Goal: Task Accomplishment & Management: Manage account settings

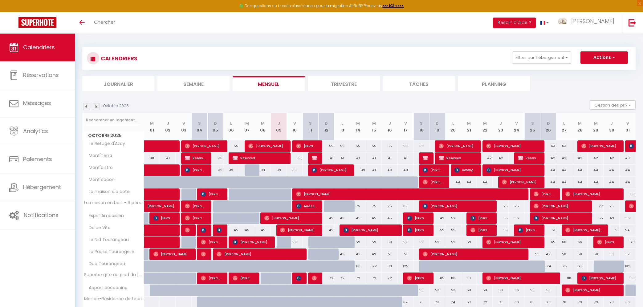
click at [328, 145] on div "55" at bounding box center [326, 145] width 16 height 11
type input "55"
type input "Dim 12 Octobre 2025"
type input "Lun 13 Octobre 2025"
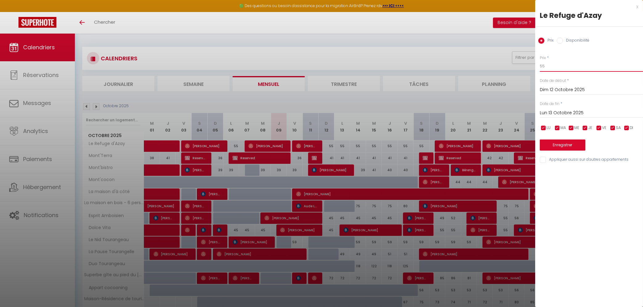
drag, startPoint x: 542, startPoint y: 67, endPoint x: 544, endPoint y: 69, distance: 3.3
click at [544, 68] on input "55" at bounding box center [591, 66] width 103 height 11
type input "52"
click at [573, 112] on input "Lun 13 Octobre 2025" at bounding box center [591, 113] width 103 height 8
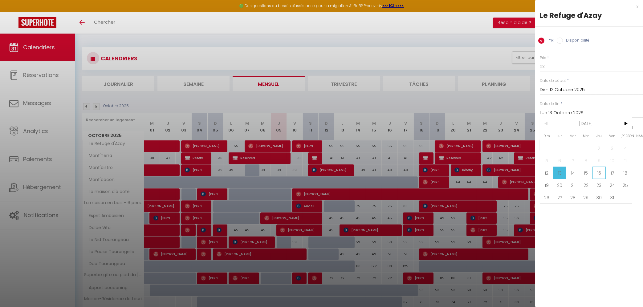
click at [600, 175] on span "16" at bounding box center [598, 173] width 13 height 12
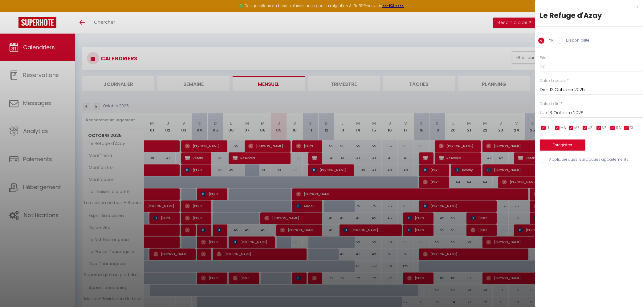
type input "Jeu 16 Octobre 2025"
click at [568, 147] on button "Enregistrer" at bounding box center [563, 145] width 46 height 11
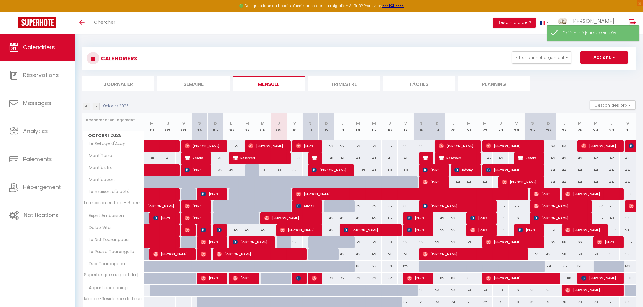
click at [329, 157] on div "41" at bounding box center [326, 157] width 16 height 11
type input "41"
type input "Dim 12 Octobre 2025"
type input "Lun 13 Octobre 2025"
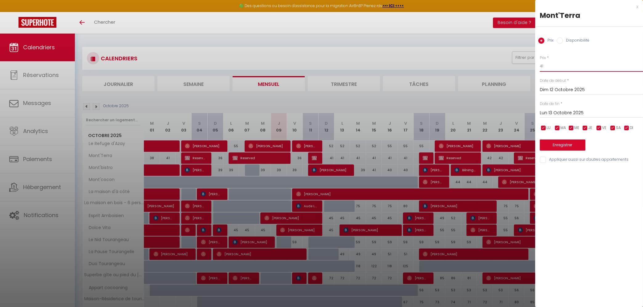
drag, startPoint x: 546, startPoint y: 64, endPoint x: 537, endPoint y: 65, distance: 9.6
click at [540, 65] on input "41" at bounding box center [591, 66] width 103 height 11
type input "38"
click at [572, 115] on input "Lun 13 Octobre 2025" at bounding box center [591, 113] width 103 height 8
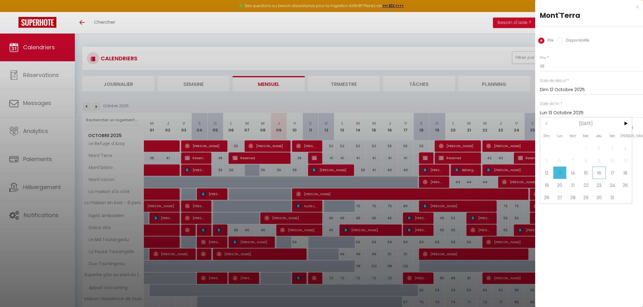
click at [600, 176] on span "16" at bounding box center [598, 173] width 13 height 12
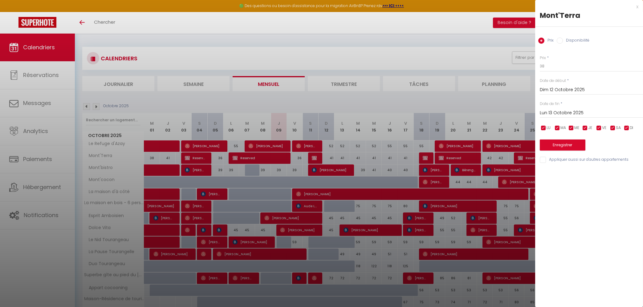
type input "Jeu 16 Octobre 2025"
click at [569, 144] on button "Enregistrer" at bounding box center [563, 145] width 46 height 11
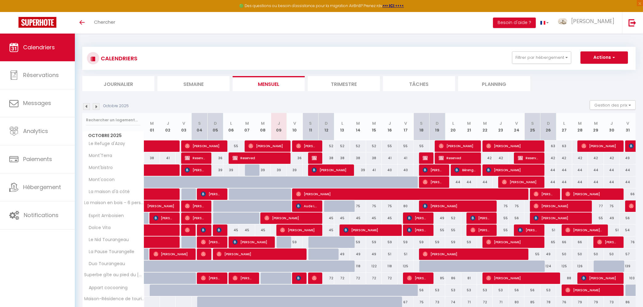
click at [331, 232] on div "45" at bounding box center [326, 229] width 16 height 11
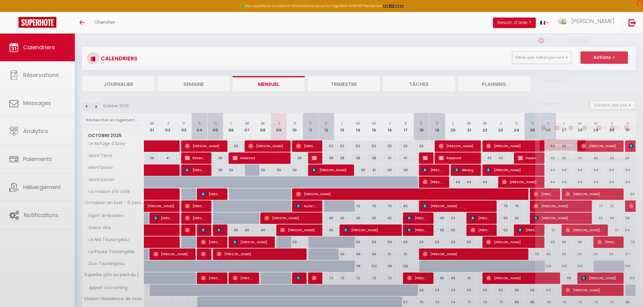
type input "45"
type input "Dim 12 Octobre 2025"
type input "Lun 13 Octobre 2025"
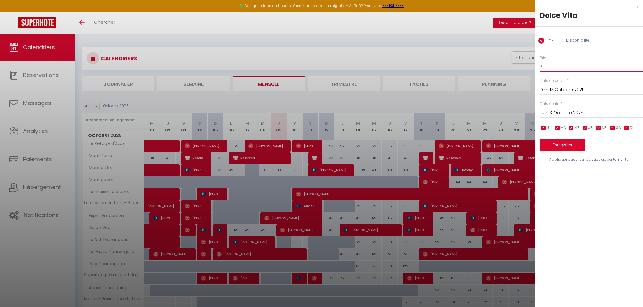
click at [542, 67] on input "45" at bounding box center [591, 66] width 103 height 11
type input "40"
click at [552, 148] on button "Enregistrer" at bounding box center [563, 145] width 46 height 11
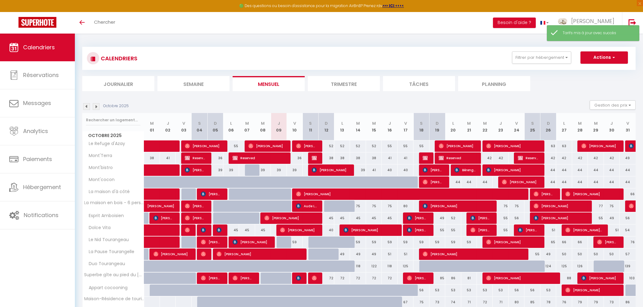
click at [437, 227] on div "55" at bounding box center [437, 229] width 16 height 11
type input "55"
type input "Dim 19 Octobre 2025"
type input "Lun 20 Octobre 2025"
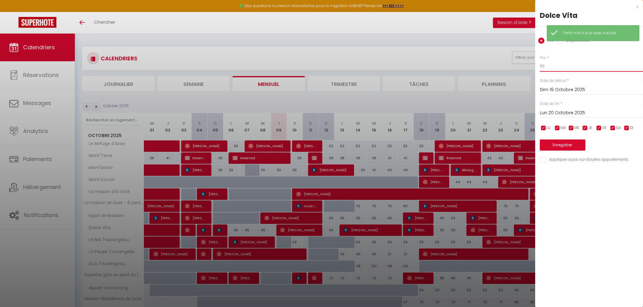
drag, startPoint x: 546, startPoint y: 63, endPoint x: 542, endPoint y: 60, distance: 4.8
click at [542, 61] on input "55" at bounding box center [591, 66] width 103 height 11
type input "51"
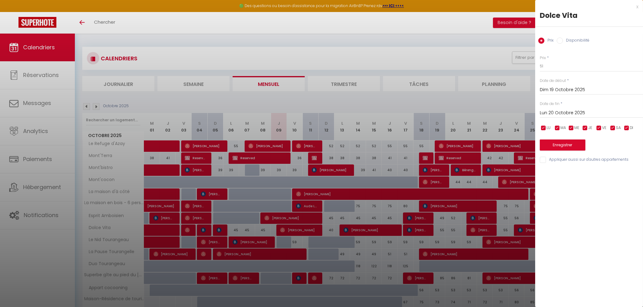
click at [557, 114] on input "Lun 20 Octobre 2025" at bounding box center [591, 113] width 103 height 8
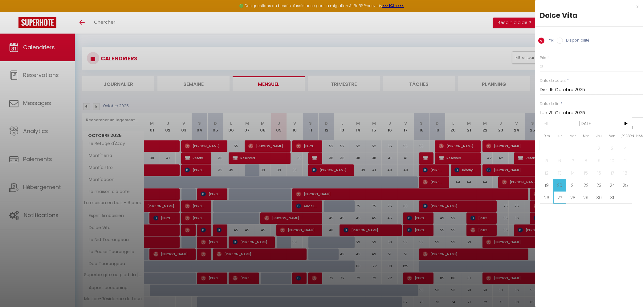
click at [557, 196] on span "27" at bounding box center [559, 197] width 13 height 12
type input "Lun 27 Octobre 2025"
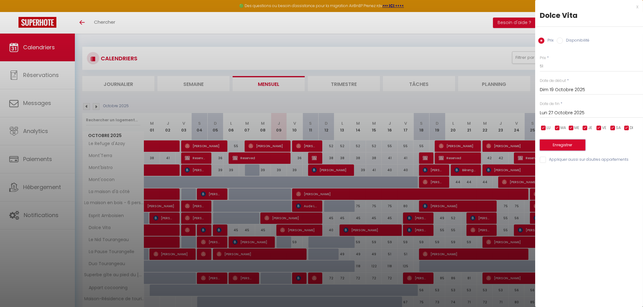
click at [560, 146] on button "Enregistrer" at bounding box center [563, 145] width 46 height 11
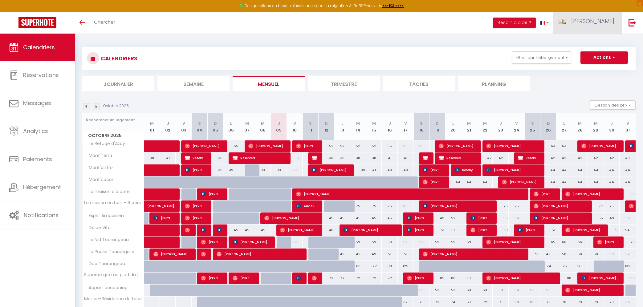
click at [601, 17] on link "[PERSON_NAME]" at bounding box center [587, 23] width 69 height 22
click at [593, 53] on link "Équipe" at bounding box center [597, 54] width 46 height 10
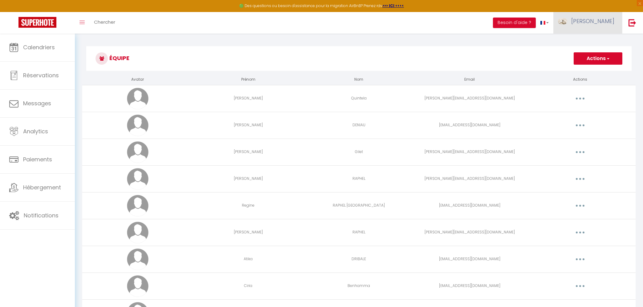
click at [600, 23] on span "[PERSON_NAME]" at bounding box center [592, 21] width 43 height 8
click at [596, 40] on link "Paramètres" at bounding box center [597, 43] width 46 height 10
select select "28"
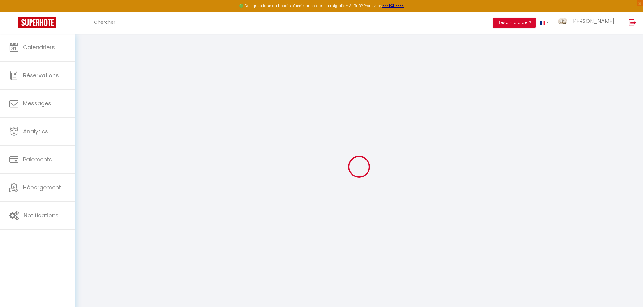
type input "I8QaFEuxfHWT0lK7iatjWCjSB"
type input "bbIi1LrXPLk25kTxv9jIJwUle"
type input "https://app.superhote.com/#/get-available-rentals/bbIi1LrXPLk25kTxv9jIJwUle"
select select "fr"
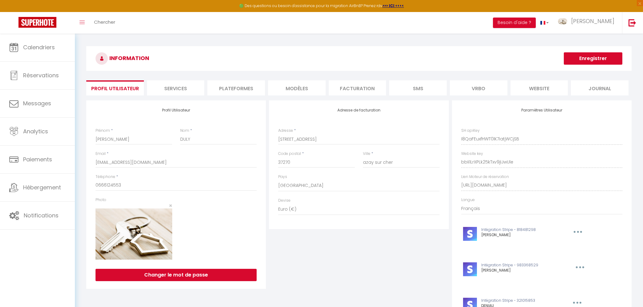
click at [182, 86] on li "Services" at bounding box center [176, 87] width 58 height 15
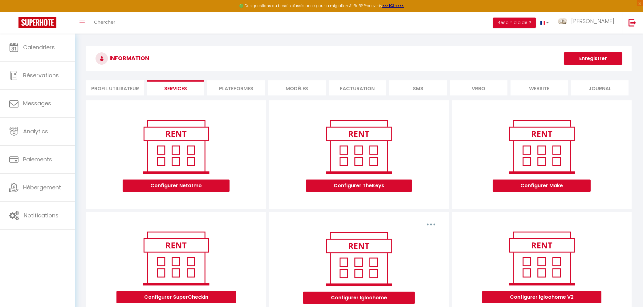
click at [232, 85] on li "Plateformes" at bounding box center [236, 87] width 58 height 15
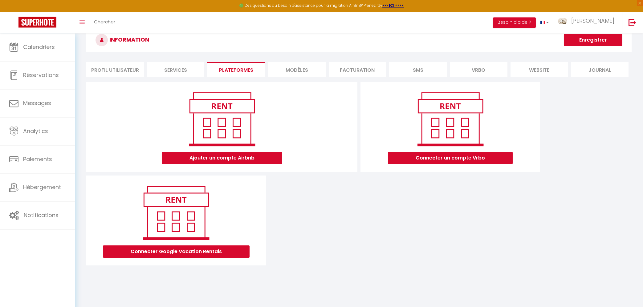
scroll to position [34, 0]
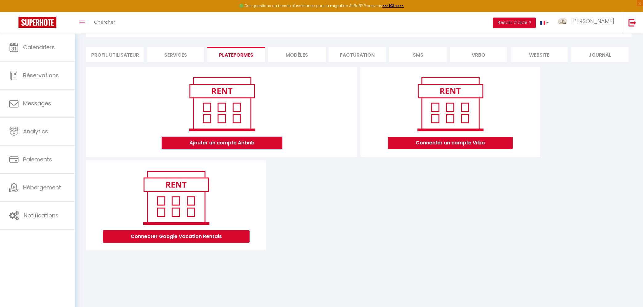
click at [249, 142] on button "Ajouter un compte Airbnb" at bounding box center [222, 143] width 120 height 12
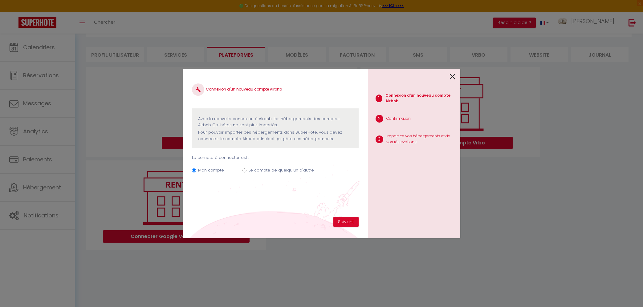
click at [453, 76] on icon at bounding box center [453, 76] width 6 height 9
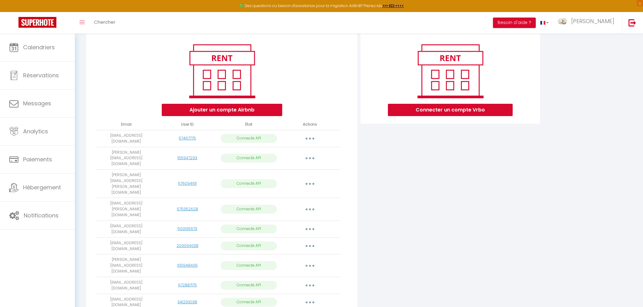
scroll to position [99, 0]
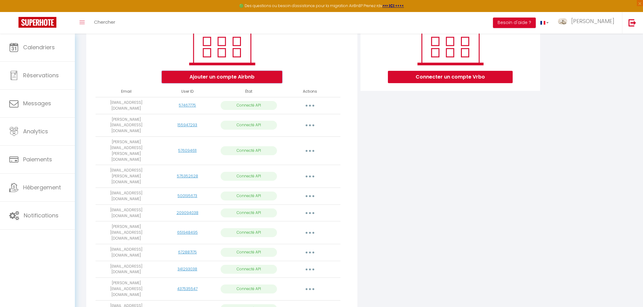
click at [216, 75] on button "Ajouter un compte Airbnb" at bounding box center [222, 77] width 120 height 12
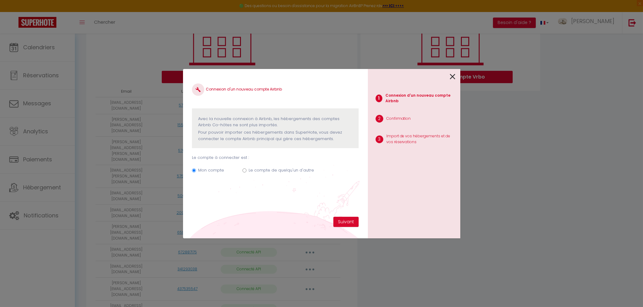
click at [265, 168] on label "Le compte de quelqu'un d'autre" at bounding box center [281, 170] width 65 height 6
click at [246, 168] on input "Le compte de quelqu'un d'autre" at bounding box center [244, 170] width 4 height 4
radio input "true"
radio input "false"
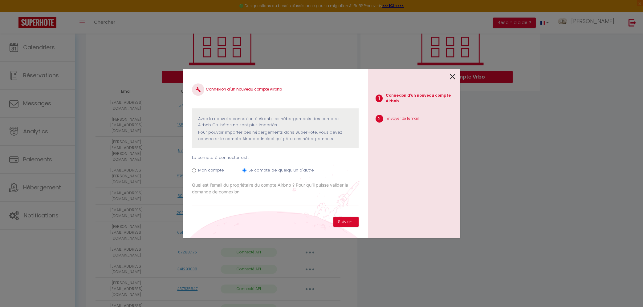
click at [280, 202] on input "Email connexion Airbnb" at bounding box center [275, 200] width 166 height 11
click at [198, 200] on input "Email connexion Airbnb" at bounding box center [275, 200] width 166 height 11
paste input "[PERSON_NAME][EMAIL_ADDRESS][DOMAIN_NAME]"
type input "[PERSON_NAME][EMAIL_ADDRESS][DOMAIN_NAME]"
click at [351, 220] on button "Suivant" at bounding box center [345, 222] width 25 height 10
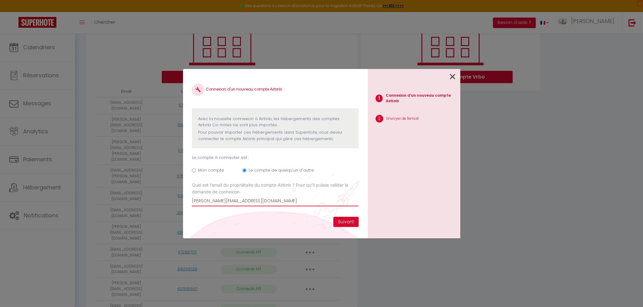
click at [193, 202] on input "[PERSON_NAME][EMAIL_ADDRESS][DOMAIN_NAME]" at bounding box center [275, 200] width 166 height 11
click at [353, 224] on button "Suivant" at bounding box center [345, 222] width 25 height 10
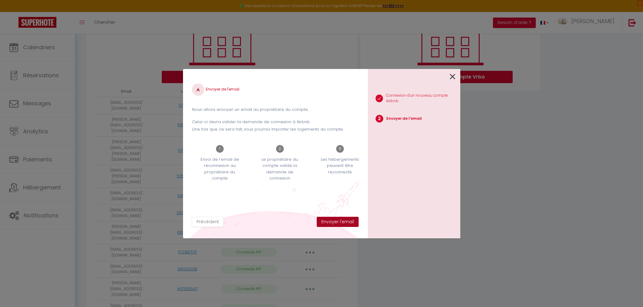
click at [353, 224] on button "Envoyer l'email" at bounding box center [338, 222] width 42 height 10
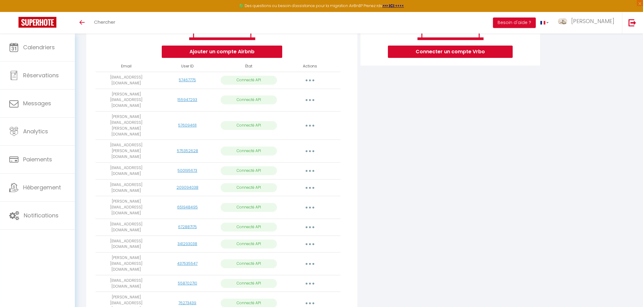
scroll to position [133, 0]
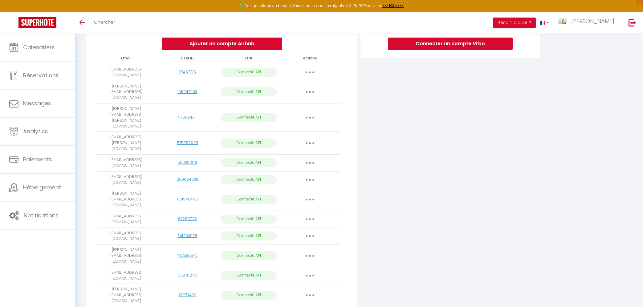
click at [307, 290] on button "button" at bounding box center [309, 295] width 17 height 10
click at [300, 304] on link "Importer les appartements" at bounding box center [283, 309] width 68 height 10
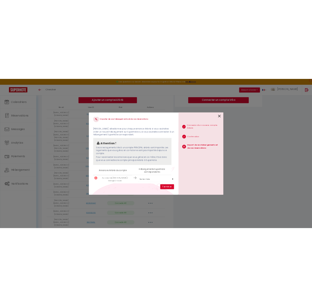
scroll to position [10, 0]
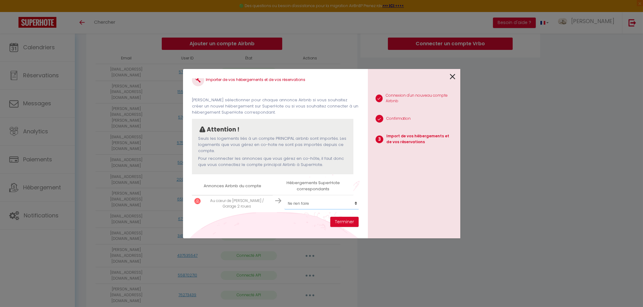
click at [284, 198] on select "Créer un nouvel hébergement Ne rien faire Appart cocooning Mont'Terra Mont'bist…" at bounding box center [322, 204] width 76 height 12
select select "create_new"
click option "Créer un nouvel hébergement" at bounding box center [0, 0] width 0 height 0
click at [342, 224] on button "Terminer" at bounding box center [344, 222] width 28 height 10
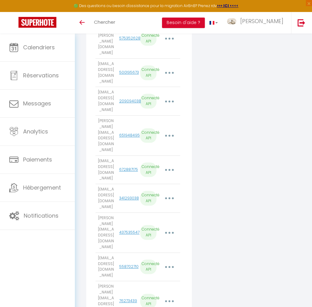
scroll to position [298, 0]
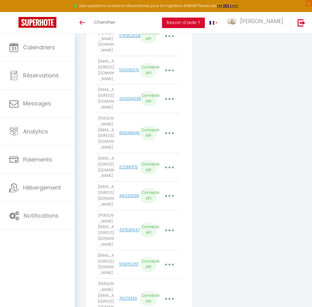
drag, startPoint x: 107, startPoint y: 233, endPoint x: 99, endPoint y: 214, distance: 20.1
click at [99, 278] on td "[PERSON_NAME][EMAIL_ADDRESS][DOMAIN_NAME]" at bounding box center [105, 298] width 21 height 40
copy td "[PERSON_NAME][EMAIL_ADDRESS][DOMAIN_NAME]"
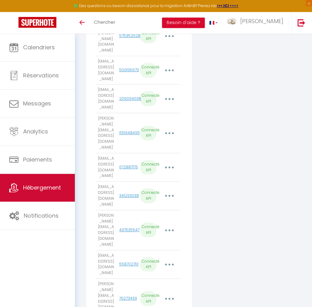
click at [46, 183] on link "Hébergement" at bounding box center [37, 188] width 75 height 28
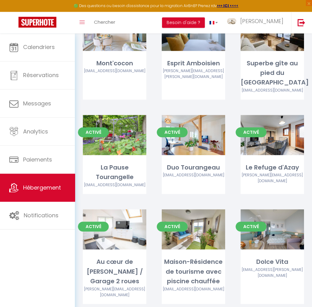
scroll to position [261, 0]
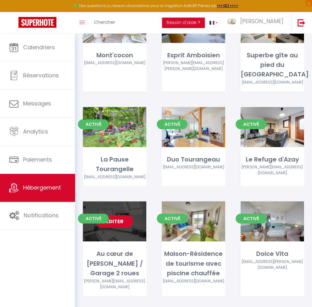
click at [121, 216] on link "Editer" at bounding box center [114, 221] width 37 height 12
select select "3"
select select "2"
select select "1"
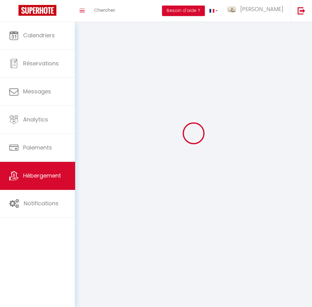
select select
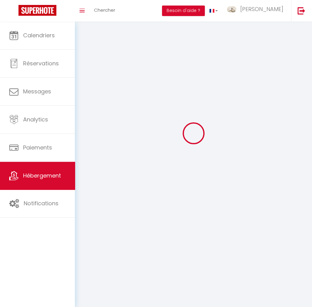
select select
checkbox input "false"
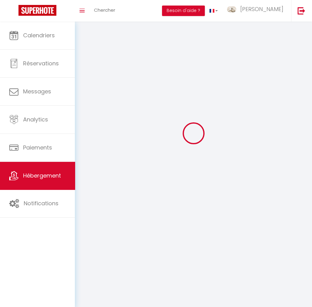
select select
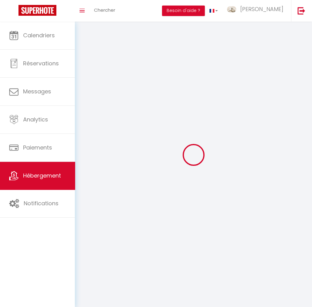
select select
checkbox input "false"
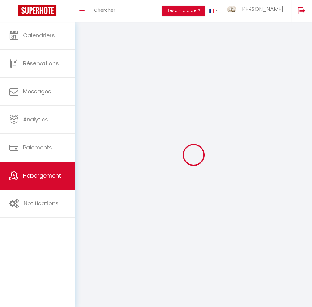
checkbox input "false"
select select
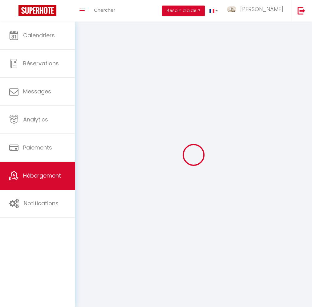
select select
checkbox input "false"
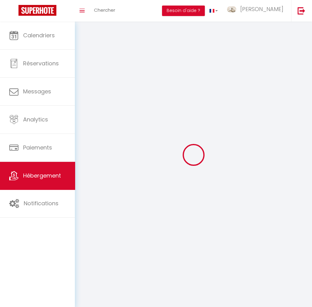
checkbox input "false"
select select
select select "1"
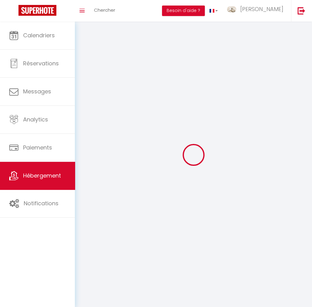
select select
select select "28"
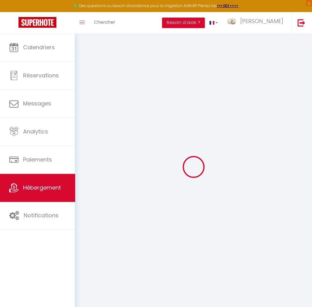
select select
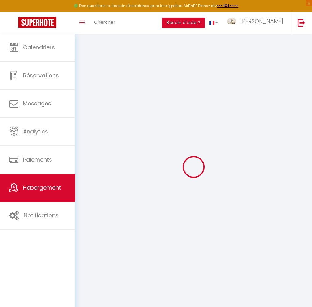
select select
checkbox input "false"
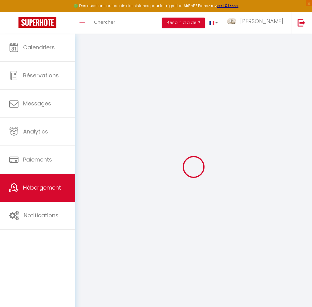
select select
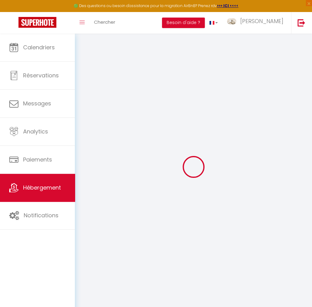
select select
checkbox input "false"
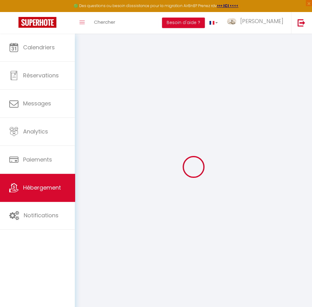
checkbox input "false"
select select
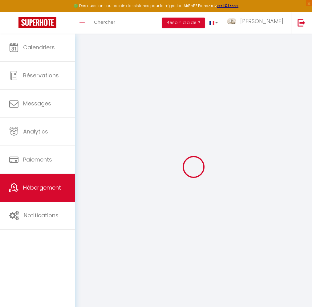
select select
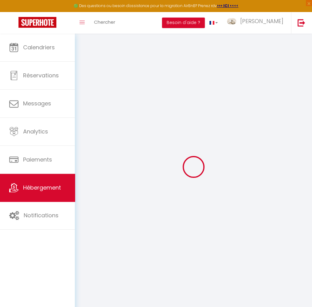
checkbox input "false"
select select
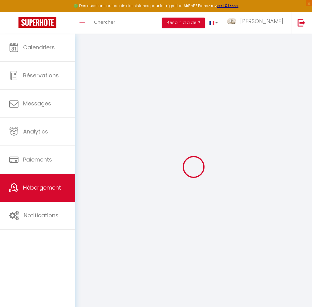
select select
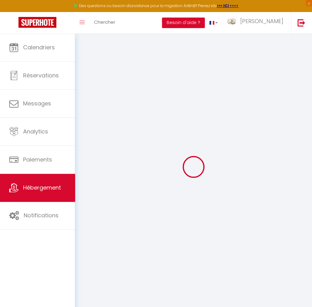
select select
checkbox input "false"
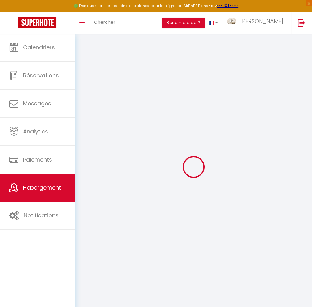
checkbox input "false"
select select
type input "Au cœur de [PERSON_NAME] / Garage 2 roues"
select select "houses"
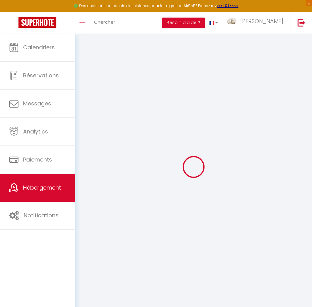
select select "2"
type input "6000"
type input "41"
select select
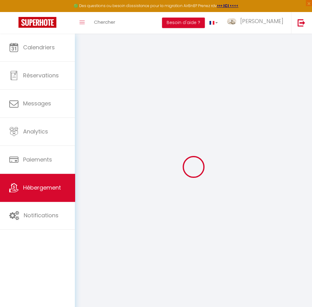
select select
type input "17 Bis Rue Newton"
type input "37400"
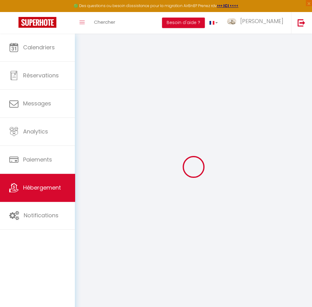
type input "Amboise"
type input "[EMAIL_ADDRESS][DOMAIN_NAME]"
select select
checkbox input "false"
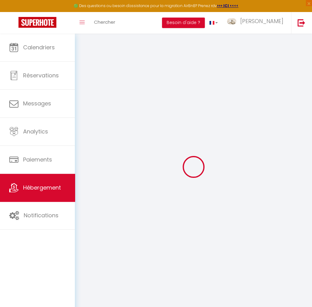
checkbox input "false"
type input "0"
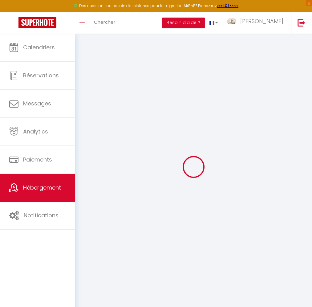
type input "0"
select select
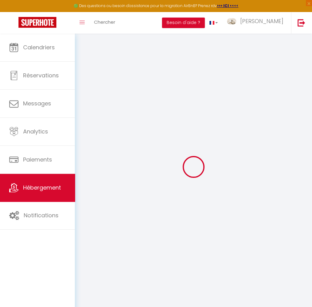
select select
checkbox input "false"
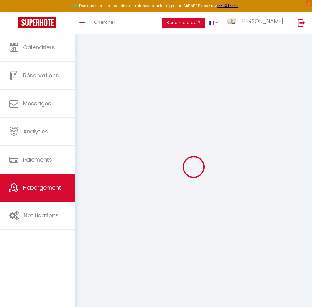
checkbox input "false"
select select
select select "23:45"
select select "10:00"
select select "30"
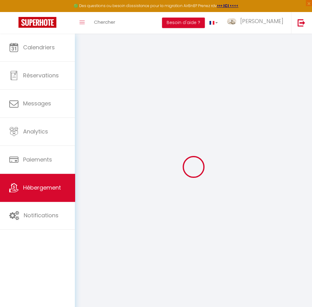
select select "120"
select select
checkbox input "false"
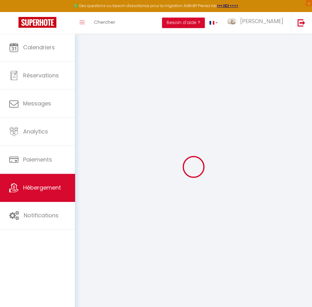
checkbox input "false"
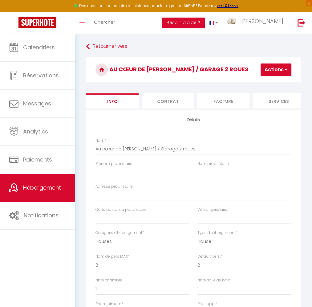
select select
checkbox input "false"
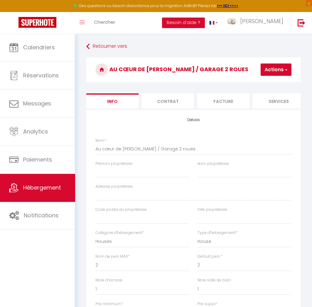
checkbox input "false"
click at [26, 190] on span "Hébergement" at bounding box center [42, 188] width 38 height 8
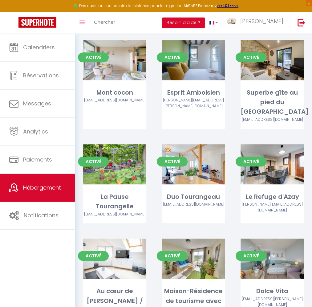
scroll to position [231, 0]
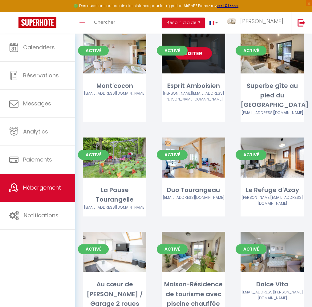
click at [197, 50] on link "Editer" at bounding box center [193, 53] width 37 height 12
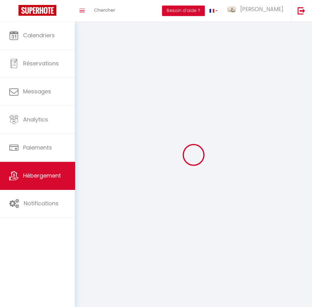
select select "1"
select select
select select "28"
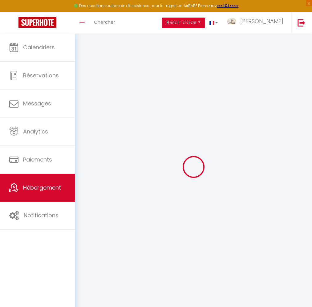
select select
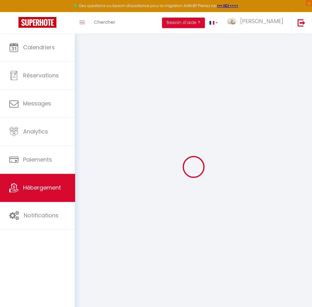
select select
checkbox input "false"
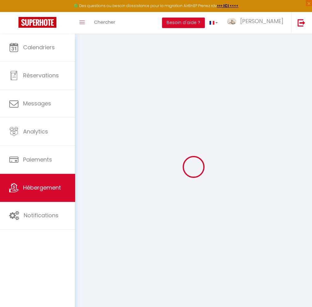
select select
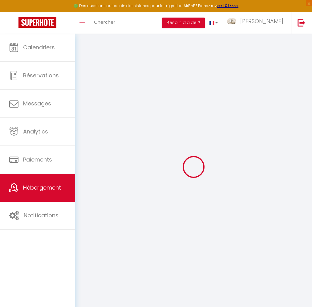
select select
checkbox input "false"
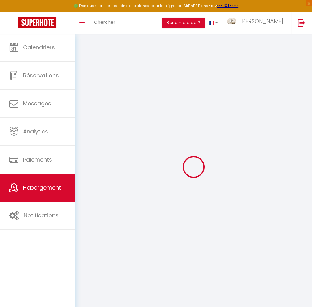
checkbox input "false"
select select
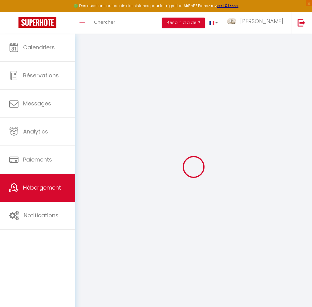
select select
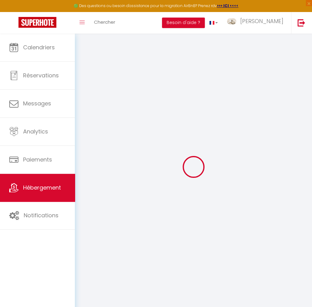
checkbox input "false"
select select
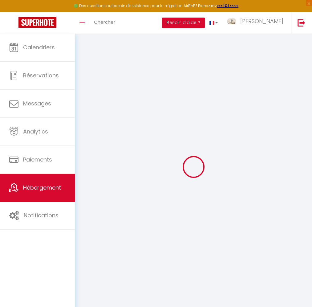
select select
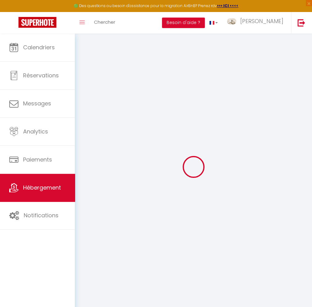
select select
checkbox input "false"
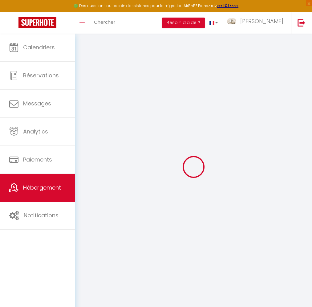
checkbox input "false"
select select
type input "Esprit Amboisien"
type input "Julie"
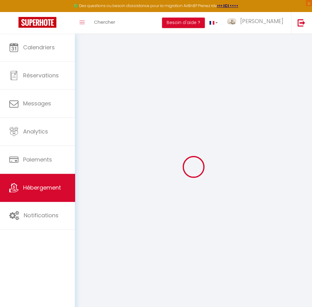
type input "45"
type input "35"
type input "4.4"
type input "2.73"
type input "250"
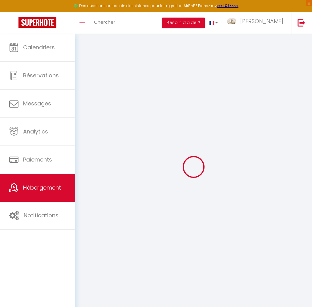
select select
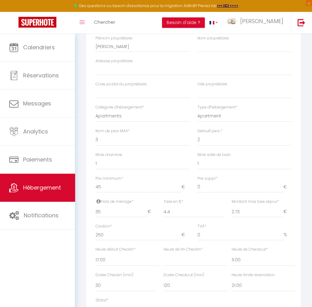
scroll to position [198, 0]
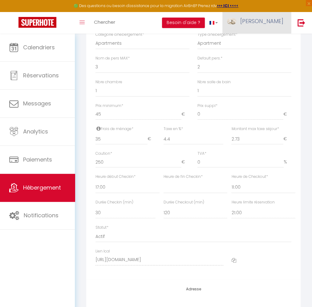
click at [266, 22] on link "[PERSON_NAME]" at bounding box center [256, 23] width 69 height 22
click at [255, 52] on link "Équipe" at bounding box center [267, 54] width 46 height 10
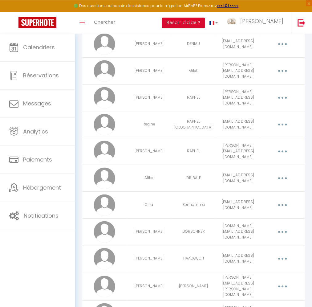
scroll to position [99, 0]
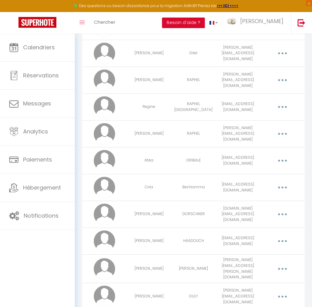
click at [285, 213] on button "button" at bounding box center [282, 214] width 16 height 12
click at [265, 229] on link "Editer" at bounding box center [266, 229] width 46 height 10
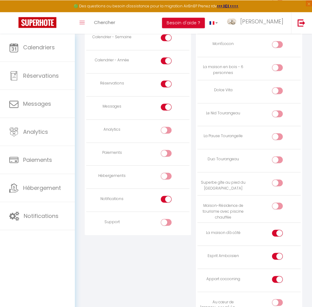
scroll to position [715, 0]
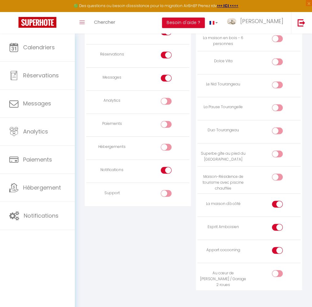
click at [280, 274] on input "checkbox" at bounding box center [282, 274] width 11 height 9
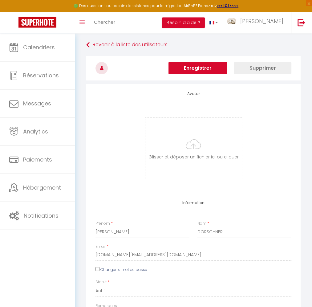
scroll to position [0, 0]
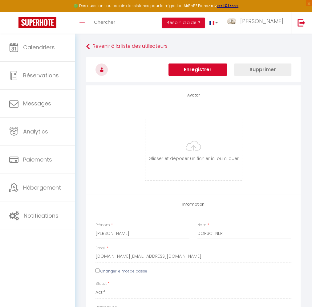
click at [204, 70] on button "Enregistrer" at bounding box center [197, 69] width 59 height 12
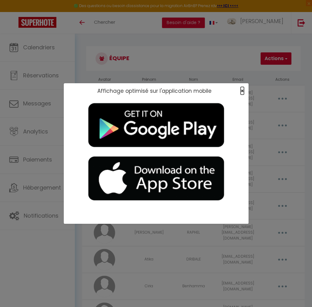
click at [243, 91] on span "×" at bounding box center [242, 91] width 3 height 8
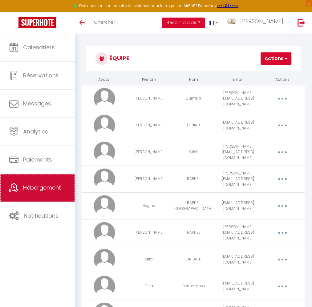
click at [37, 189] on span "Hébergement" at bounding box center [42, 188] width 38 height 8
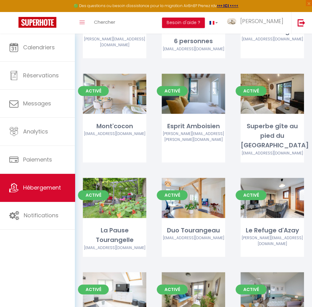
scroll to position [198, 0]
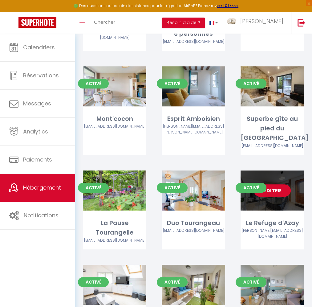
click at [274, 188] on link "Editer" at bounding box center [272, 190] width 37 height 12
click at [274, 184] on link "Editer" at bounding box center [272, 190] width 37 height 12
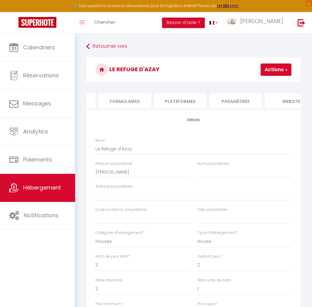
scroll to position [0, 273]
click at [173, 98] on li "Plateformes" at bounding box center [172, 100] width 52 height 15
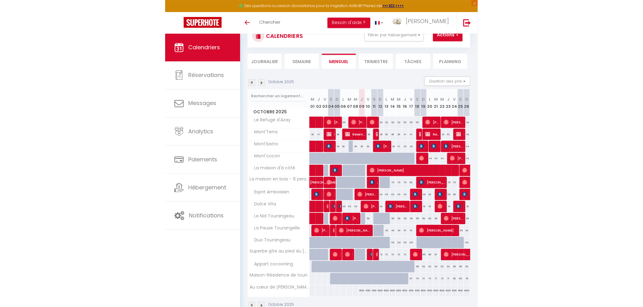
scroll to position [33, 0]
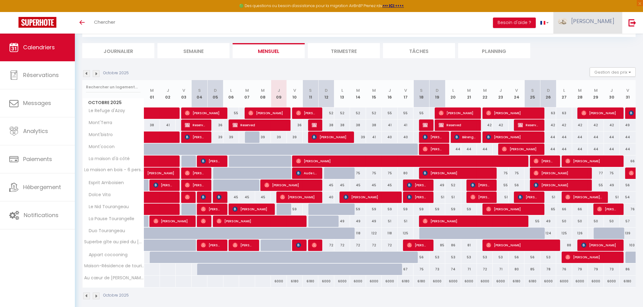
click at [599, 26] on link "[PERSON_NAME]" at bounding box center [587, 23] width 69 height 22
click at [595, 56] on link "Équipe" at bounding box center [597, 54] width 46 height 10
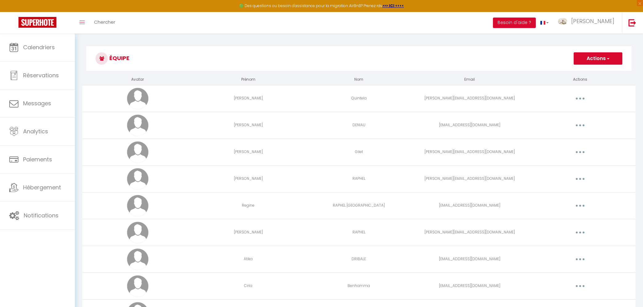
click at [595, 59] on button "Actions" at bounding box center [597, 58] width 49 height 12
click at [590, 72] on link "Ajouter un nouvel utilisateur" at bounding box center [585, 72] width 73 height 8
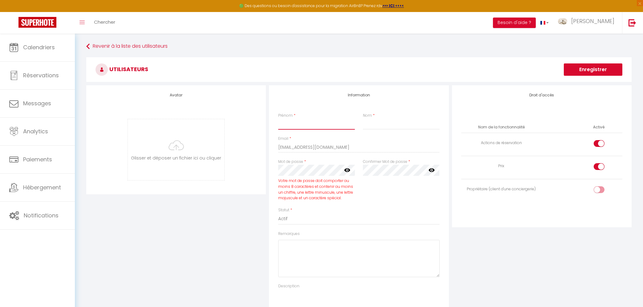
click at [289, 123] on input "Prénom" at bounding box center [316, 124] width 76 height 11
type input "Thomas"
click at [386, 125] on input "Nom" at bounding box center [401, 124] width 76 height 11
type input "Folmer"
drag, startPoint x: 363, startPoint y: 148, endPoint x: 216, endPoint y: 151, distance: 147.2
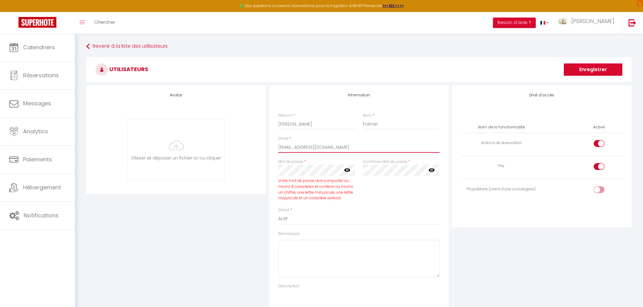
click at [278, 151] on input "[EMAIL_ADDRESS][DOMAIN_NAME]" at bounding box center [358, 147] width 161 height 11
paste input "[PERSON_NAME][EMAIL_ADDRESS][DOMAIN_NAME]"
type input "[PERSON_NAME][EMAIL_ADDRESS][DOMAIN_NAME]"
click at [346, 170] on icon at bounding box center [347, 170] width 6 height 6
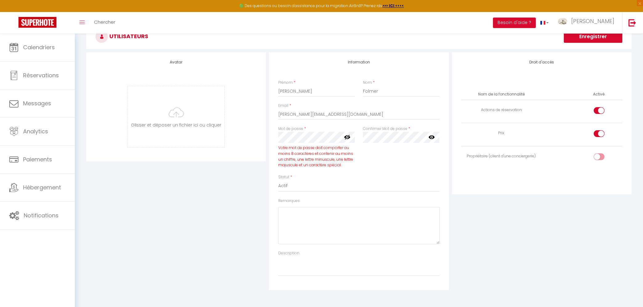
click at [601, 157] on input "checkbox" at bounding box center [604, 157] width 11 height 9
checkbox input "true"
click at [604, 110] on input "checkbox" at bounding box center [604, 111] width 11 height 9
checkbox input "false"
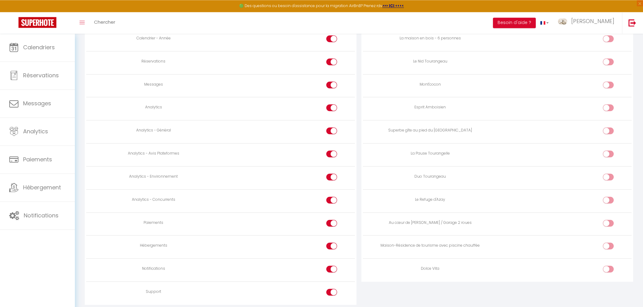
scroll to position [437, 0]
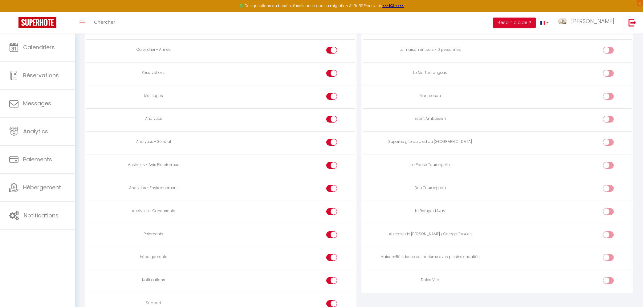
click at [613, 232] on input "checkbox" at bounding box center [613, 235] width 11 height 9
checkbox input "true"
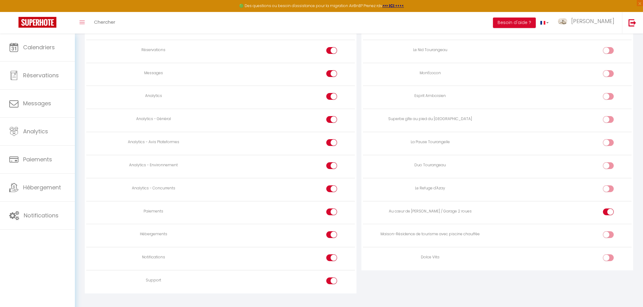
scroll to position [470, 0]
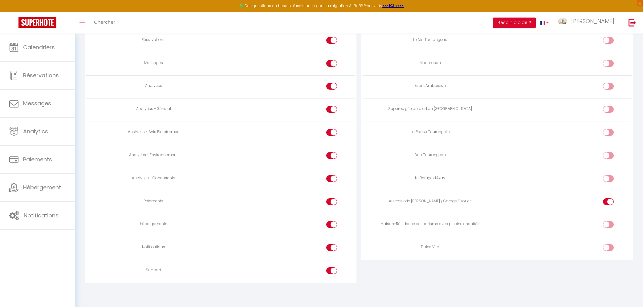
click at [332, 108] on input "checkbox" at bounding box center [336, 110] width 11 height 9
checkbox input "false"
click at [333, 86] on input "checkbox" at bounding box center [336, 87] width 11 height 9
checkbox input "false"
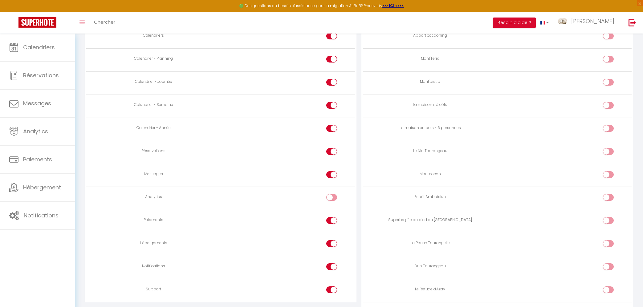
scroll to position [348, 0]
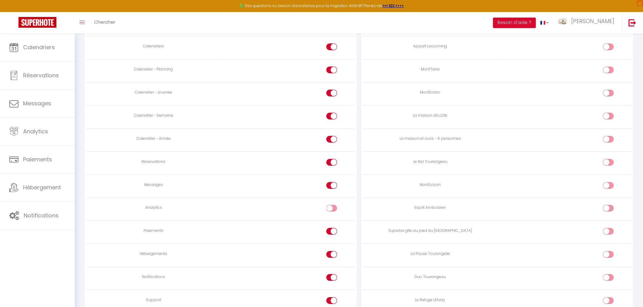
click at [333, 118] on input "checkbox" at bounding box center [336, 117] width 11 height 9
checkbox input "false"
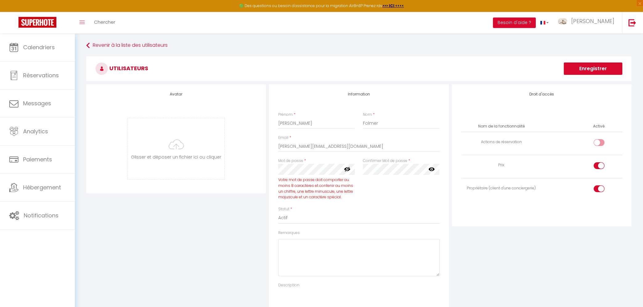
scroll to position [0, 0]
click at [581, 67] on button "Enregistrer" at bounding box center [593, 69] width 59 height 12
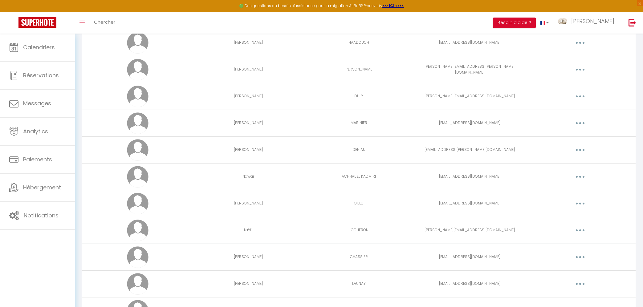
scroll to position [388, 0]
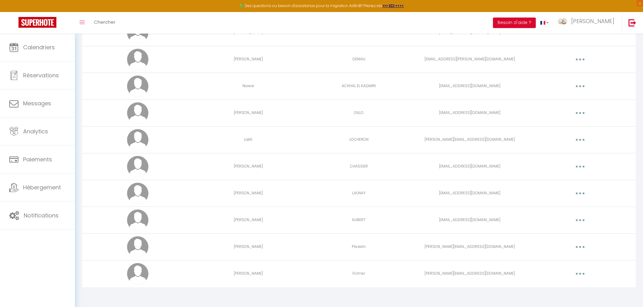
click at [581, 273] on button "button" at bounding box center [579, 274] width 17 height 10
click at [567, 288] on link "Editer" at bounding box center [564, 288] width 46 height 10
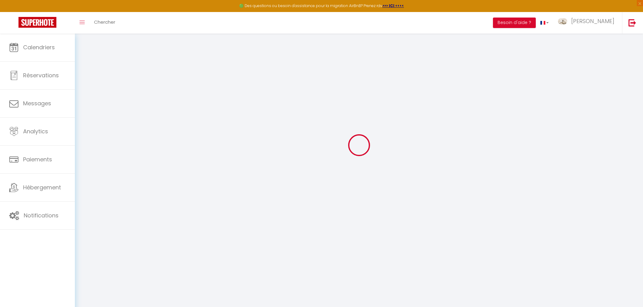
type input "Thomas"
type input "Folmer"
type input "[PERSON_NAME][EMAIL_ADDRESS][DOMAIN_NAME]"
type textarea "https://app.superhote.com/#/connect/WGcSvjipie"
checkbox input "false"
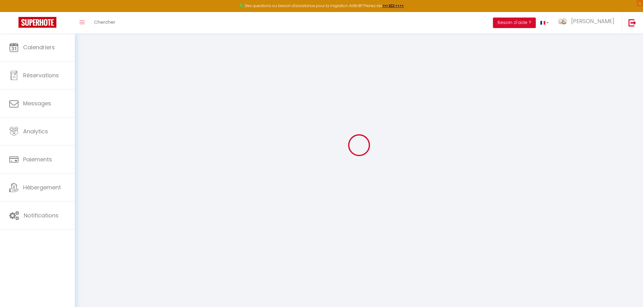
checkbox input "true"
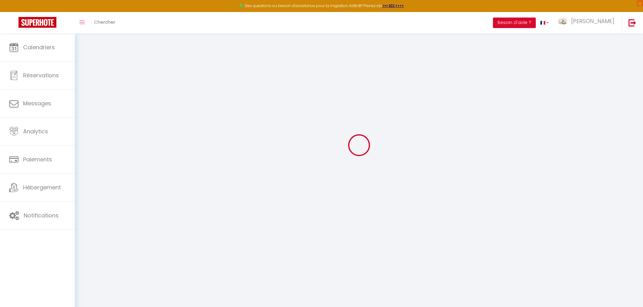
checkbox input "false"
checkbox input "true"
checkbox input "false"
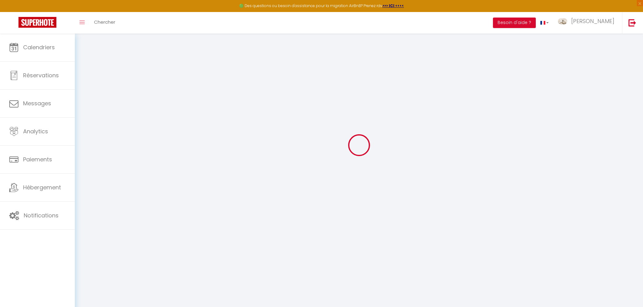
checkbox input "true"
select select
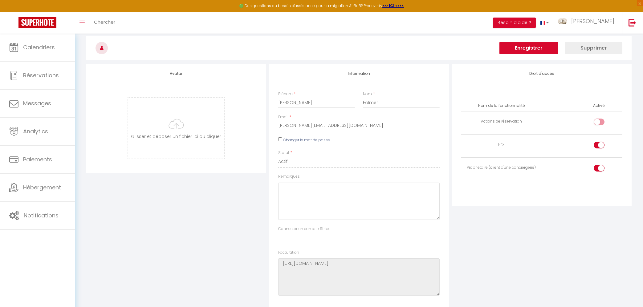
click at [294, 140] on label "Changer le mot de passe" at bounding box center [306, 140] width 47 height 6
click at [282, 140] on input "Changer le mot de passe" at bounding box center [280, 139] width 4 height 4
checkbox input "true"
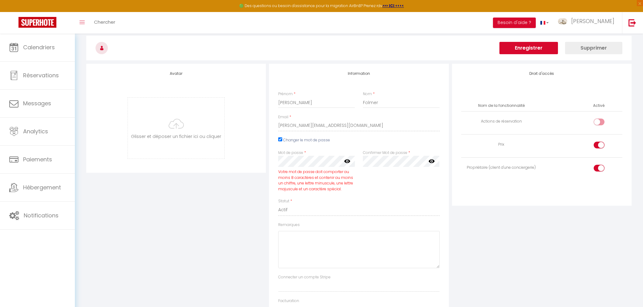
click at [346, 159] on icon at bounding box center [347, 161] width 6 height 6
click at [512, 46] on button "Enregistrer" at bounding box center [528, 48] width 59 height 12
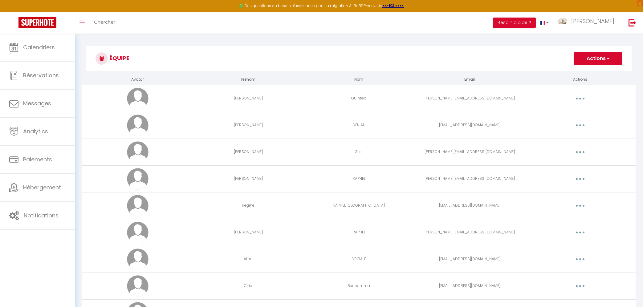
scroll to position [33, 0]
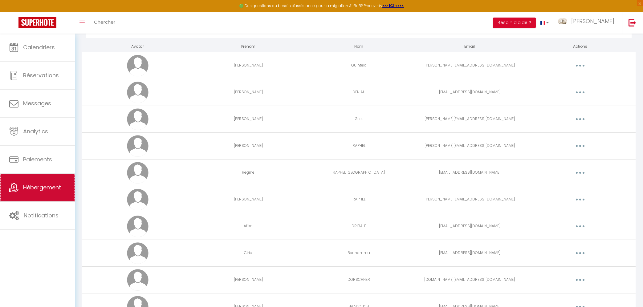
click at [33, 184] on link "Hébergement" at bounding box center [37, 188] width 75 height 28
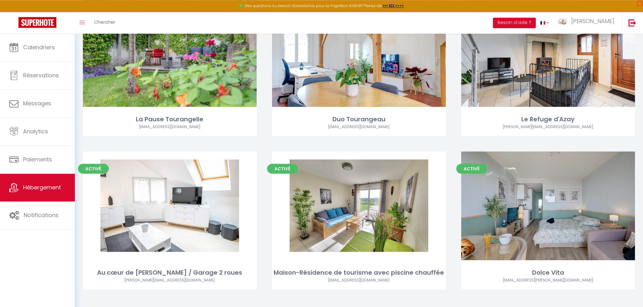
scroll to position [547, 0]
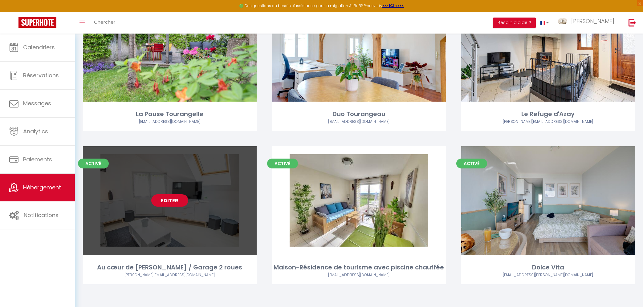
click at [165, 199] on link "Editer" at bounding box center [169, 200] width 37 height 12
select select "3"
select select "2"
select select "1"
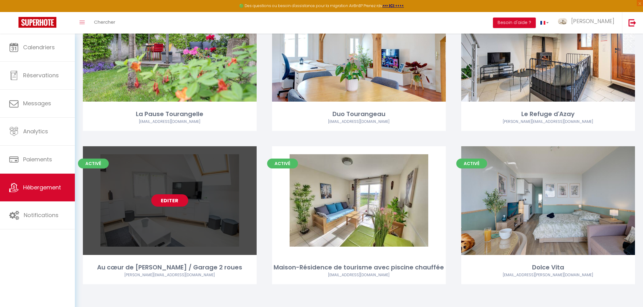
select select
select select "28"
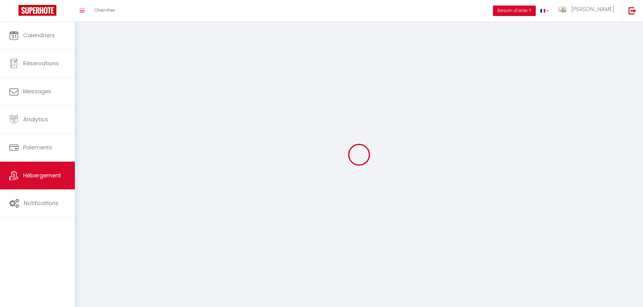
select select
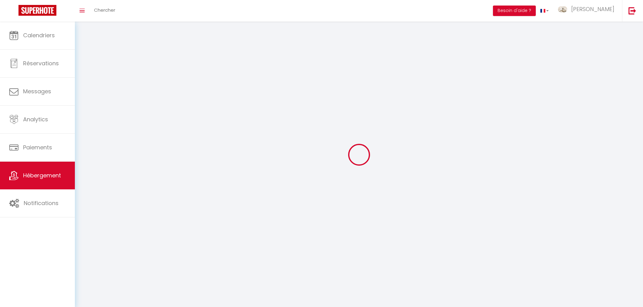
select select
checkbox input "false"
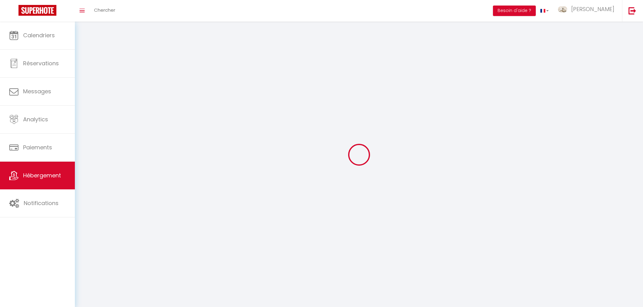
select select
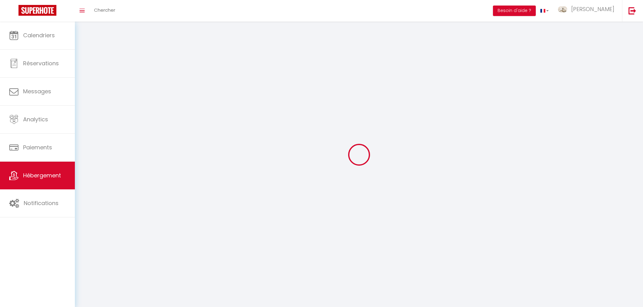
select select
checkbox input "false"
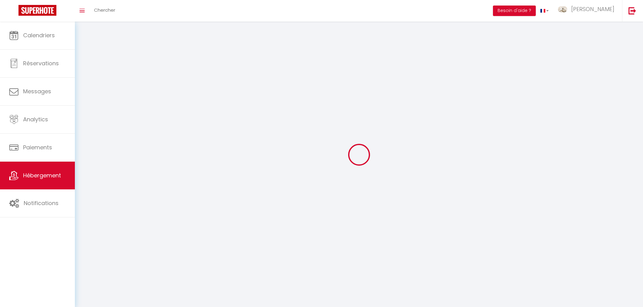
checkbox input "false"
select select
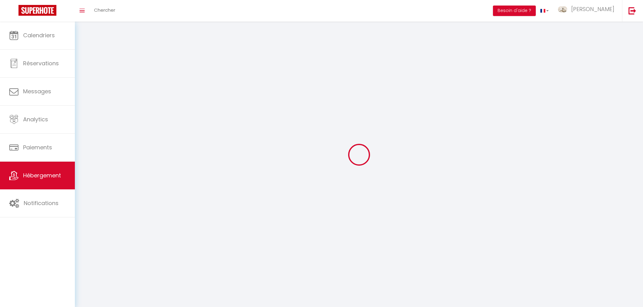
select select
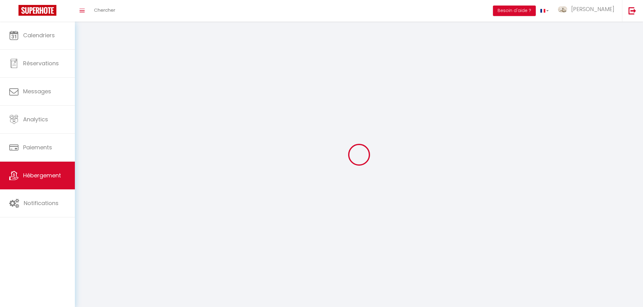
checkbox input "false"
select select
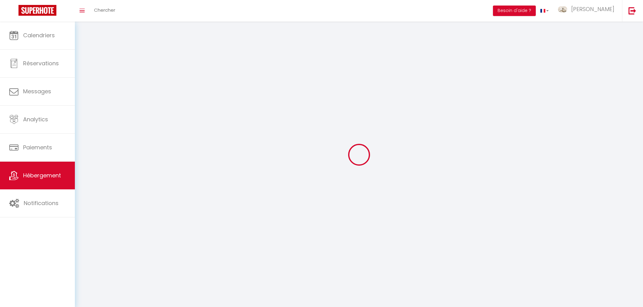
select select
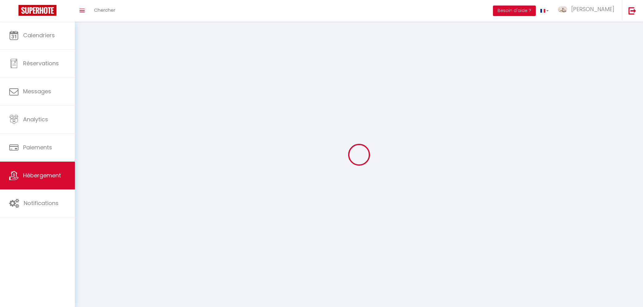
select select
checkbox input "false"
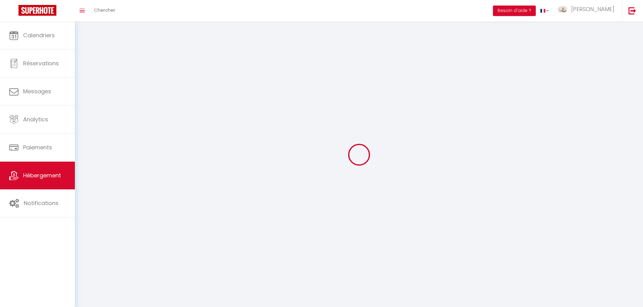
checkbox input "false"
select select
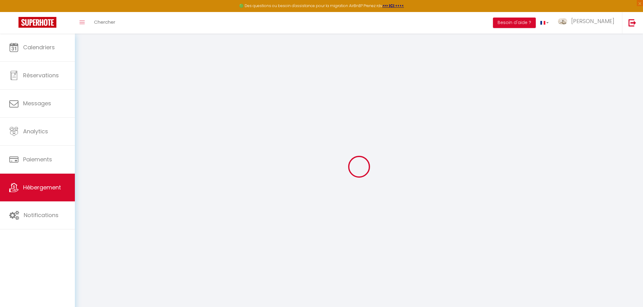
select select
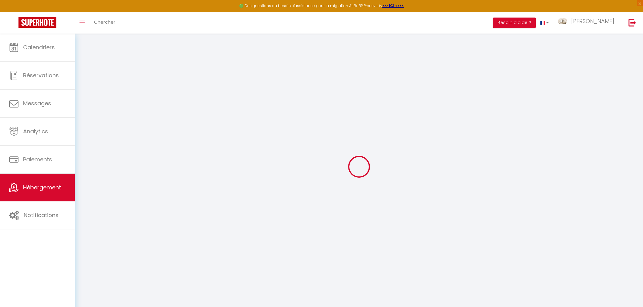
select select
checkbox input "false"
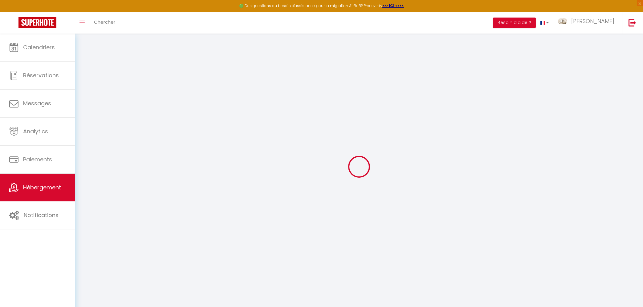
select select
type input "Au cœur de [PERSON_NAME] / Garage 2 roues"
select select "houses"
select select "2"
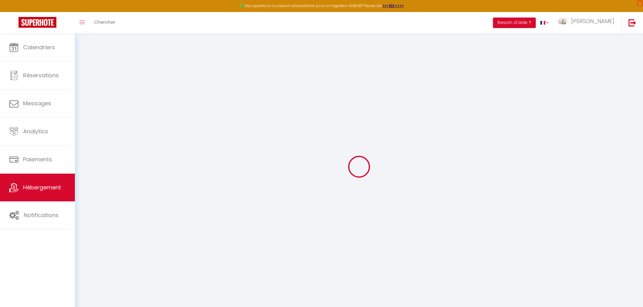
type input "6000"
type input "41"
select select
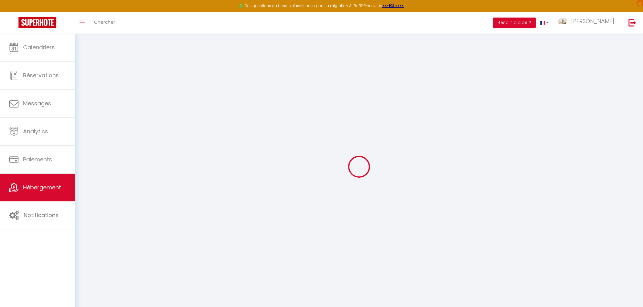
select select
type input "17 Bis Rue Newton"
type input "37400"
type input "Amboise"
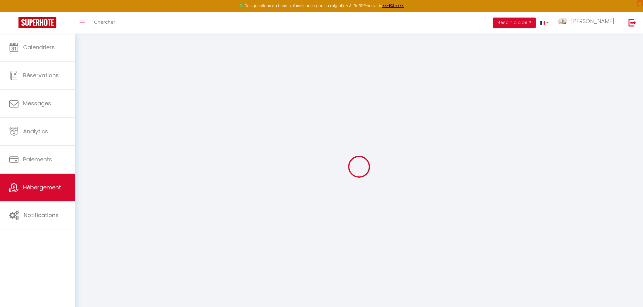
type input "[EMAIL_ADDRESS][DOMAIN_NAME]"
select select
checkbox input "false"
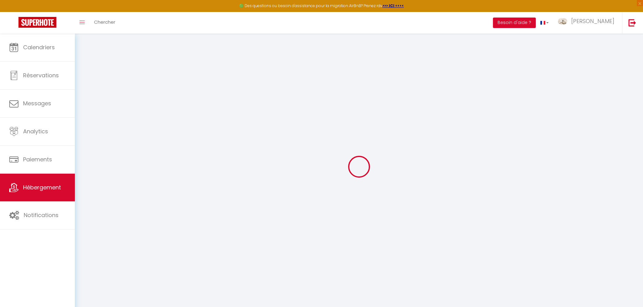
checkbox input "false"
type input "0"
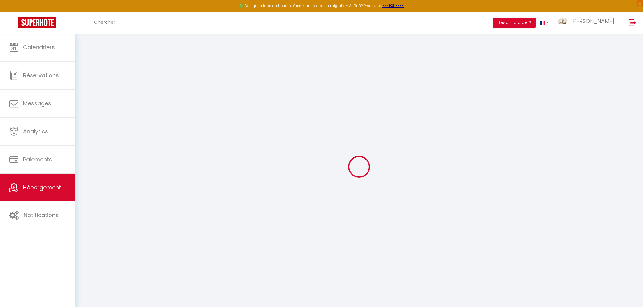
select select
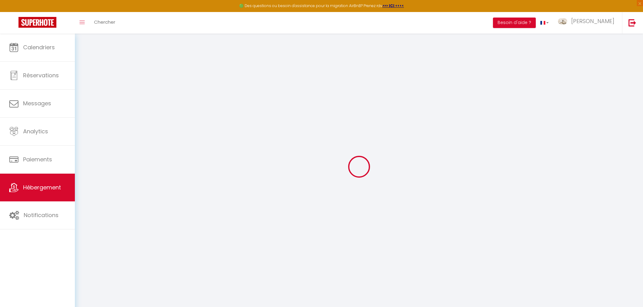
select select
checkbox input "false"
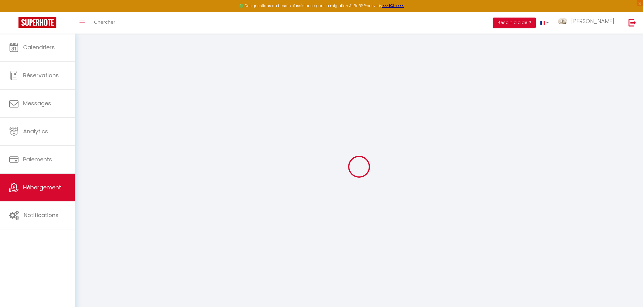
select select
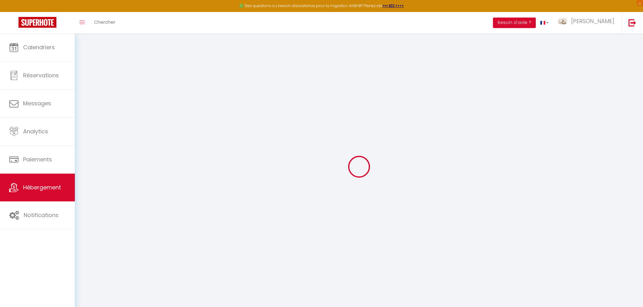
select select
checkbox input "false"
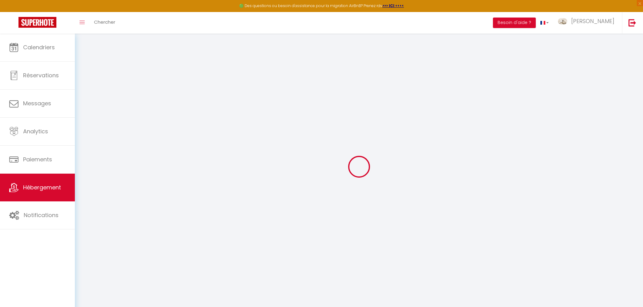
select select
checkbox input "false"
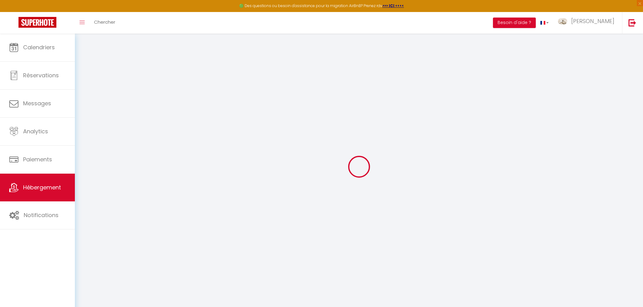
select select
select select "23:45"
select select "10:00"
select select "30"
select select "120"
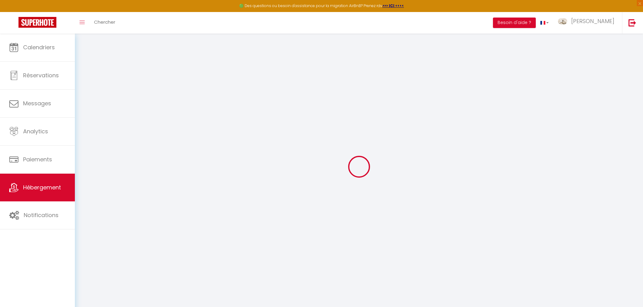
select select
checkbox input "false"
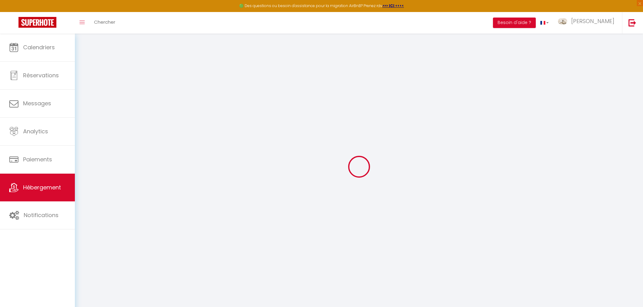
checkbox input "false"
select select
checkbox input "false"
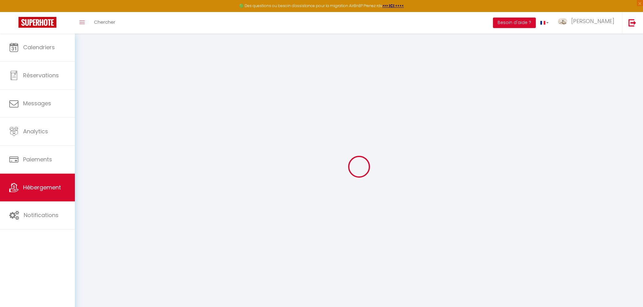
checkbox input "false"
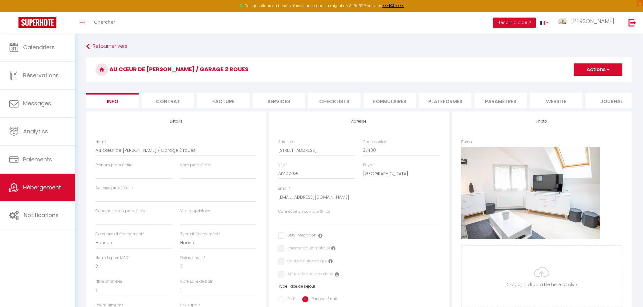
select select
checkbox input "false"
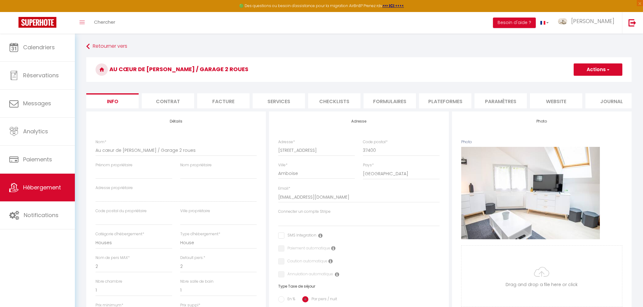
checkbox input "false"
click at [136, 171] on input "Prénom propriétaire" at bounding box center [133, 173] width 76 height 11
type input "tr"
select select
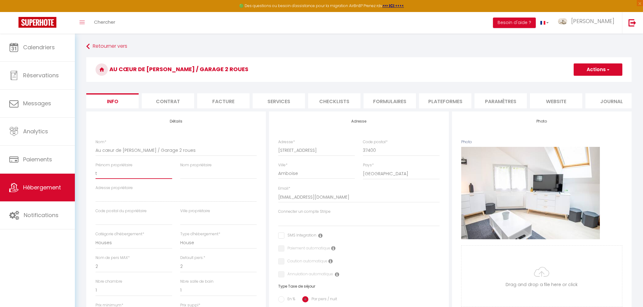
checkbox input "false"
select select
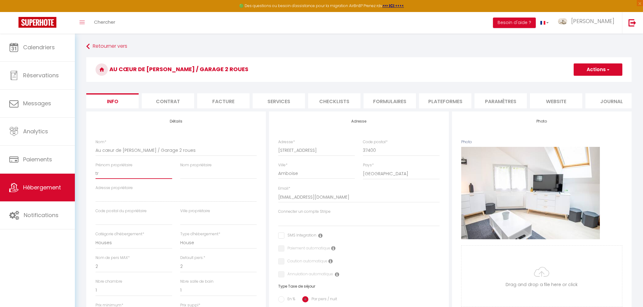
select select
checkbox input "false"
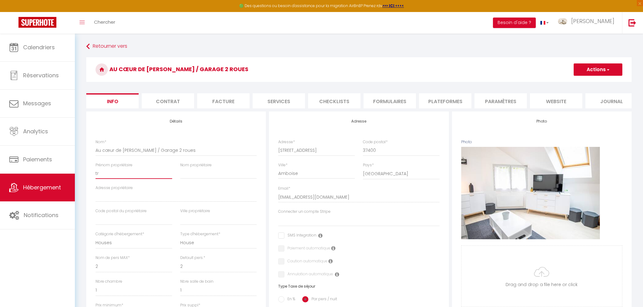
type input "t"
select select
checkbox input "false"
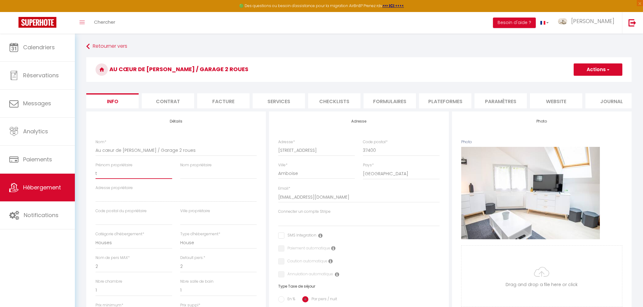
checkbox input "false"
select select
checkbox input "false"
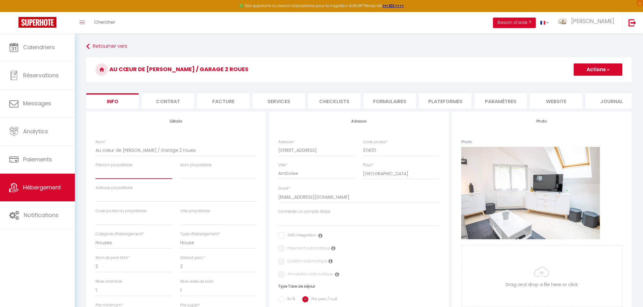
checkbox input "false"
type input "T"
select select
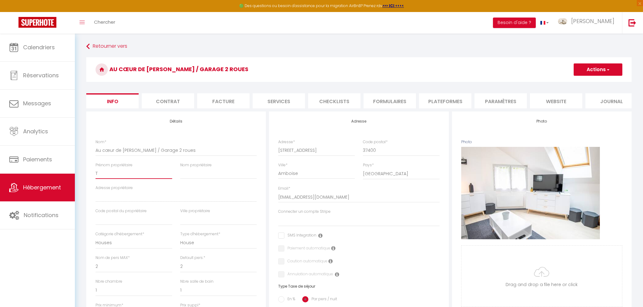
select select
checkbox input "false"
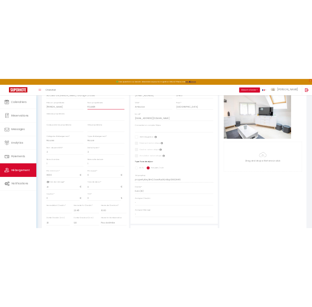
scroll to position [132, 0]
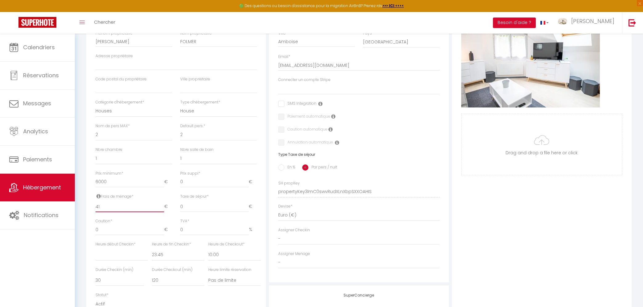
drag, startPoint x: 104, startPoint y: 206, endPoint x: 82, endPoint y: 206, distance: 22.8
click at [95, 206] on input "41" at bounding box center [129, 206] width 68 height 11
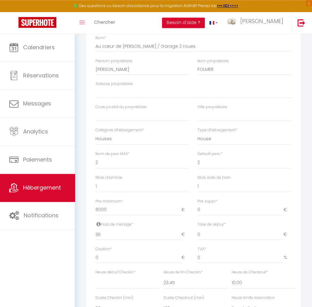
scroll to position [99, 0]
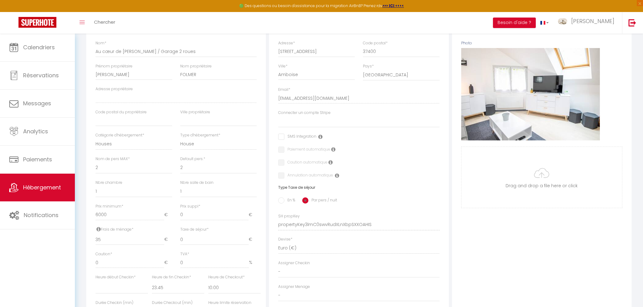
click at [283, 202] on input "En %" at bounding box center [281, 200] width 6 height 6
drag, startPoint x: 170, startPoint y: 241, endPoint x: 134, endPoint y: 243, distance: 36.4
click at [152, 243] on input "0" at bounding box center [176, 239] width 48 height 11
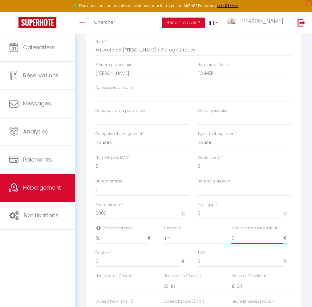
drag, startPoint x: 244, startPoint y: 239, endPoint x: 224, endPoint y: 240, distance: 20.3
click at [231, 240] on input "0" at bounding box center [257, 238] width 52 height 11
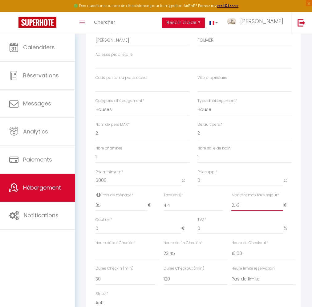
scroll to position [165, 0]
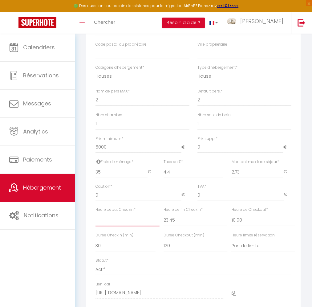
click at [95, 214] on select "00:00 00:15 00:30 00:45 01:00 01:15 01:30 01:45 02:00 02:15 02:30 02:45 03:00" at bounding box center [127, 220] width 64 height 12
click option "17:00" at bounding box center [0, 0] width 0 height 0
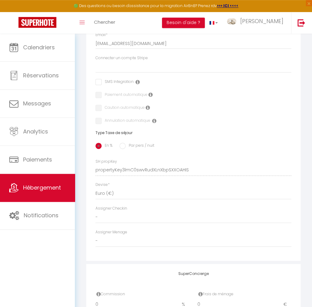
scroll to position [528, 0]
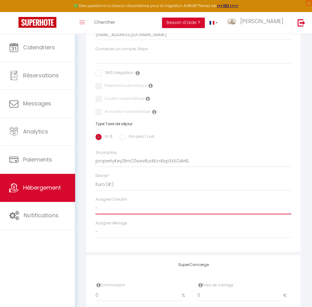
click at [95, 202] on select "- Valérie Quintela Laura DENIAU Brigitte Gilet Cathy RAPHEL Regine RAPHEL PARIS…" at bounding box center [193, 208] width 196 height 12
click option "[PERSON_NAME]" at bounding box center [0, 0] width 0 height 0
click at [95, 202] on select "- Valérie Quintela Laura DENIAU Brigitte Gilet Cathy RAPHEL Regine RAPHEL PARIS…" at bounding box center [193, 208] width 196 height 12
click option "-" at bounding box center [0, 0] width 0 height 0
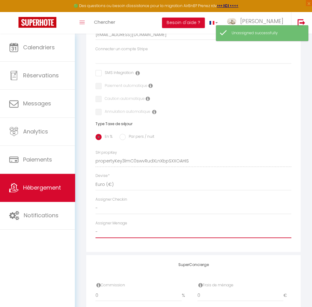
click at [95, 226] on select "- Valérie Quintela Laura DENIAU Brigitte Gilet Cathy RAPHEL Regine RAPHEL PARIS…" at bounding box center [193, 232] width 196 height 12
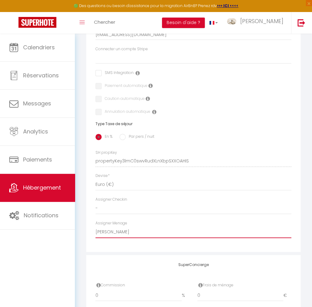
click option "[PERSON_NAME]" at bounding box center [0, 0] width 0 height 0
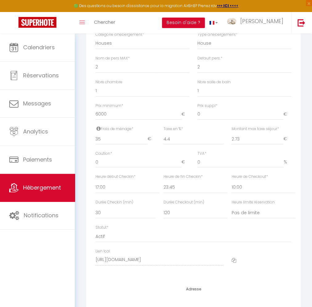
scroll to position [0, 0]
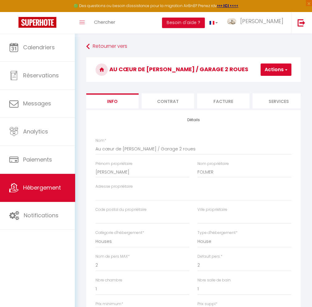
click at [271, 72] on button "Actions" at bounding box center [276, 69] width 31 height 12
click at [249, 82] on input "Enregistrer" at bounding box center [242, 83] width 23 height 6
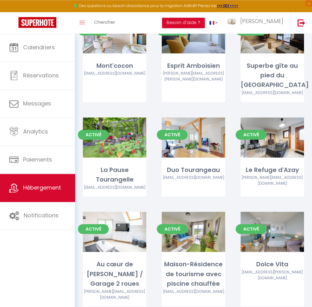
scroll to position [261, 0]
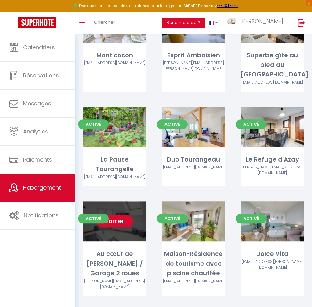
click at [120, 215] on link "Editer" at bounding box center [114, 221] width 37 height 12
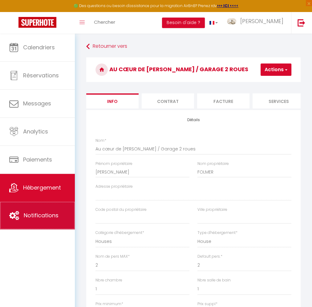
click at [44, 219] on span "Notifications" at bounding box center [41, 215] width 35 height 8
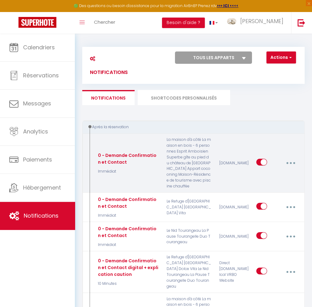
click at [290, 162] on icon "button" at bounding box center [291, 163] width 2 height 2
click at [265, 173] on link "Editer" at bounding box center [274, 178] width 46 height 10
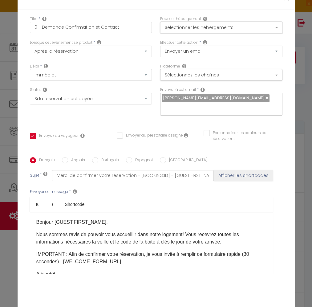
click at [214, 27] on button "Sélectionner les hébergements" at bounding box center [221, 28] width 122 height 12
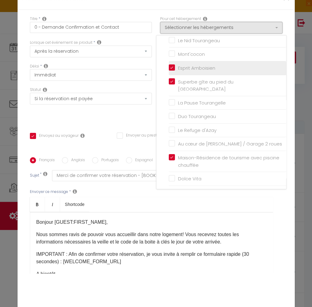
scroll to position [95, 0]
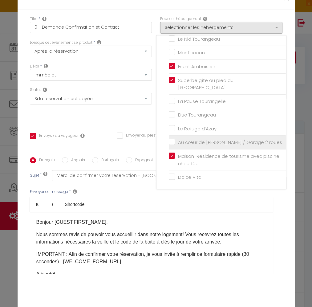
click at [198, 143] on input "Au cœur de [PERSON_NAME] / Garage 2 roues" at bounding box center [227, 142] width 117 height 6
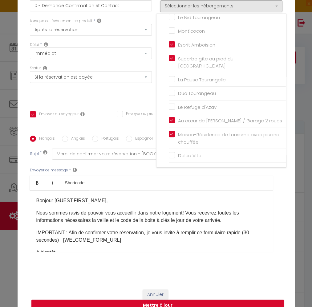
scroll to position [33, 0]
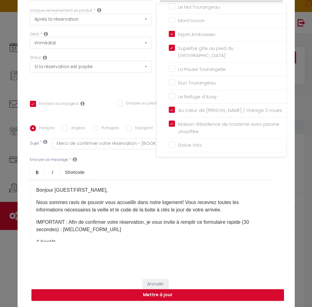
click at [162, 297] on button "Mettre à jour" at bounding box center [157, 295] width 253 height 12
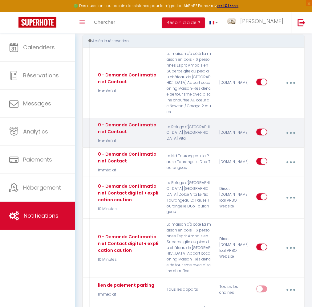
scroll to position [99, 0]
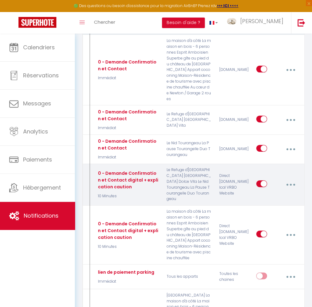
click at [293, 179] on button "button" at bounding box center [290, 185] width 16 height 12
click at [269, 195] on link "Editer" at bounding box center [274, 199] width 46 height 10
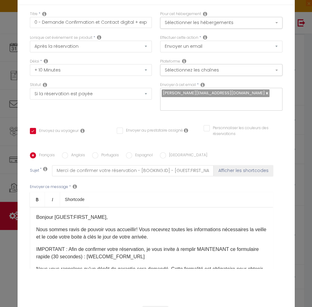
scroll to position [0, 0]
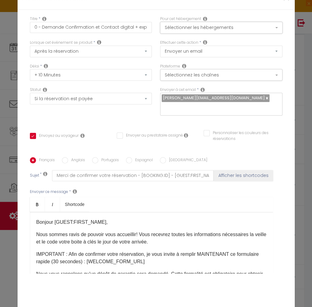
click at [183, 26] on button "Sélectionner les hébergements" at bounding box center [221, 28] width 122 height 12
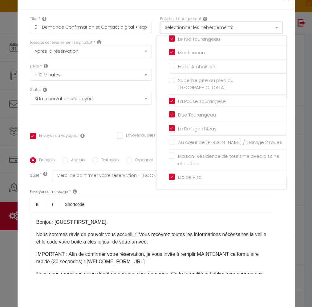
scroll to position [95, 0]
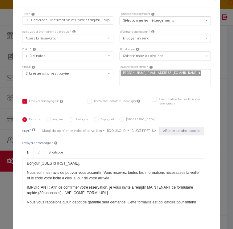
scroll to position [0, 0]
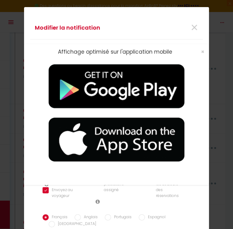
click at [194, 27] on div "Affichage optimisé sur l'application mobile ×" at bounding box center [116, 114] width 185 height 229
click at [192, 29] on div "Affichage optimisé sur l'application mobile ×" at bounding box center [116, 114] width 185 height 229
click at [203, 51] on span "×" at bounding box center [202, 52] width 3 height 8
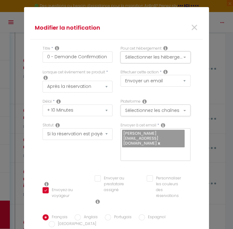
click at [186, 56] on button "Sélectionner les hébergements" at bounding box center [155, 57] width 70 height 12
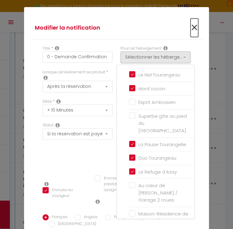
click at [192, 27] on span "×" at bounding box center [194, 27] width 8 height 18
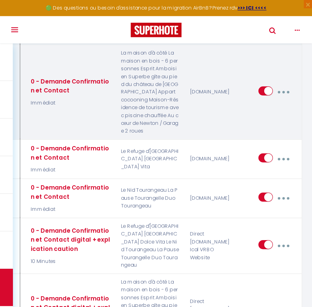
scroll to position [131, 0]
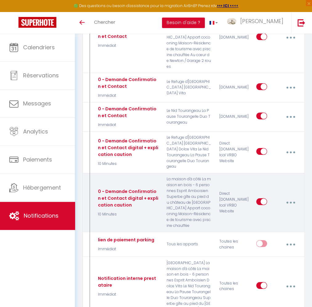
click at [291, 201] on icon "button" at bounding box center [291, 202] width 2 height 2
click at [268, 212] on link "Editer" at bounding box center [274, 217] width 46 height 10
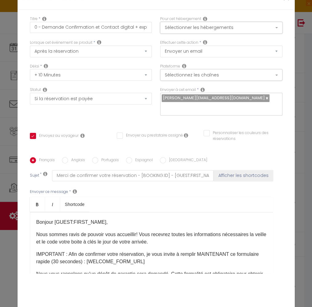
click at [211, 27] on button "Sélectionner les hébergements" at bounding box center [221, 28] width 122 height 12
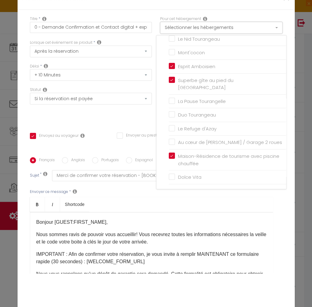
scroll to position [95, 0]
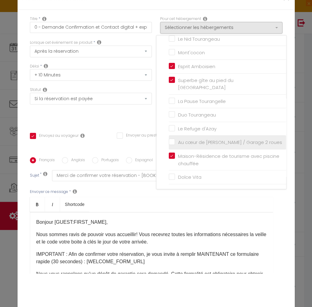
click at [223, 139] on input "Au cœur de [PERSON_NAME] / Garage 2 roues" at bounding box center [227, 142] width 117 height 6
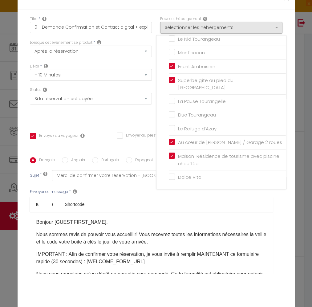
click at [171, 200] on ul "Bold Italic Shortcode" at bounding box center [151, 204] width 243 height 15
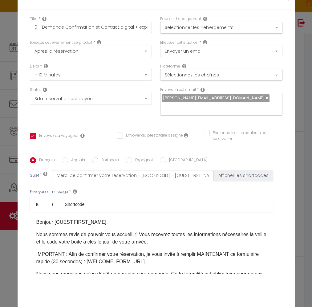
scroll to position [33, 0]
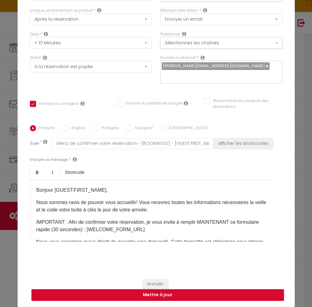
click at [172, 294] on button "Mettre à jour" at bounding box center [157, 295] width 253 height 12
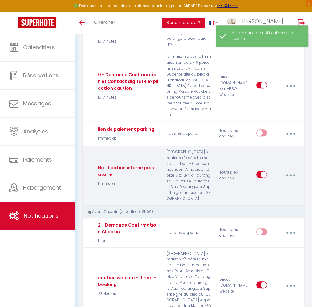
scroll to position [263, 0]
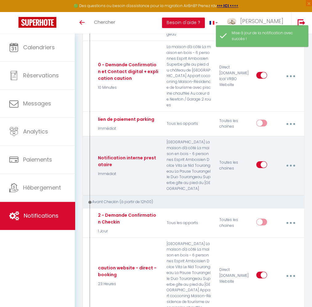
click at [289, 160] on button "button" at bounding box center [290, 166] width 16 height 12
click at [268, 175] on link "Editer" at bounding box center [274, 180] width 46 height 10
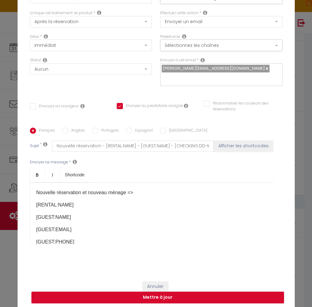
scroll to position [0, 0]
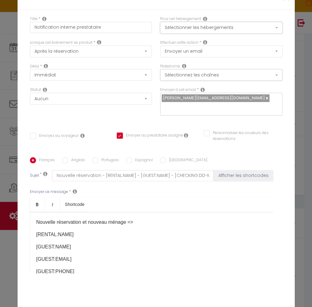
click at [183, 26] on button "Sélectionner les hébergements" at bounding box center [221, 28] width 122 height 12
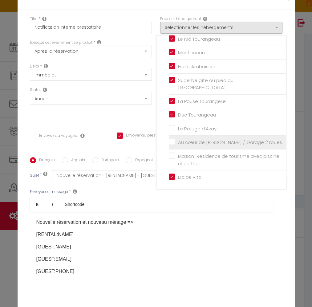
click at [184, 143] on input "Au cœur de [PERSON_NAME] / Garage 2 roues" at bounding box center [227, 142] width 117 height 6
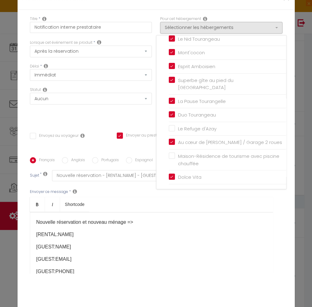
click at [127, 113] on div "Statut Aucun Si la réservation est payée Si réservation non payée Si la caution…" at bounding box center [91, 104] width 130 height 35
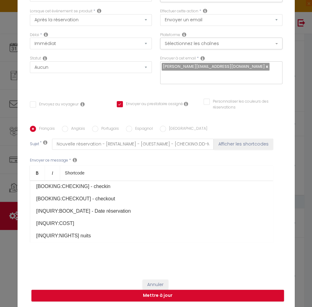
scroll to position [33, 0]
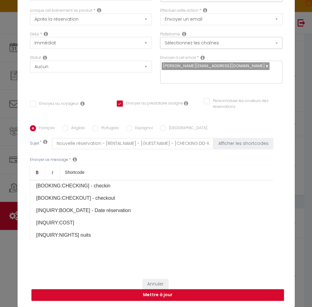
click at [191, 294] on button "Mettre à jour" at bounding box center [157, 295] width 253 height 12
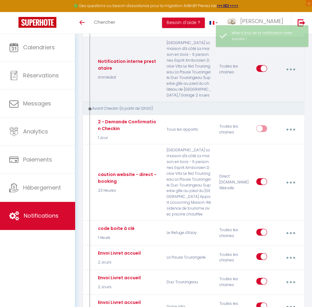
scroll to position [395, 0]
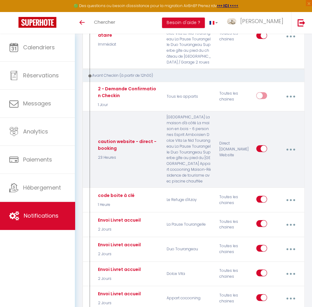
click at [290, 148] on button "button" at bounding box center [290, 150] width 16 height 12
click at [265, 162] on link "Editer" at bounding box center [274, 164] width 46 height 10
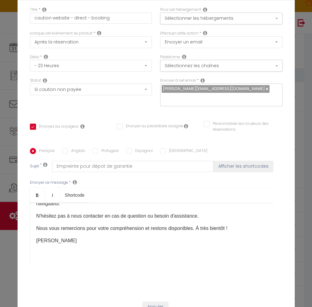
scroll to position [0, 0]
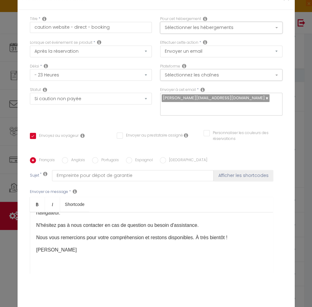
click at [193, 30] on button "Sélectionner les hébergements" at bounding box center [221, 28] width 122 height 12
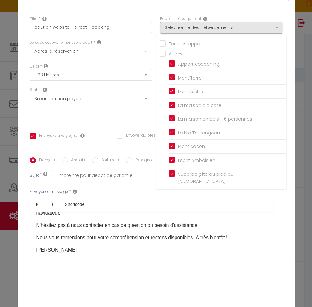
click at [163, 42] on input "Tous les apparts" at bounding box center [223, 43] width 127 height 6
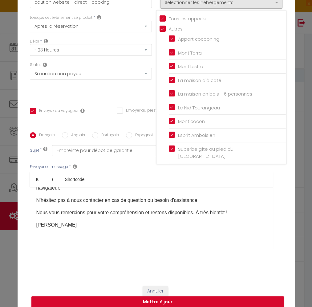
scroll to position [33, 0]
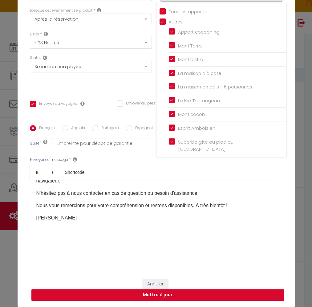
click at [179, 292] on button "Mettre à jour" at bounding box center [157, 295] width 253 height 12
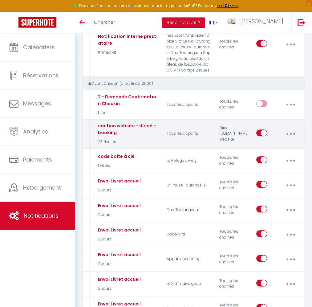
scroll to position [428, 0]
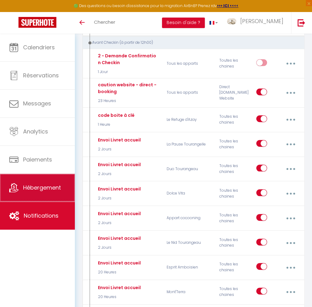
click at [34, 188] on span "Hébergement" at bounding box center [42, 188] width 38 height 8
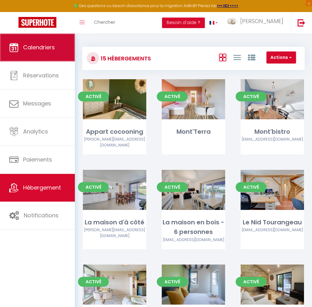
click at [39, 47] on span "Calendriers" at bounding box center [39, 47] width 32 height 8
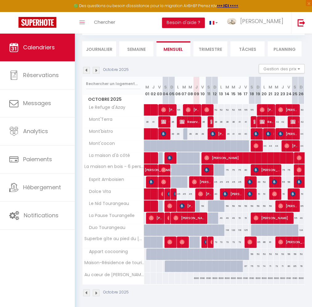
scroll to position [38, 0]
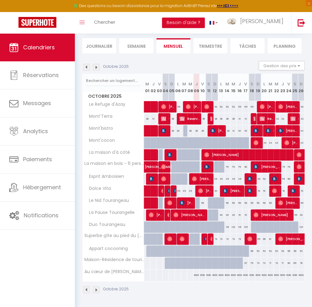
click at [196, 275] on div "6000" at bounding box center [196, 274] width 6 height 11
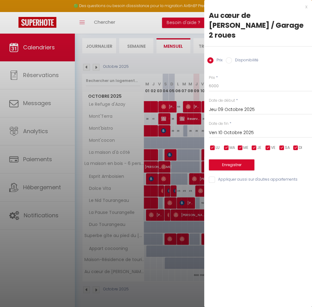
click at [238, 57] on label "Disponibilité" at bounding box center [245, 60] width 26 height 7
click at [232, 57] on input "Disponibilité" at bounding box center [229, 60] width 6 height 6
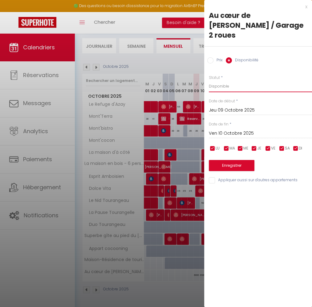
click at [209, 80] on select "Disponible Indisponible" at bounding box center [260, 86] width 103 height 12
click option "Indisponible" at bounding box center [0, 0] width 0 height 0
click at [237, 129] on input "Ven 10 Octobre 2025" at bounding box center [260, 133] width 103 height 8
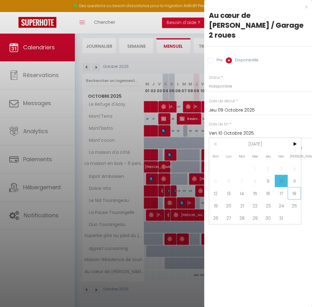
click at [290, 187] on span "18" at bounding box center [294, 193] width 13 height 12
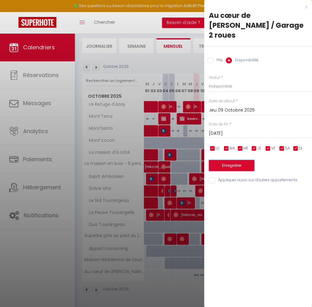
click at [233, 160] on button "Enregistrer" at bounding box center [232, 165] width 46 height 11
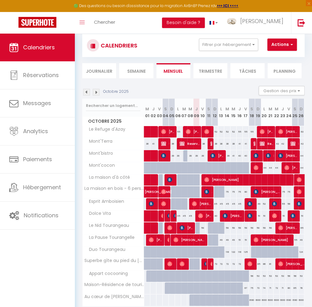
scroll to position [0, 0]
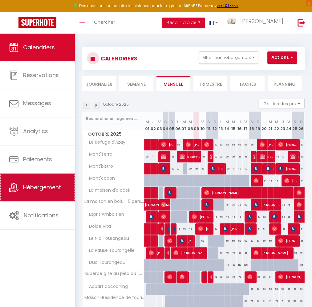
click at [38, 180] on link "Hébergement" at bounding box center [37, 187] width 75 height 28
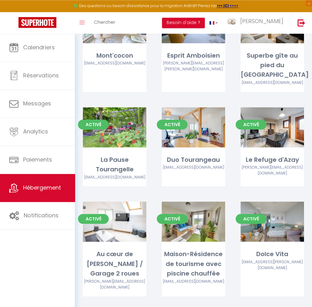
scroll to position [261, 0]
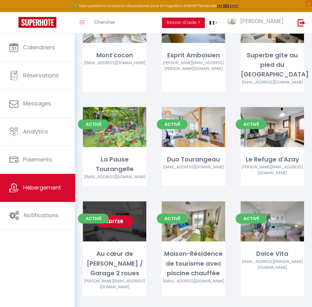
click at [123, 215] on link "Editer" at bounding box center [114, 221] width 37 height 12
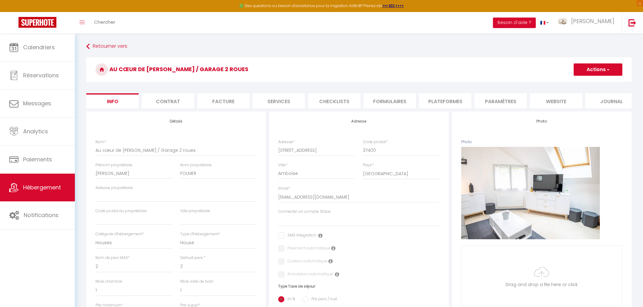
click at [234, 99] on li "Facture" at bounding box center [223, 100] width 52 height 15
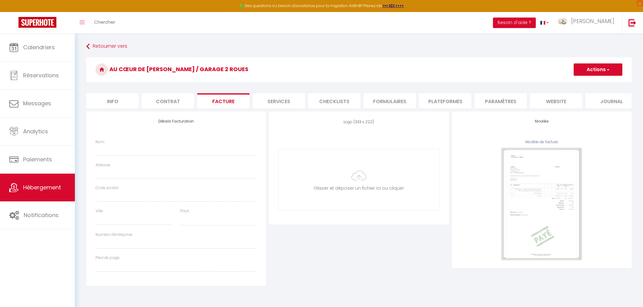
click at [288, 99] on li "Services" at bounding box center [279, 100] width 52 height 15
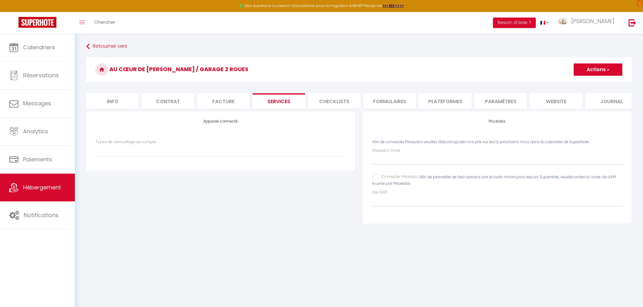
click at [340, 98] on li "Checklists" at bounding box center [334, 100] width 52 height 15
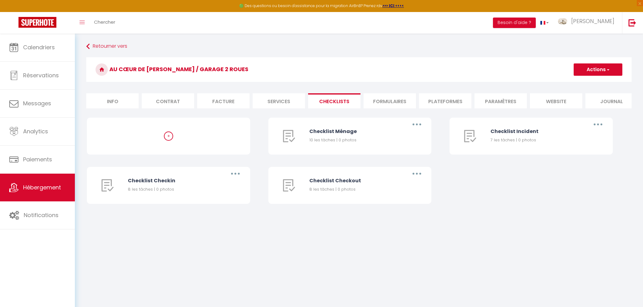
click at [428, 97] on li "Plateformes" at bounding box center [445, 100] width 52 height 15
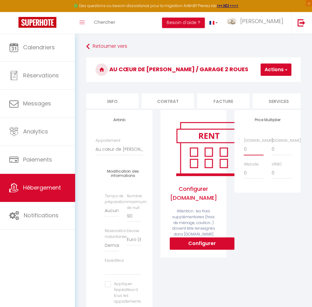
click at [244, 143] on select "0 + 1 % + 2 % + 3 % + 4 % + 5 % + 6 % + 7 % + 8 % + 9 %" at bounding box center [254, 149] width 20 height 12
click option "+ 18 %" at bounding box center [0, 0] width 0 height 0
click at [272, 143] on select "0 + 1 % + 2 % + 3 % + 4 % + 5 % + 6 % + 7 % + 8 % + 9 %" at bounding box center [282, 149] width 20 height 12
click option "+ 27 %" at bounding box center [0, 0] width 0 height 0
click at [244, 167] on select "0 + 1 % + 2 % + 3 % + 4 % + 5 % + 6 % + 7 % + 8 % + 9 %" at bounding box center [254, 173] width 20 height 12
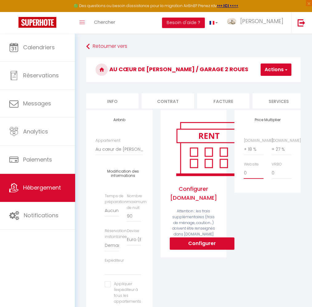
click option "+ 3 %" at bounding box center [0, 0] width 0 height 0
click at [272, 167] on select "0 + 1 % + 2 % + 3 % + 4 % + 5 % + 6 % + 7 % + 8 % + 9 %" at bounding box center [282, 173] width 20 height 12
click option "+ 20 %" at bounding box center [0, 0] width 0 height 0
click at [279, 70] on button "Actions" at bounding box center [276, 69] width 31 height 12
click at [272, 81] on link "Enregistrer" at bounding box center [266, 83] width 49 height 8
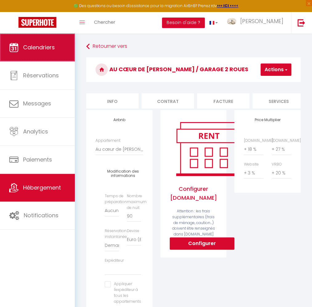
click at [5, 45] on link "Calendriers" at bounding box center [37, 48] width 75 height 28
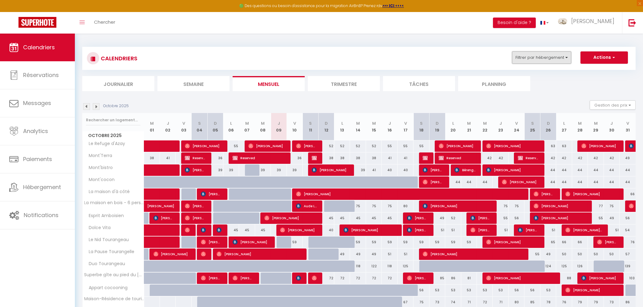
click at [539, 54] on button "Filtrer par hébergement" at bounding box center [541, 57] width 59 height 12
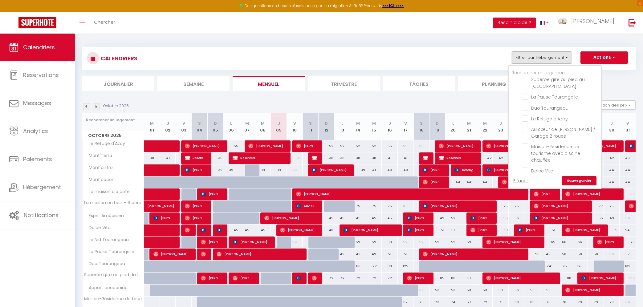
scroll to position [114, 0]
click at [525, 123] on input "Au cœur de [PERSON_NAME] / Garage 2 roues" at bounding box center [560, 122] width 77 height 6
click at [528, 97] on input "Esprit Amboisien" at bounding box center [560, 97] width 77 height 6
click at [580, 180] on link "Sauvegarder" at bounding box center [579, 180] width 34 height 9
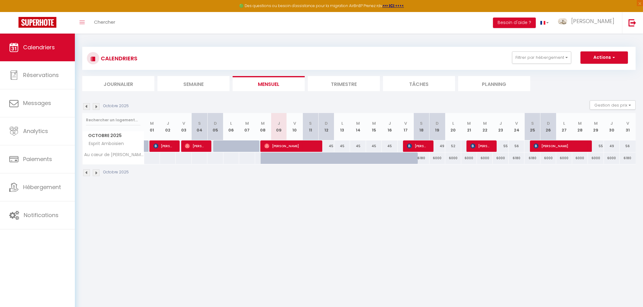
click at [422, 157] on div "6180" at bounding box center [421, 157] width 16 height 11
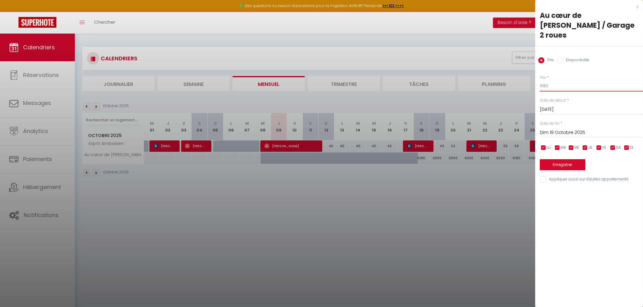
drag, startPoint x: 551, startPoint y: 79, endPoint x: 522, endPoint y: 79, distance: 28.6
click at [540, 80] on input "6180" at bounding box center [591, 85] width 103 height 11
click at [554, 129] on input "Dim 19 Octobre 2025" at bounding box center [591, 133] width 103 height 8
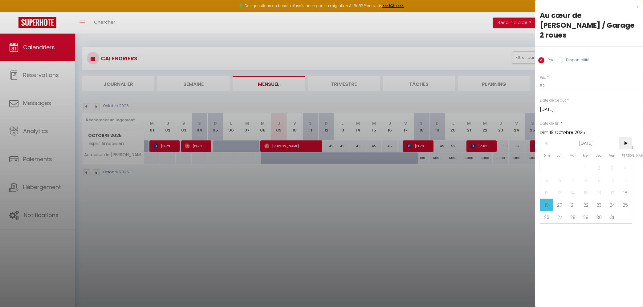
click at [628, 137] on span ">" at bounding box center [624, 143] width 13 height 12
click at [549, 174] on span "2" at bounding box center [546, 180] width 13 height 12
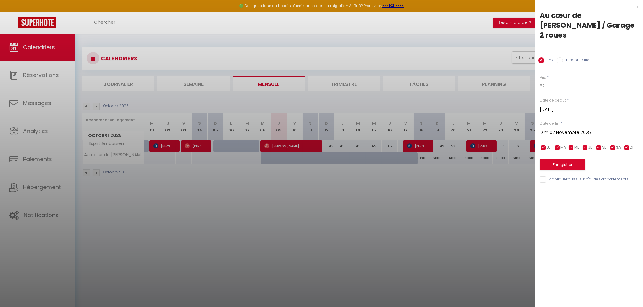
click at [599, 145] on input "checkbox" at bounding box center [599, 148] width 6 height 6
click at [615, 145] on input "checkbox" at bounding box center [612, 148] width 6 height 6
click at [553, 129] on input "Dim 02 Novembre 2025" at bounding box center [591, 133] width 103 height 8
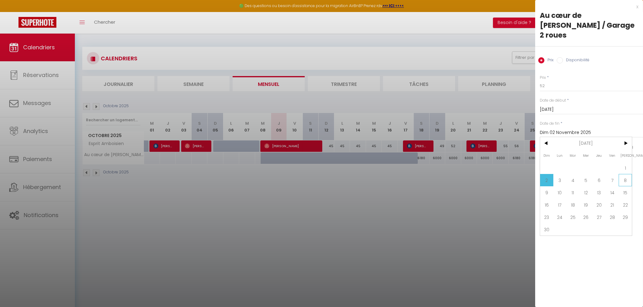
click at [627, 174] on span "8" at bounding box center [624, 180] width 13 height 12
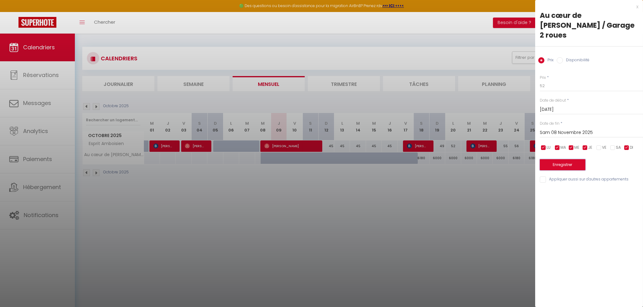
click at [572, 159] on button "Enregistrer" at bounding box center [563, 164] width 46 height 11
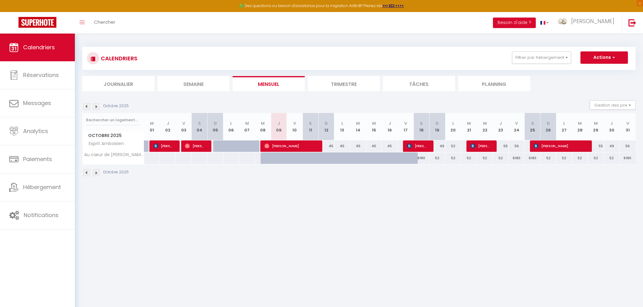
click at [422, 160] on div "6180" at bounding box center [421, 157] width 16 height 11
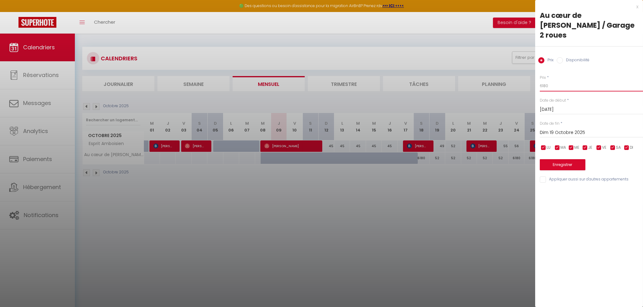
drag, startPoint x: 552, startPoint y: 75, endPoint x: 528, endPoint y: 77, distance: 24.4
click at [540, 80] on input "6180" at bounding box center [591, 85] width 103 height 11
click at [587, 145] on input "checkbox" at bounding box center [585, 148] width 6 height 6
click at [568, 145] on input "checkbox" at bounding box center [571, 148] width 6 height 6
drag, startPoint x: 556, startPoint y: 137, endPoint x: 550, endPoint y: 138, distance: 5.9
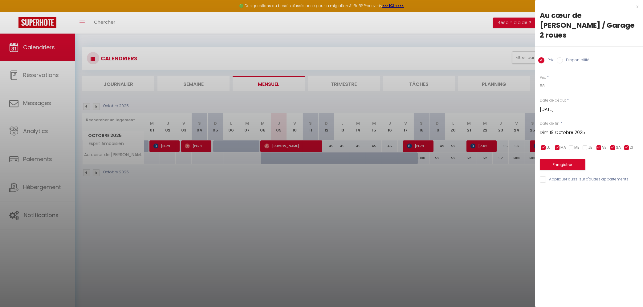
click at [556, 145] on input "checkbox" at bounding box center [557, 148] width 6 height 6
click at [542, 145] on input "checkbox" at bounding box center [543, 148] width 6 height 6
click at [625, 145] on input "checkbox" at bounding box center [626, 148] width 6 height 6
click at [581, 129] on input "Dim 19 Octobre 2025" at bounding box center [591, 133] width 103 height 8
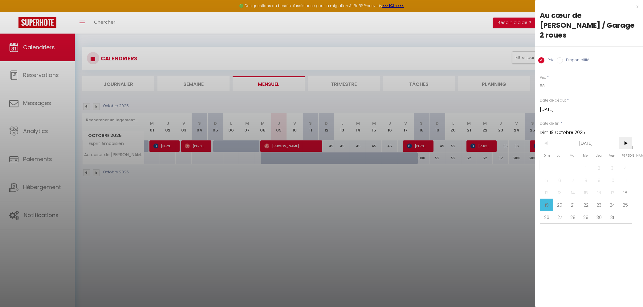
click at [625, 137] on span ">" at bounding box center [624, 143] width 13 height 12
click at [558, 186] on span "10" at bounding box center [559, 192] width 13 height 12
click at [555, 159] on button "Enregistrer" at bounding box center [563, 164] width 46 height 11
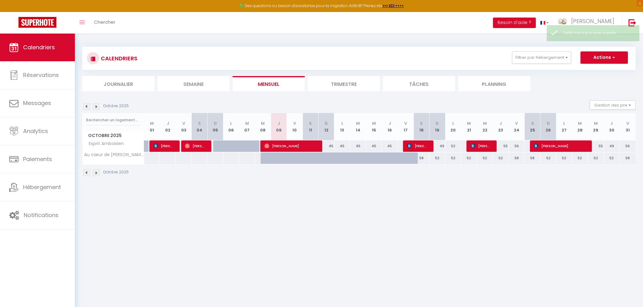
click at [95, 105] on img at bounding box center [96, 106] width 7 height 7
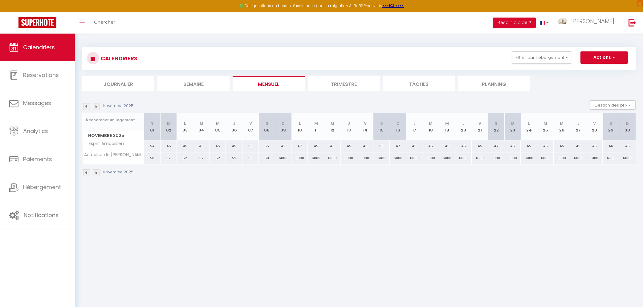
click at [88, 105] on img at bounding box center [86, 106] width 7 height 7
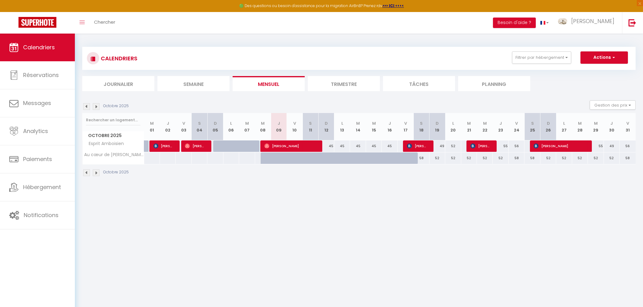
click at [419, 159] on div "58" at bounding box center [421, 157] width 16 height 11
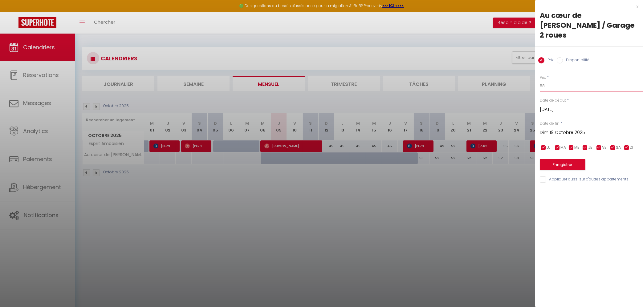
click at [543, 80] on input "58" at bounding box center [591, 85] width 103 height 11
click at [585, 145] on input "checkbox" at bounding box center [585, 148] width 6 height 6
click at [573, 145] on input "checkbox" at bounding box center [571, 148] width 6 height 6
click at [559, 145] on input "checkbox" at bounding box center [557, 148] width 6 height 6
click at [546, 145] on input "checkbox" at bounding box center [543, 148] width 6 height 6
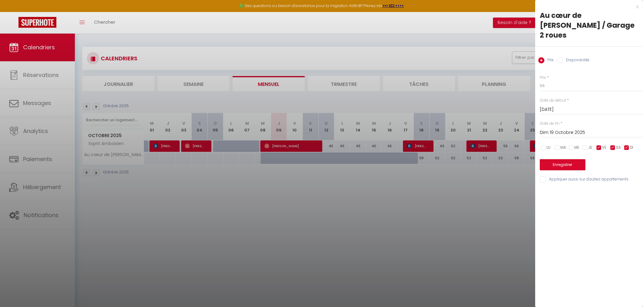
click at [628, 145] on input "checkbox" at bounding box center [626, 148] width 6 height 6
click at [574, 129] on input "Dim 19 Octobre 2025" at bounding box center [591, 133] width 103 height 8
click at [626, 137] on span ">" at bounding box center [624, 143] width 13 height 12
click at [558, 174] on span "3" at bounding box center [559, 180] width 13 height 12
click at [558, 159] on button "Enregistrer" at bounding box center [563, 164] width 46 height 11
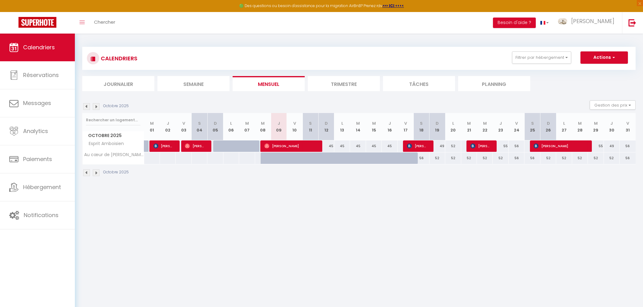
click at [439, 158] on div "52" at bounding box center [437, 157] width 16 height 11
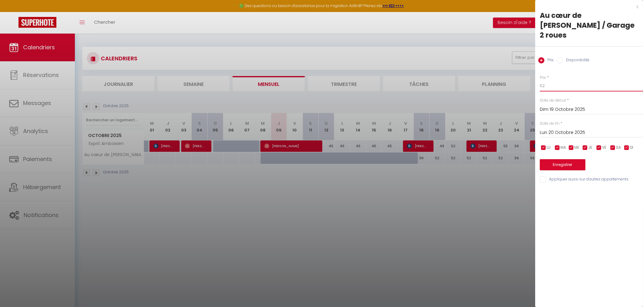
click at [543, 80] on input "52" at bounding box center [591, 85] width 103 height 11
click at [599, 145] on input "checkbox" at bounding box center [599, 148] width 6 height 6
click at [613, 145] on input "checkbox" at bounding box center [612, 148] width 6 height 6
click at [574, 129] on input "Lun 20 Octobre 2025" at bounding box center [591, 133] width 103 height 8
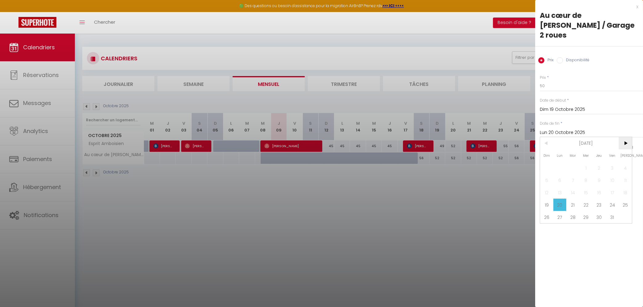
click at [627, 137] on span ">" at bounding box center [624, 143] width 13 height 12
click at [564, 174] on span "3" at bounding box center [559, 180] width 13 height 12
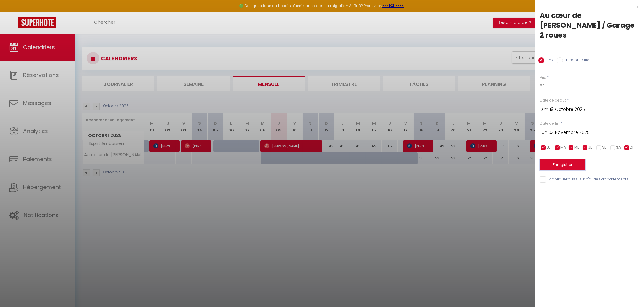
click at [563, 159] on button "Enregistrer" at bounding box center [563, 164] width 46 height 11
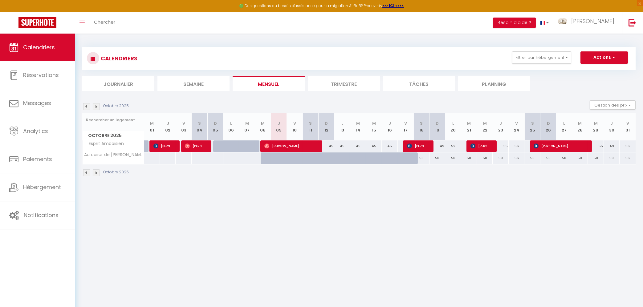
click at [97, 108] on img at bounding box center [96, 106] width 7 height 7
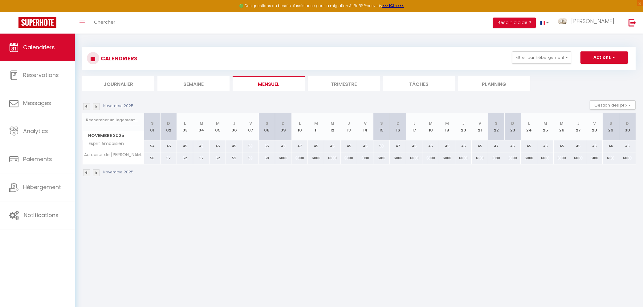
click at [248, 157] on div "58" at bounding box center [250, 157] width 16 height 11
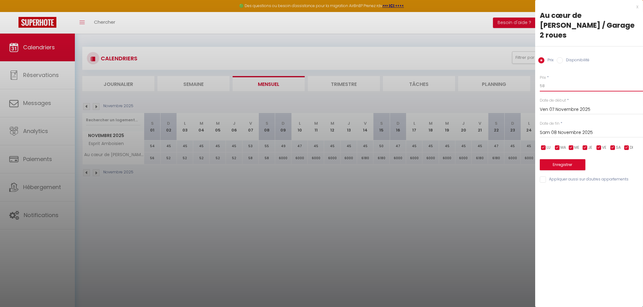
drag, startPoint x: 548, startPoint y: 76, endPoint x: 539, endPoint y: 76, distance: 8.3
click at [540, 80] on input "58" at bounding box center [591, 85] width 103 height 11
click at [599, 145] on input "checkbox" at bounding box center [599, 148] width 6 height 6
click at [612, 145] on input "checkbox" at bounding box center [612, 148] width 6 height 6
click at [582, 129] on input "Sam 08 Novembre 2025" at bounding box center [591, 133] width 103 height 8
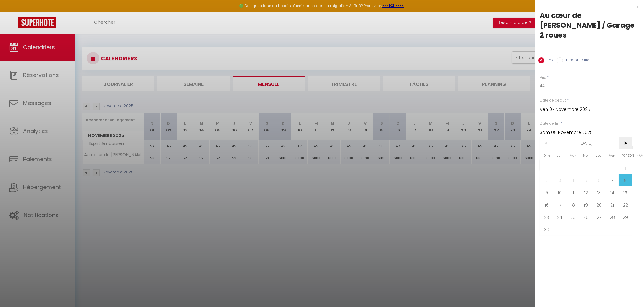
click at [629, 137] on span ">" at bounding box center [624, 143] width 13 height 12
click at [603, 186] on span "18" at bounding box center [598, 192] width 13 height 12
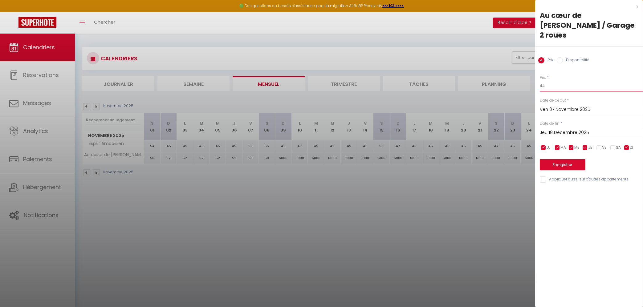
drag, startPoint x: 546, startPoint y: 74, endPoint x: 542, endPoint y: 74, distance: 4.0
click at [542, 80] on input "44" at bounding box center [591, 85] width 103 height 11
click at [548, 159] on button "Enregistrer" at bounding box center [563, 164] width 46 height 11
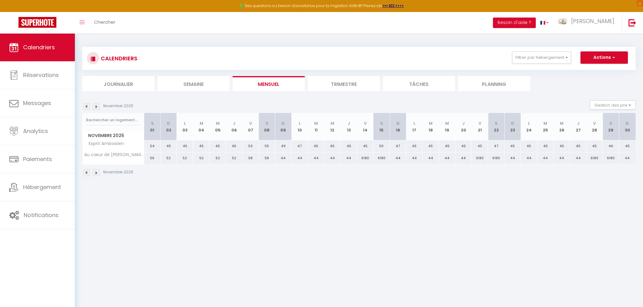
click at [250, 157] on div "58" at bounding box center [250, 157] width 16 height 11
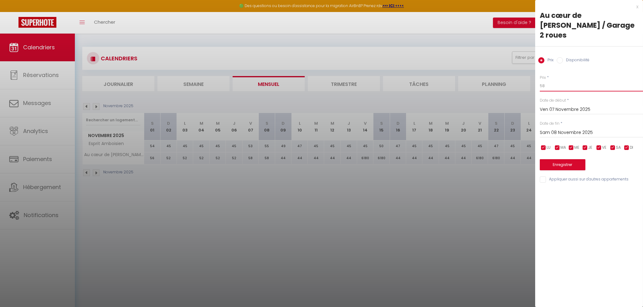
drag, startPoint x: 543, startPoint y: 74, endPoint x: 531, endPoint y: 71, distance: 12.5
click at [540, 80] on input "58" at bounding box center [591, 85] width 103 height 11
click at [581, 129] on input "Sam 08 Novembre 2025" at bounding box center [591, 133] width 103 height 8
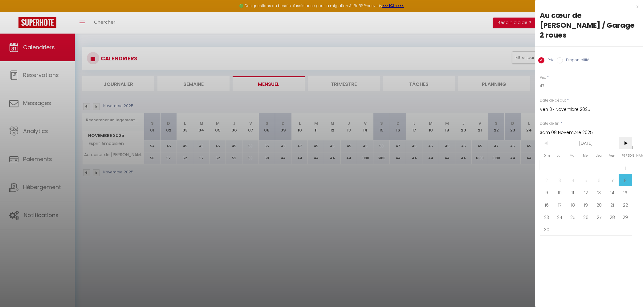
click at [625, 137] on span ">" at bounding box center [624, 143] width 13 height 12
click at [612, 186] on span "19" at bounding box center [611, 192] width 13 height 12
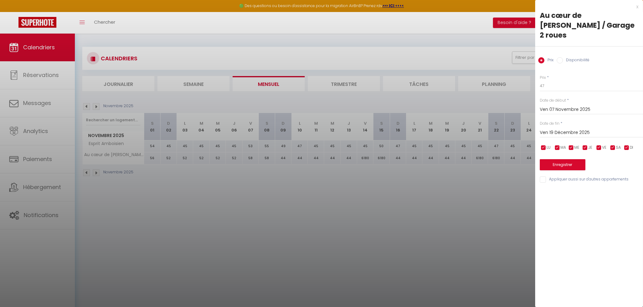
click at [586, 145] on input "checkbox" at bounding box center [585, 148] width 6 height 6
click at [572, 145] on input "checkbox" at bounding box center [571, 148] width 6 height 6
click at [558, 145] on input "checkbox" at bounding box center [557, 148] width 6 height 6
click at [544, 145] on input "checkbox" at bounding box center [543, 148] width 6 height 6
click at [625, 145] on input "checkbox" at bounding box center [626, 148] width 6 height 6
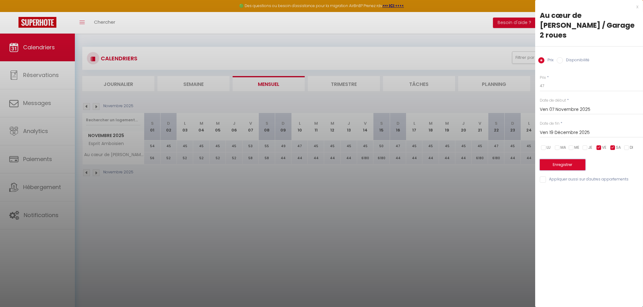
click at [564, 159] on button "Enregistrer" at bounding box center [563, 164] width 46 height 11
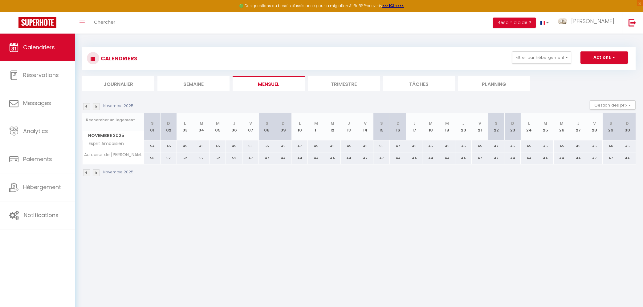
click at [97, 107] on img at bounding box center [96, 106] width 7 height 7
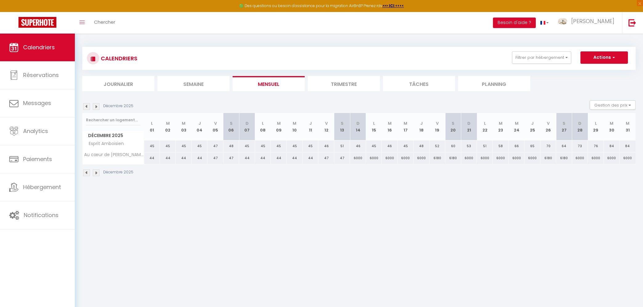
click at [353, 159] on div "6000" at bounding box center [358, 157] width 16 height 11
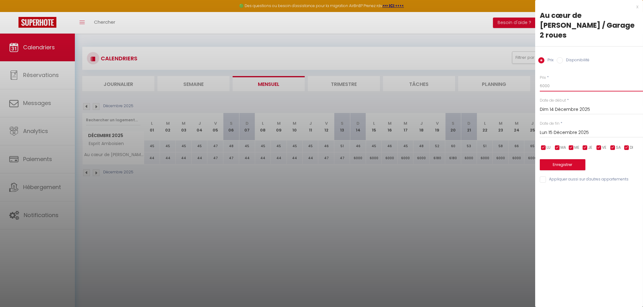
drag, startPoint x: 568, startPoint y: 75, endPoint x: 524, endPoint y: 75, distance: 43.7
click at [540, 80] on input "6000" at bounding box center [591, 85] width 103 height 11
click at [552, 129] on input "Lun 15 Décembre 2025" at bounding box center [591, 133] width 103 height 8
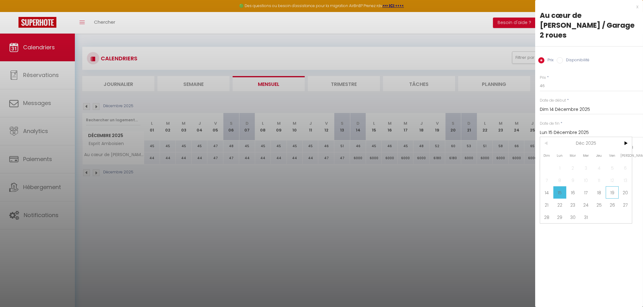
click at [614, 186] on span "19" at bounding box center [611, 192] width 13 height 12
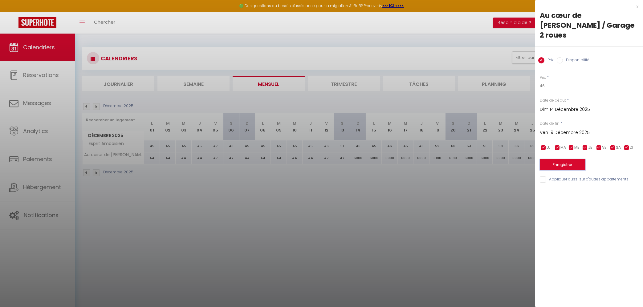
click at [573, 159] on button "Enregistrer" at bounding box center [563, 164] width 46 height 11
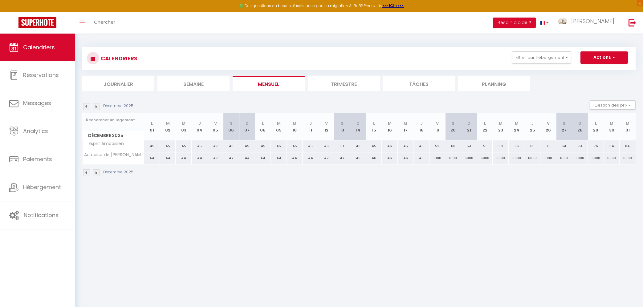
click at [436, 158] on div "6180" at bounding box center [437, 157] width 16 height 11
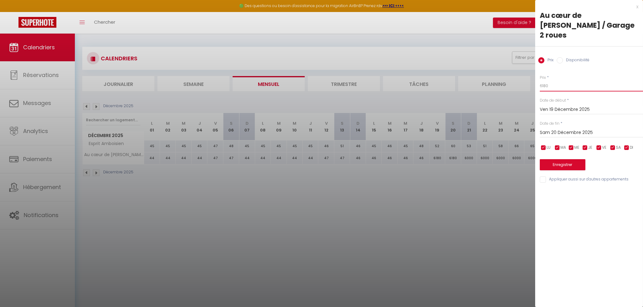
drag, startPoint x: 555, startPoint y: 79, endPoint x: 533, endPoint y: 79, distance: 21.6
click at [540, 80] on input "6180" at bounding box center [591, 85] width 103 height 11
click at [579, 159] on button "Enregistrer" at bounding box center [563, 164] width 46 height 11
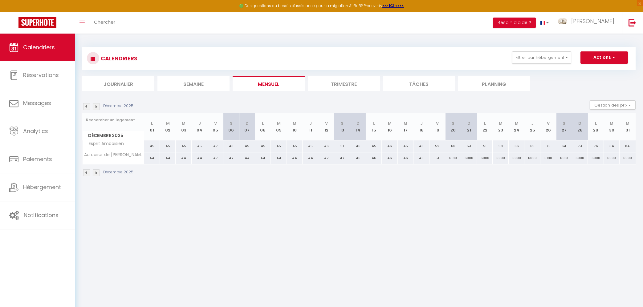
click at [451, 157] on div "6180" at bounding box center [453, 157] width 16 height 11
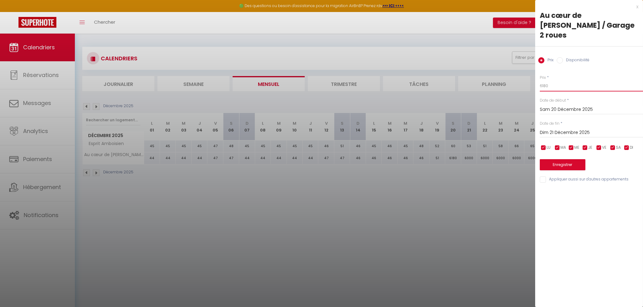
drag, startPoint x: 557, startPoint y: 76, endPoint x: 542, endPoint y: 76, distance: 15.1
click at [542, 80] on input "6180" at bounding box center [591, 85] width 103 height 11
click at [552, 129] on input "Dim 21 Décembre 2025" at bounding box center [591, 133] width 103 height 8
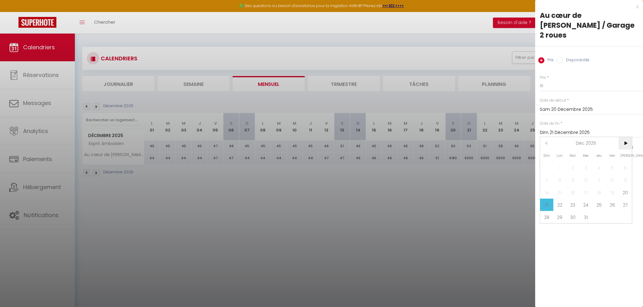
click at [628, 137] on span ">" at bounding box center [624, 143] width 13 height 12
click at [546, 174] on span "4" at bounding box center [546, 180] width 13 height 12
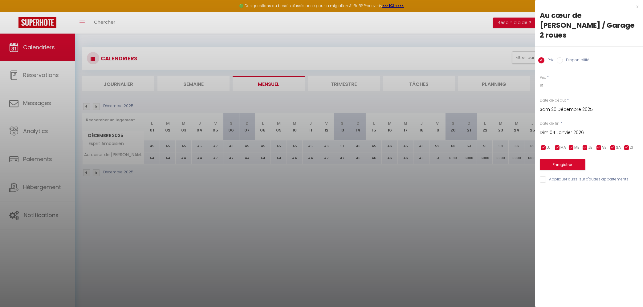
click at [626, 145] on input "checkbox" at bounding box center [626, 148] width 6 height 6
click at [584, 145] on input "checkbox" at bounding box center [585, 148] width 6 height 6
click at [573, 145] on input "checkbox" at bounding box center [571, 148] width 6 height 6
click at [557, 145] on input "checkbox" at bounding box center [557, 148] width 6 height 6
click at [541, 145] on input "checkbox" at bounding box center [543, 148] width 6 height 6
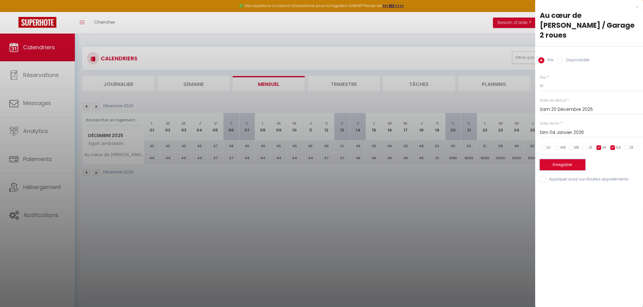
click at [562, 159] on button "Enregistrer" at bounding box center [563, 164] width 46 height 11
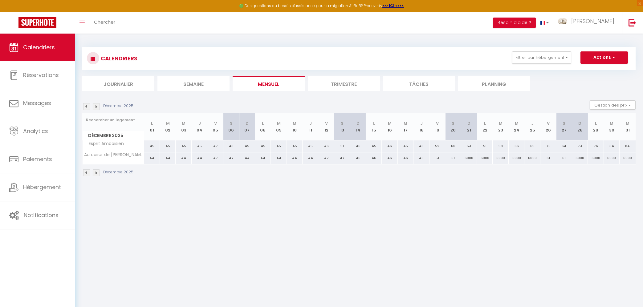
click at [469, 159] on div "6000" at bounding box center [469, 157] width 16 height 11
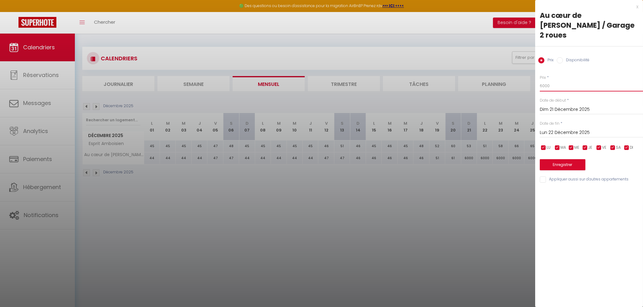
drag, startPoint x: 563, startPoint y: 75, endPoint x: 510, endPoint y: 77, distance: 52.7
click at [540, 80] on input "6000" at bounding box center [591, 85] width 103 height 11
click at [613, 145] on input "checkbox" at bounding box center [612, 148] width 6 height 6
click at [600, 145] on input "checkbox" at bounding box center [599, 148] width 6 height 6
click at [572, 129] on input "Lun 22 Décembre 2025" at bounding box center [591, 133] width 103 height 8
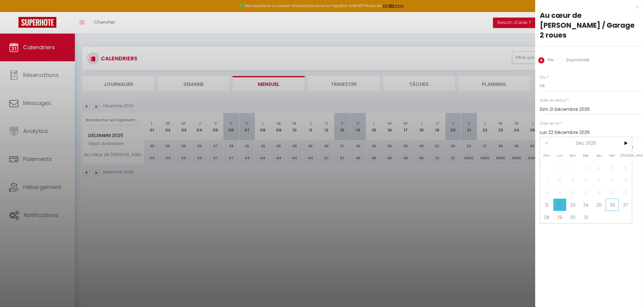
click at [609, 199] on span "26" at bounding box center [611, 205] width 13 height 12
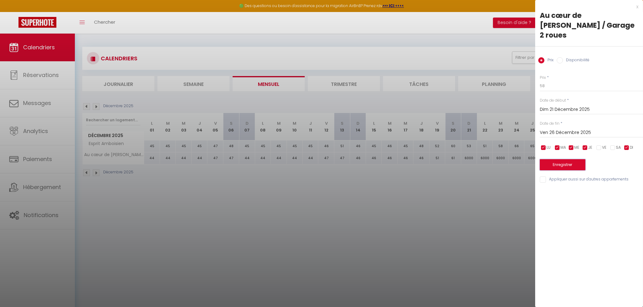
click at [566, 159] on button "Enregistrer" at bounding box center [563, 164] width 46 height 11
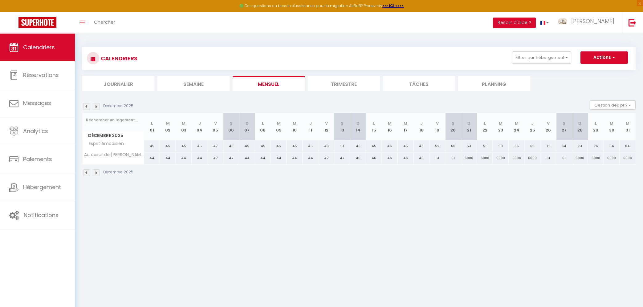
click at [469, 160] on div "6000" at bounding box center [469, 157] width 16 height 11
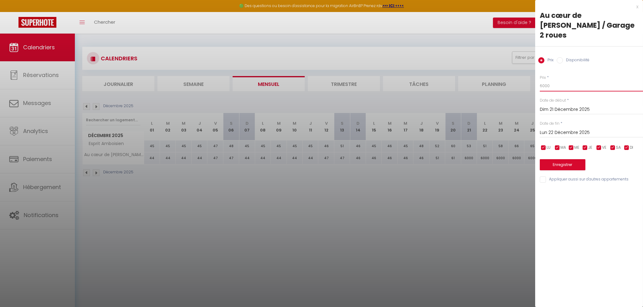
drag, startPoint x: 557, startPoint y: 75, endPoint x: 514, endPoint y: 75, distance: 43.1
click at [540, 80] on input "6000" at bounding box center [591, 85] width 103 height 11
click at [560, 129] on input "Lun 22 Décembre 2025" at bounding box center [591, 133] width 103 height 8
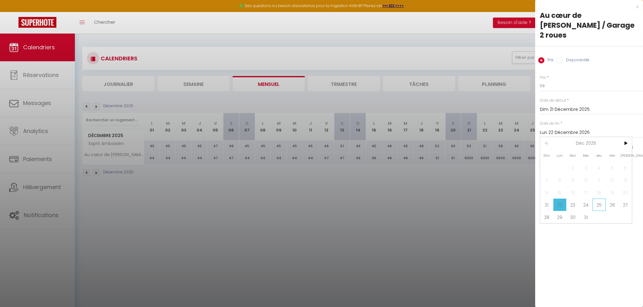
click at [601, 199] on span "25" at bounding box center [598, 205] width 13 height 12
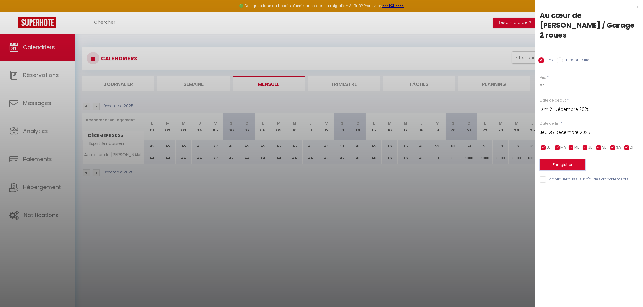
click at [576, 159] on button "Enregistrer" at bounding box center [563, 164] width 46 height 11
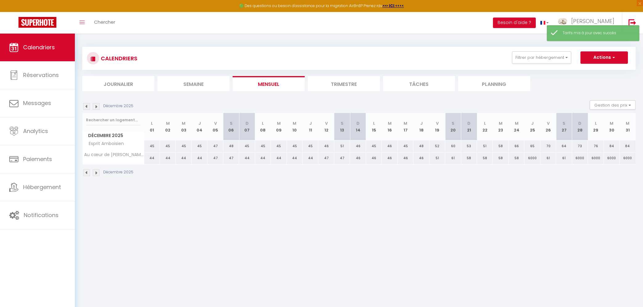
click at [534, 159] on div "6000" at bounding box center [532, 157] width 16 height 11
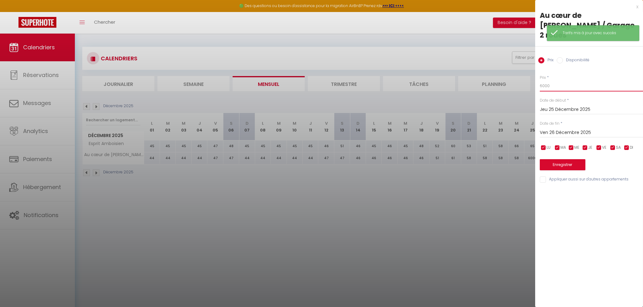
drag, startPoint x: 559, startPoint y: 77, endPoint x: 509, endPoint y: 77, distance: 49.6
click at [540, 80] on input "6000" at bounding box center [591, 85] width 103 height 11
click at [560, 159] on button "Enregistrer" at bounding box center [563, 164] width 46 height 11
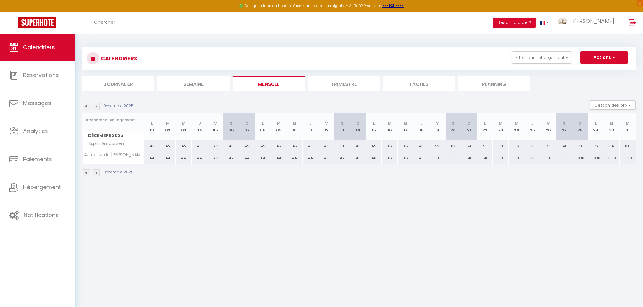
click at [579, 160] on div "6000" at bounding box center [580, 157] width 16 height 11
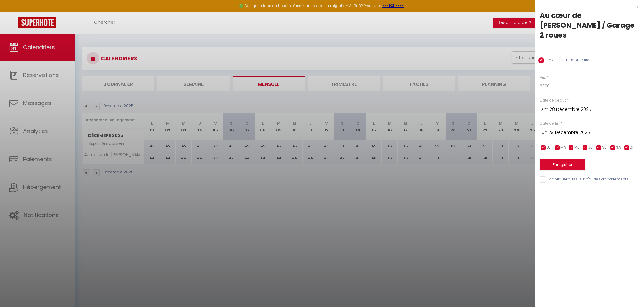
click at [636, 6] on div "x" at bounding box center [586, 6] width 103 height 7
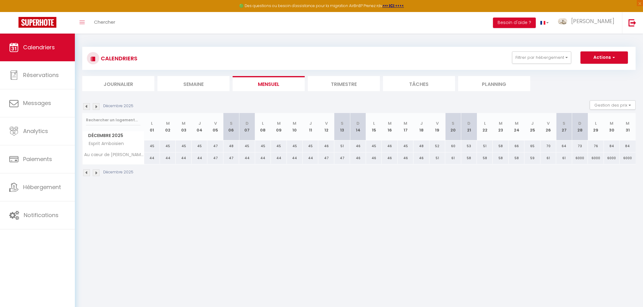
click at [579, 157] on div "6000" at bounding box center [580, 157] width 16 height 11
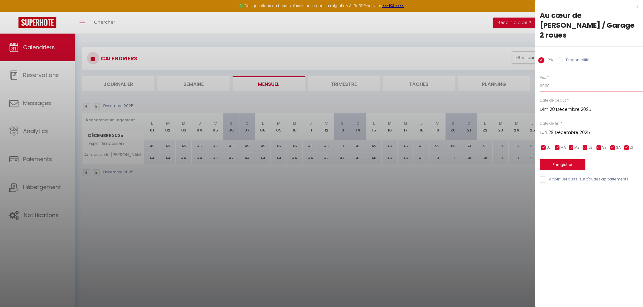
drag, startPoint x: 559, startPoint y: 76, endPoint x: 502, endPoint y: 76, distance: 57.6
click at [540, 80] on input "6000" at bounding box center [591, 85] width 103 height 11
click at [551, 129] on input "Lun 29 Décembre 2025" at bounding box center [591, 133] width 103 height 8
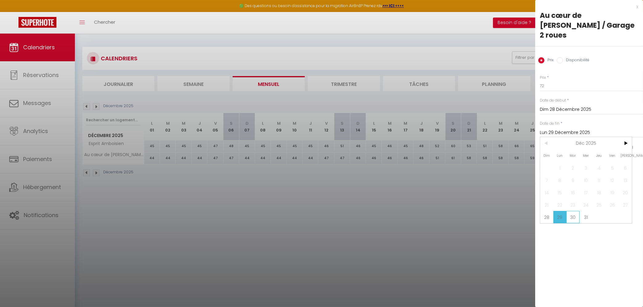
click at [574, 211] on span "30" at bounding box center [572, 217] width 13 height 12
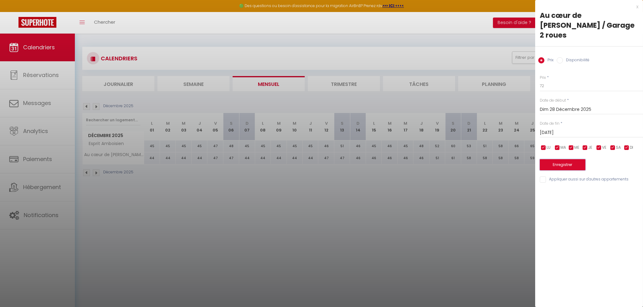
click at [572, 159] on button "Enregistrer" at bounding box center [563, 164] width 46 height 11
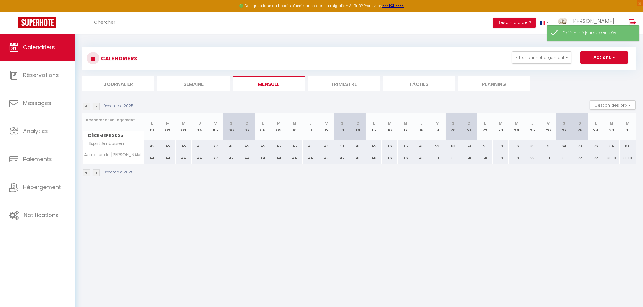
click at [611, 159] on div "6000" at bounding box center [612, 157] width 16 height 11
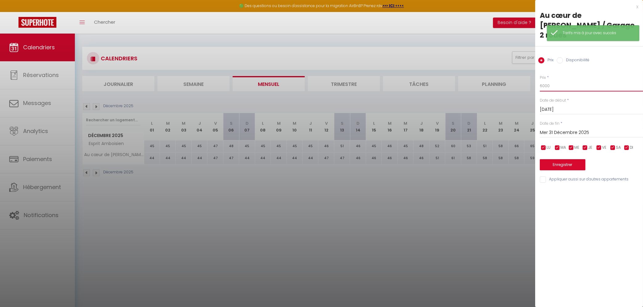
drag, startPoint x: 552, startPoint y: 76, endPoint x: 519, endPoint y: 74, distance: 33.3
click at [540, 80] on input "6000" at bounding box center [591, 85] width 103 height 11
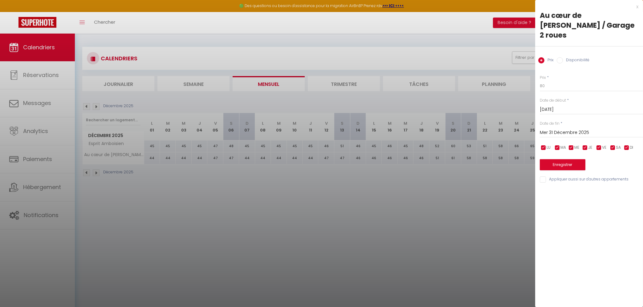
click at [558, 129] on input "Mer 31 Décembre 2025" at bounding box center [591, 133] width 103 height 8
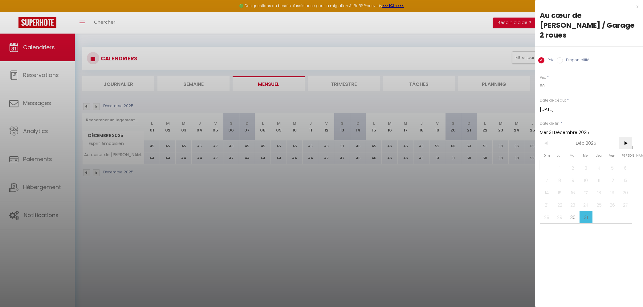
click at [626, 137] on span ">" at bounding box center [624, 143] width 13 height 12
click at [613, 162] on span "2" at bounding box center [611, 168] width 13 height 12
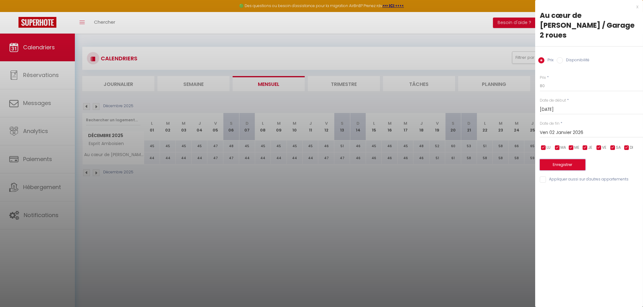
click at [561, 159] on button "Enregistrer" at bounding box center [563, 164] width 46 height 11
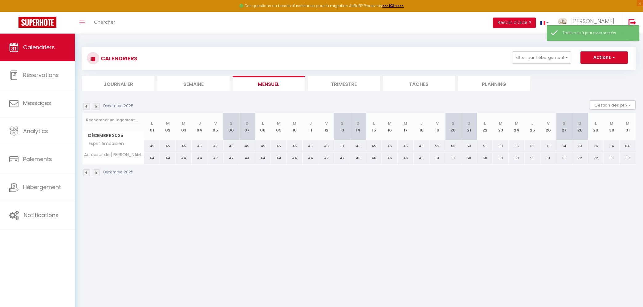
click at [95, 107] on img at bounding box center [96, 106] width 7 height 7
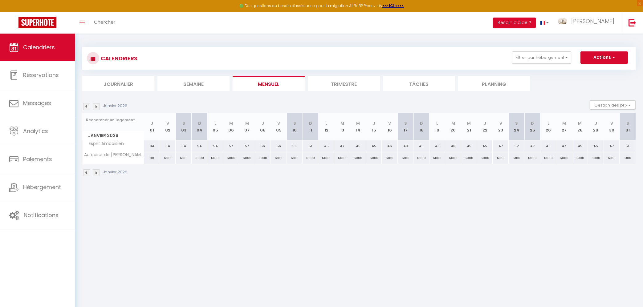
click at [165, 158] on div "6180" at bounding box center [168, 157] width 16 height 11
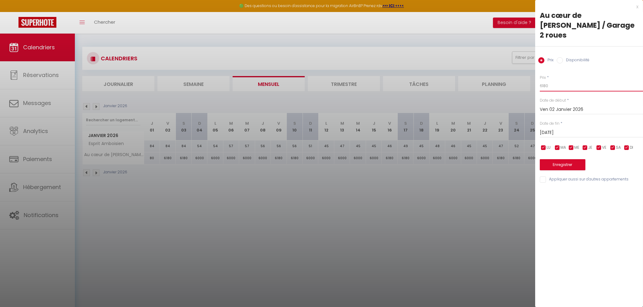
drag, startPoint x: 555, startPoint y: 77, endPoint x: 517, endPoint y: 74, distance: 38.3
click at [540, 80] on input "6180" at bounding box center [591, 85] width 103 height 11
click at [561, 129] on input "Sam 03 Janvier 2026" at bounding box center [591, 133] width 103 height 8
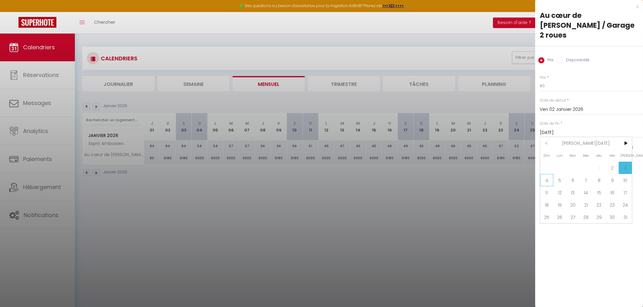
click at [545, 174] on span "4" at bounding box center [546, 180] width 13 height 12
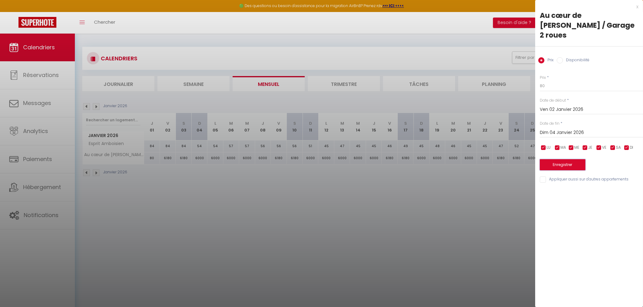
click at [562, 159] on button "Enregistrer" at bounding box center [563, 164] width 46 height 11
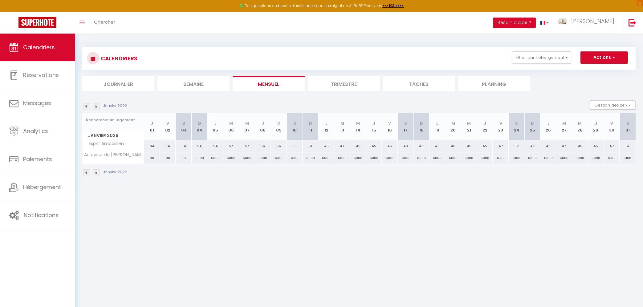
click at [196, 156] on div "6000" at bounding box center [200, 157] width 16 height 11
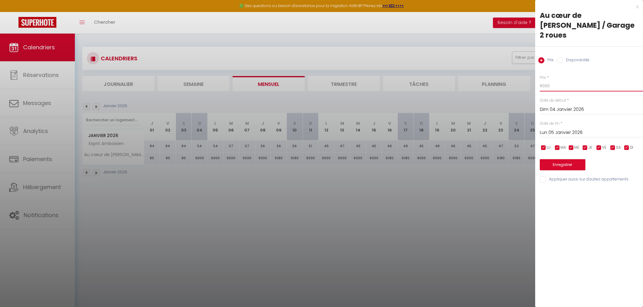
drag, startPoint x: 555, startPoint y: 76, endPoint x: 537, endPoint y: 75, distance: 17.6
click at [540, 80] on input "6000" at bounding box center [591, 85] width 103 height 11
click at [584, 129] on input "Lun 05 Janvier 2026" at bounding box center [591, 133] width 103 height 8
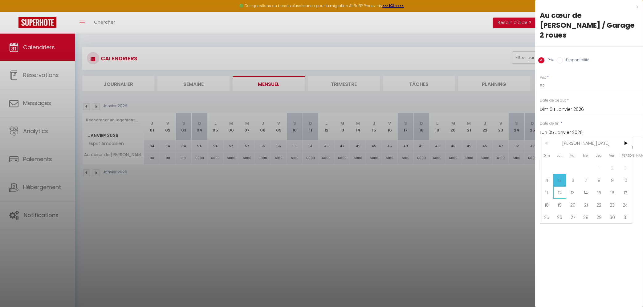
click at [559, 186] on span "12" at bounding box center [559, 192] width 13 height 12
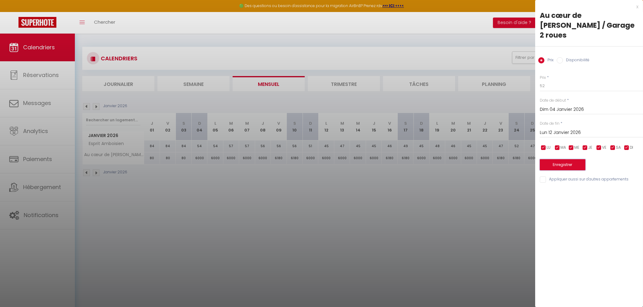
click at [573, 159] on button "Enregistrer" at bounding box center [563, 164] width 46 height 11
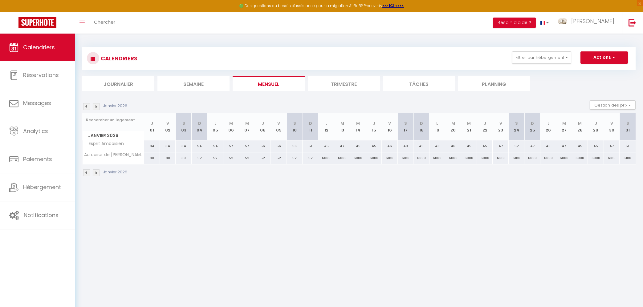
click at [327, 156] on div "6000" at bounding box center [326, 157] width 16 height 11
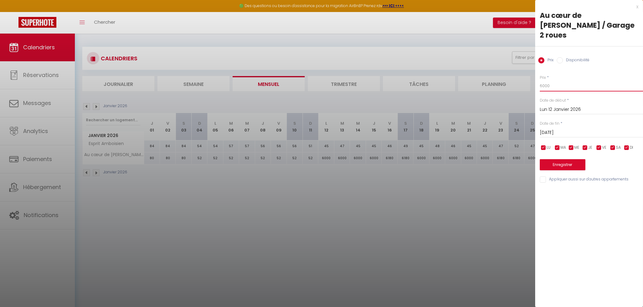
drag, startPoint x: 560, startPoint y: 75, endPoint x: 531, endPoint y: 77, distance: 28.7
click at [540, 80] on input "6000" at bounding box center [591, 85] width 103 height 11
click at [598, 145] on input "checkbox" at bounding box center [599, 148] width 6 height 6
click at [618, 145] on span "SA" at bounding box center [618, 148] width 5 height 6
click at [581, 129] on input "Mar 13 Janvier 2026" at bounding box center [591, 133] width 103 height 8
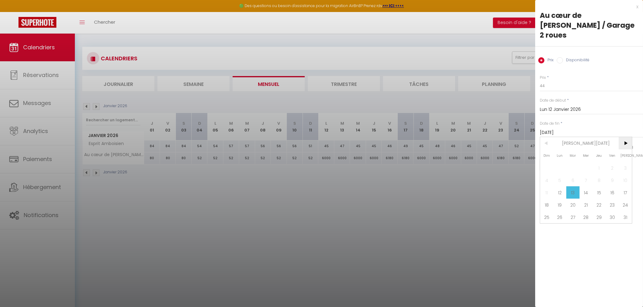
click at [625, 137] on span ">" at bounding box center [624, 143] width 13 height 12
click at [565, 162] on span "2" at bounding box center [559, 168] width 13 height 12
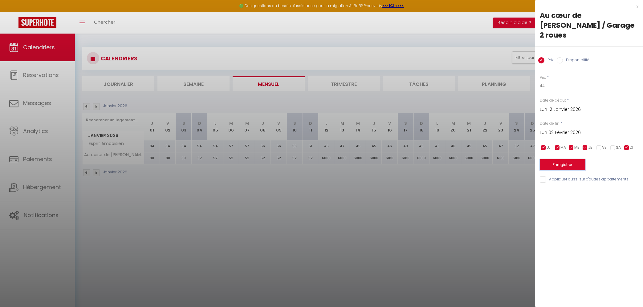
click at [563, 159] on button "Enregistrer" at bounding box center [563, 164] width 46 height 11
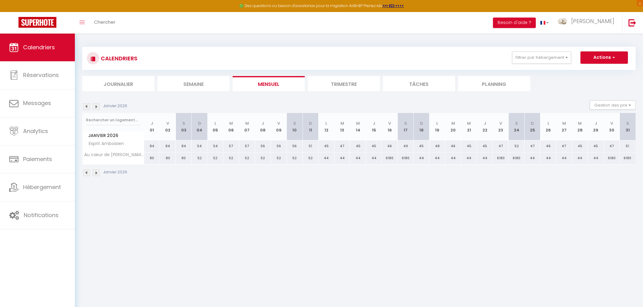
click at [388, 158] on div "6180" at bounding box center [390, 157] width 16 height 11
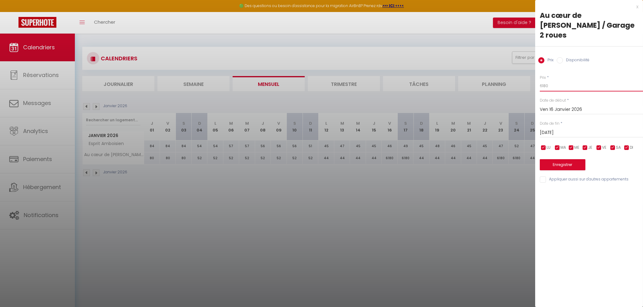
drag, startPoint x: 551, startPoint y: 75, endPoint x: 533, endPoint y: 75, distance: 17.3
click at [540, 80] on input "6180" at bounding box center [591, 85] width 103 height 11
click at [577, 129] on input "Sam 17 Janvier 2026" at bounding box center [591, 133] width 103 height 8
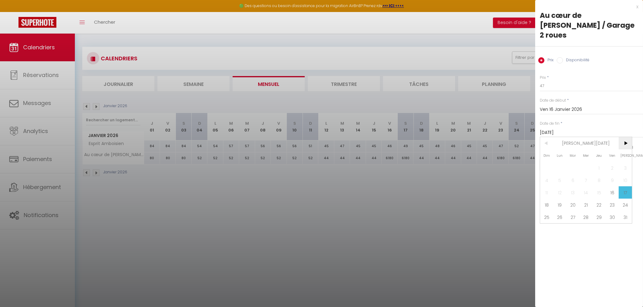
click at [628, 137] on span ">" at bounding box center [624, 143] width 13 height 12
click at [611, 162] on span "6" at bounding box center [611, 168] width 13 height 12
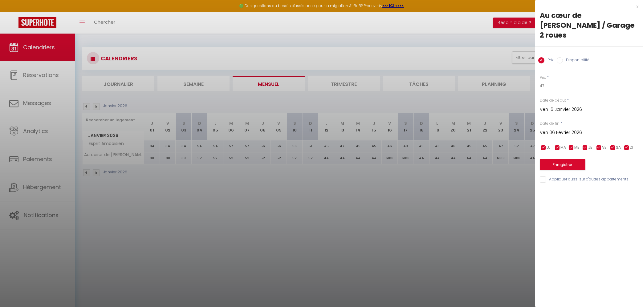
click at [583, 145] on input "checkbox" at bounding box center [585, 148] width 6 height 6
click at [572, 145] on input "checkbox" at bounding box center [571, 148] width 6 height 6
click at [560, 145] on input "checkbox" at bounding box center [557, 148] width 6 height 6
click at [541, 145] on input "checkbox" at bounding box center [543, 148] width 6 height 6
click at [625, 145] on input "checkbox" at bounding box center [626, 148] width 6 height 6
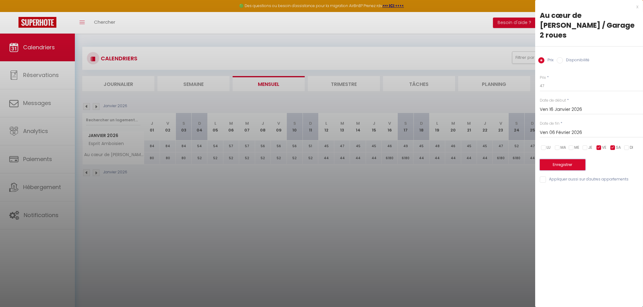
click at [557, 159] on button "Enregistrer" at bounding box center [563, 164] width 46 height 11
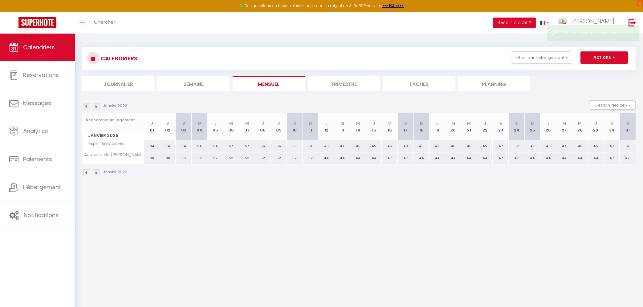
click at [97, 108] on img at bounding box center [96, 106] width 7 height 7
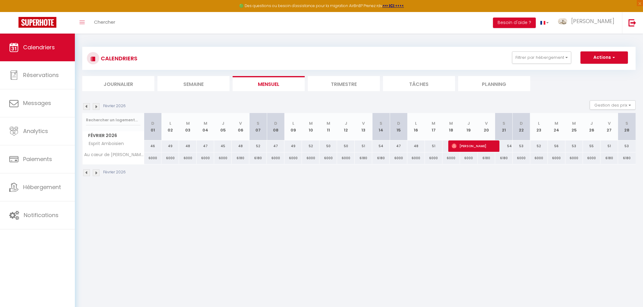
click at [149, 159] on div "6000" at bounding box center [153, 157] width 18 height 11
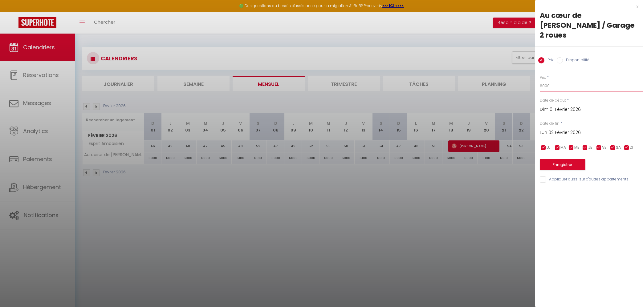
drag, startPoint x: 554, startPoint y: 75, endPoint x: 532, endPoint y: 75, distance: 22.2
click at [540, 80] on input "6000" at bounding box center [591, 85] width 103 height 11
click at [599, 145] on input "checkbox" at bounding box center [599, 148] width 6 height 6
click at [612, 145] on input "checkbox" at bounding box center [612, 148] width 6 height 6
click at [558, 129] on input "Lun 02 Février 2026" at bounding box center [591, 133] width 103 height 8
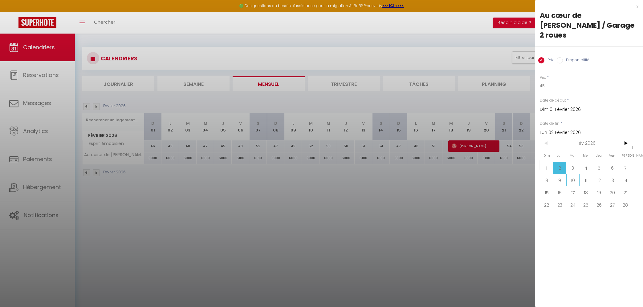
click at [575, 174] on span "10" at bounding box center [572, 180] width 13 height 12
click at [575, 159] on button "Enregistrer" at bounding box center [563, 164] width 46 height 11
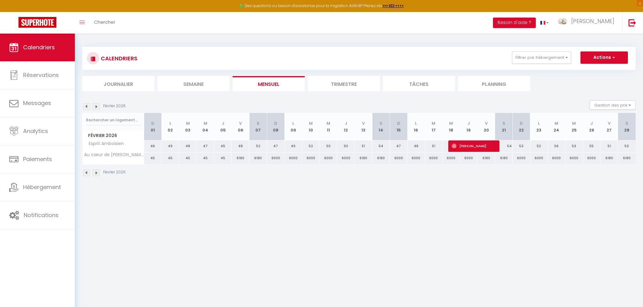
click at [240, 160] on div "6180" at bounding box center [241, 157] width 18 height 11
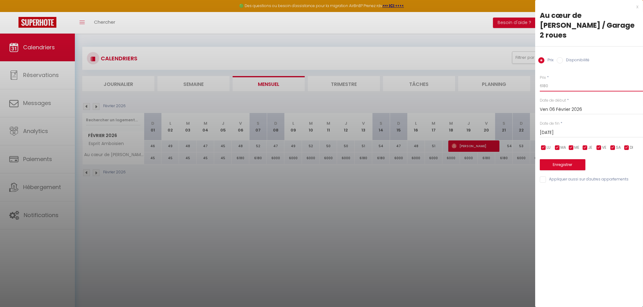
drag, startPoint x: 553, startPoint y: 74, endPoint x: 528, endPoint y: 77, distance: 25.1
click at [540, 80] on input "6180" at bounding box center [591, 85] width 103 height 11
click at [585, 145] on input "checkbox" at bounding box center [585, 148] width 6 height 6
click at [572, 145] on input "checkbox" at bounding box center [571, 148] width 6 height 6
drag, startPoint x: 557, startPoint y: 139, endPoint x: 551, endPoint y: 139, distance: 6.5
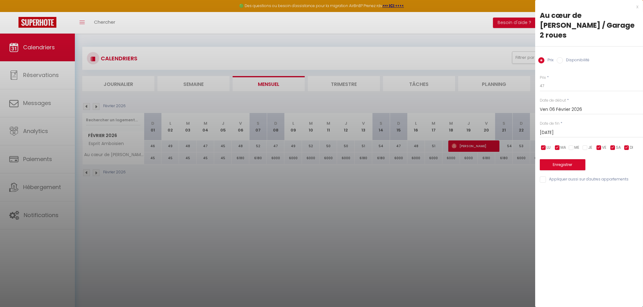
click at [557, 145] on input "checkbox" at bounding box center [557, 148] width 6 height 6
click at [544, 145] on input "checkbox" at bounding box center [543, 148] width 6 height 6
click at [627, 145] on input "checkbox" at bounding box center [626, 148] width 6 height 6
click at [563, 129] on input "Sam 07 Février 2026" at bounding box center [591, 133] width 103 height 8
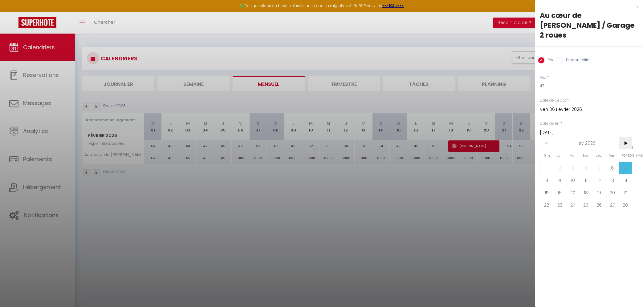
click at [627, 137] on span ">" at bounding box center [624, 143] width 13 height 12
click at [568, 174] on span "10" at bounding box center [572, 180] width 13 height 12
click at [562, 159] on button "Enregistrer" at bounding box center [563, 164] width 46 height 11
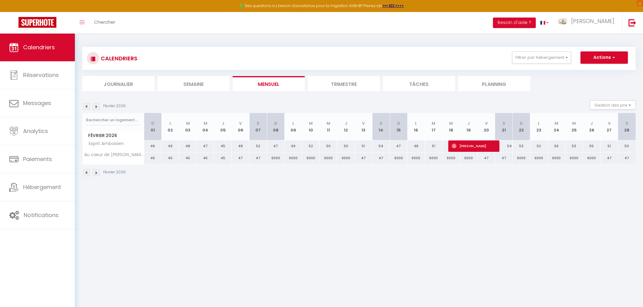
click at [239, 158] on div "47" at bounding box center [241, 157] width 18 height 11
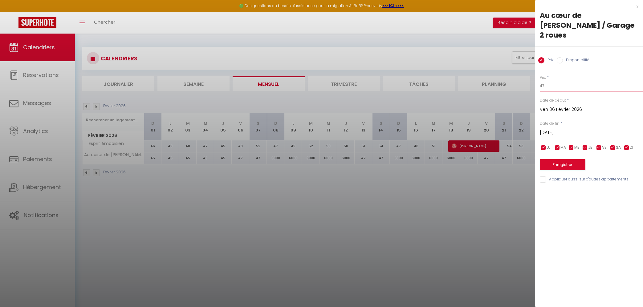
drag, startPoint x: 545, startPoint y: 75, endPoint x: 535, endPoint y: 73, distance: 9.8
click at [540, 80] on input "47" at bounding box center [591, 85] width 103 height 11
click at [581, 129] on input "Sam 07 Février 2026" at bounding box center [591, 133] width 103 height 8
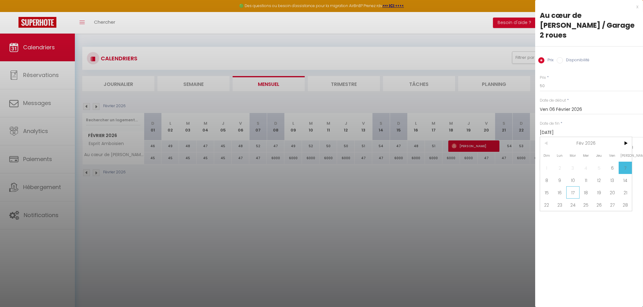
click at [574, 186] on span "17" at bounding box center [572, 192] width 13 height 12
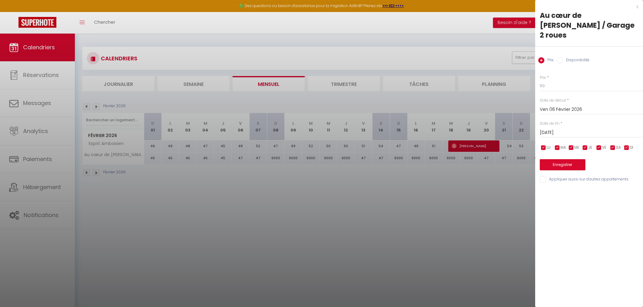
click at [587, 145] on input "checkbox" at bounding box center [585, 148] width 6 height 6
drag, startPoint x: 570, startPoint y: 136, endPoint x: 566, endPoint y: 137, distance: 3.5
click at [570, 145] on input "checkbox" at bounding box center [571, 148] width 6 height 6
drag, startPoint x: 555, startPoint y: 139, endPoint x: 551, endPoint y: 138, distance: 4.7
click at [555, 145] on input "checkbox" at bounding box center [557, 148] width 6 height 6
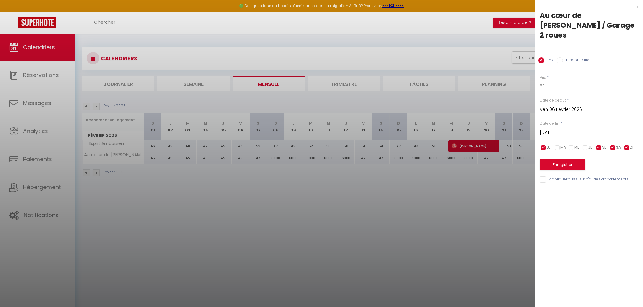
click at [543, 145] on input "checkbox" at bounding box center [543, 148] width 6 height 6
click at [625, 145] on input "checkbox" at bounding box center [626, 148] width 6 height 6
click at [562, 152] on div "Enregistrer" at bounding box center [591, 161] width 103 height 19
click at [560, 159] on button "Enregistrer" at bounding box center [563, 164] width 46 height 11
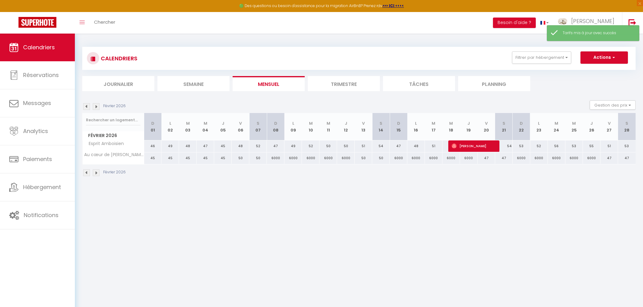
click at [274, 156] on div "6000" at bounding box center [276, 157] width 18 height 11
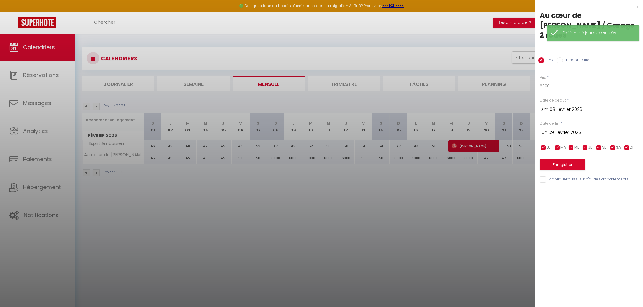
drag, startPoint x: 557, startPoint y: 79, endPoint x: 511, endPoint y: 73, distance: 46.3
click at [540, 80] on input "6000" at bounding box center [591, 85] width 103 height 11
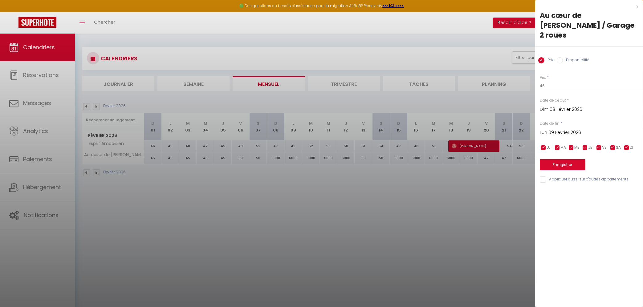
click at [568, 129] on input "Lun 09 Février 2026" at bounding box center [591, 133] width 103 height 8
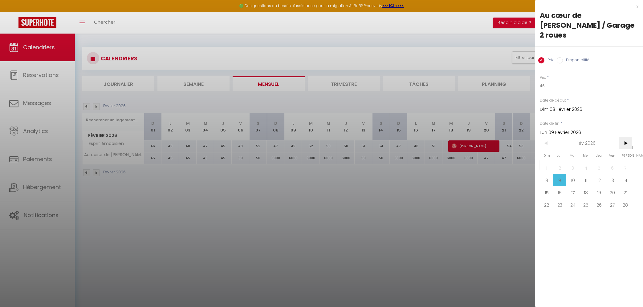
click at [623, 137] on span ">" at bounding box center [624, 143] width 13 height 12
click at [569, 162] on span "3" at bounding box center [572, 168] width 13 height 12
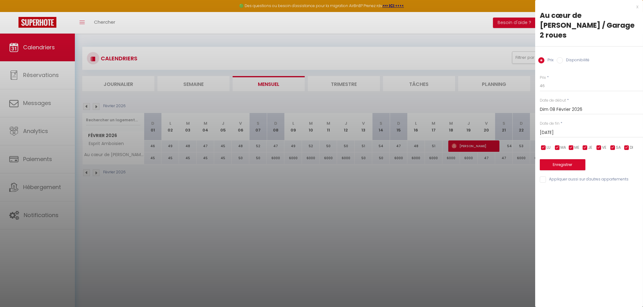
click at [599, 145] on input "checkbox" at bounding box center [599, 148] width 6 height 6
click at [612, 145] on input "checkbox" at bounding box center [612, 148] width 6 height 6
click at [568, 159] on button "Enregistrer" at bounding box center [563, 164] width 46 height 11
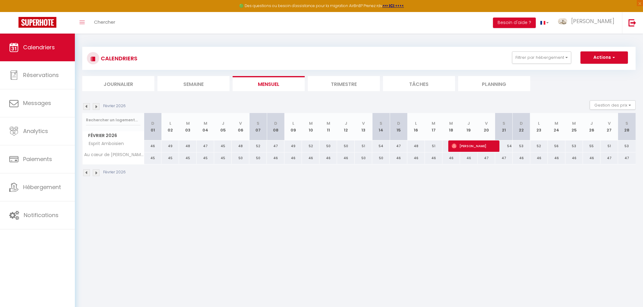
click at [97, 107] on img at bounding box center [96, 106] width 7 height 7
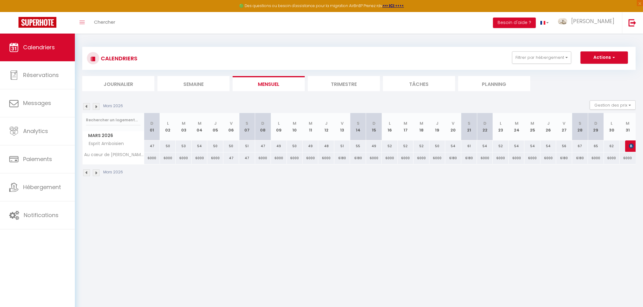
click at [150, 160] on div "6000" at bounding box center [152, 157] width 16 height 11
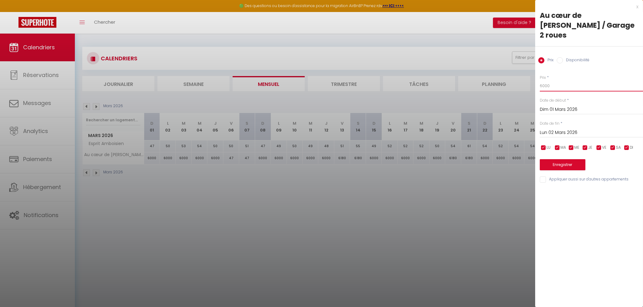
drag, startPoint x: 556, startPoint y: 77, endPoint x: 529, endPoint y: 76, distance: 27.7
click at [540, 80] on input "6000" at bounding box center [591, 85] width 103 height 11
click at [599, 145] on input "checkbox" at bounding box center [599, 148] width 6 height 6
click at [613, 145] on input "checkbox" at bounding box center [612, 148] width 6 height 6
click at [562, 129] on input "Lun 02 Mars 2026" at bounding box center [591, 133] width 103 height 8
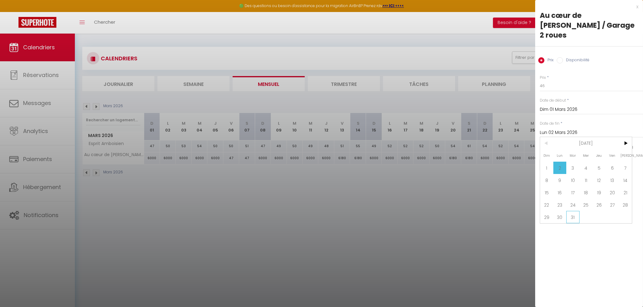
click at [572, 211] on span "31" at bounding box center [572, 217] width 13 height 12
click at [583, 129] on input "Mar 31 Mars 2026" at bounding box center [591, 133] width 103 height 8
click at [625, 137] on span ">" at bounding box center [624, 143] width 13 height 12
click at [587, 162] on span "1" at bounding box center [585, 168] width 13 height 12
click at [566, 159] on button "Enregistrer" at bounding box center [563, 164] width 46 height 11
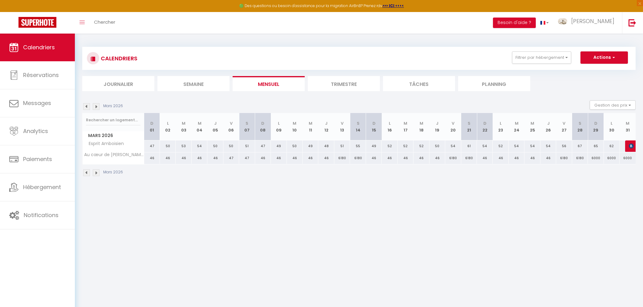
click at [341, 159] on div "6180" at bounding box center [342, 157] width 16 height 11
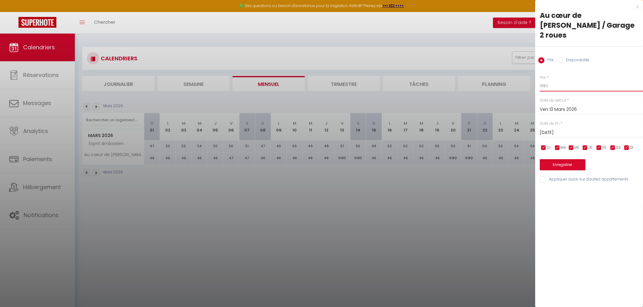
drag, startPoint x: 555, startPoint y: 78, endPoint x: 515, endPoint y: 79, distance: 39.4
click at [540, 80] on input "6180" at bounding box center [591, 85] width 103 height 11
click at [587, 145] on input "checkbox" at bounding box center [585, 148] width 6 height 6
click at [569, 145] on input "checkbox" at bounding box center [571, 148] width 6 height 6
click at [556, 145] on input "checkbox" at bounding box center [557, 148] width 6 height 6
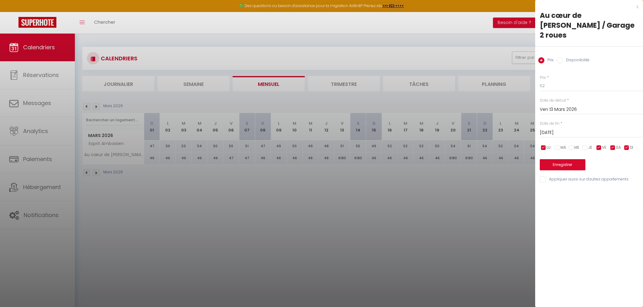
click at [540, 144] on ul "LU MA ME JE VE SA DI" at bounding box center [539, 148] width 6 height 8
click at [541, 145] on input "checkbox" at bounding box center [543, 148] width 6 height 6
click at [628, 145] on input "checkbox" at bounding box center [626, 148] width 6 height 6
click at [569, 129] on input "Sam 14 Mars 2026" at bounding box center [591, 133] width 103 height 8
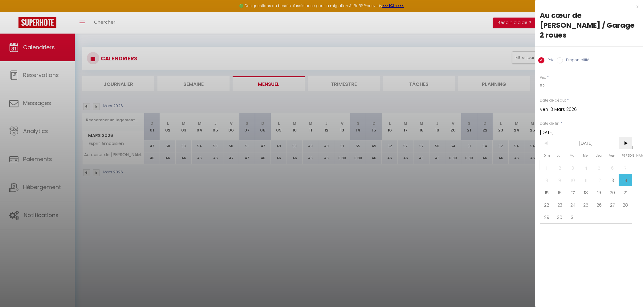
click at [622, 137] on span ">" at bounding box center [624, 143] width 13 height 12
click at [572, 174] on span "7" at bounding box center [572, 180] width 13 height 12
click at [567, 159] on button "Enregistrer" at bounding box center [563, 164] width 46 height 11
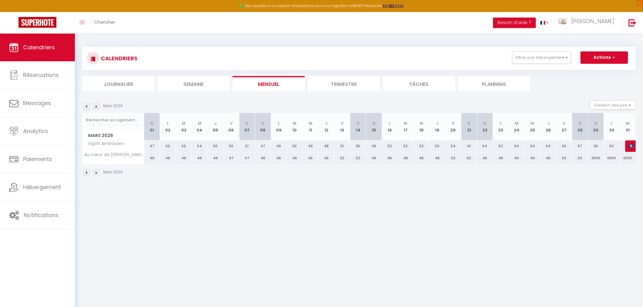
click at [469, 156] on div "52" at bounding box center [469, 157] width 16 height 11
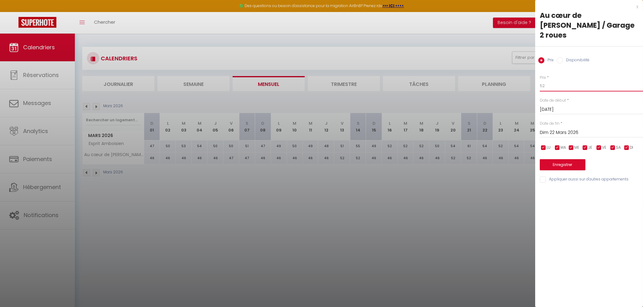
drag, startPoint x: 546, startPoint y: 77, endPoint x: 540, endPoint y: 77, distance: 6.5
click at [540, 80] on input "52" at bounding box center [591, 85] width 103 height 11
click at [553, 159] on button "Enregistrer" at bounding box center [563, 164] width 46 height 11
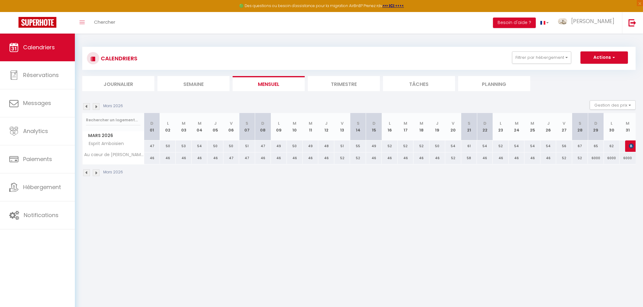
click at [581, 158] on div "52" at bounding box center [580, 157] width 16 height 11
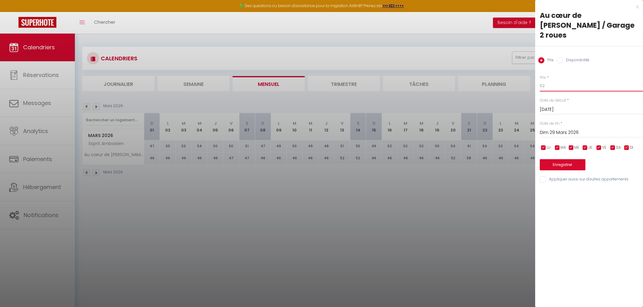
drag, startPoint x: 556, startPoint y: 78, endPoint x: 483, endPoint y: 77, distance: 73.6
click at [540, 80] on input "52" at bounding box center [591, 85] width 103 height 11
click at [554, 159] on button "Enregistrer" at bounding box center [563, 164] width 46 height 11
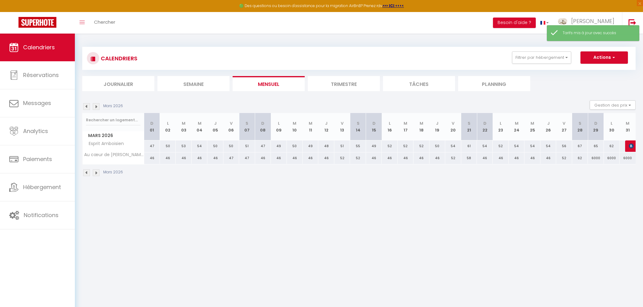
click at [596, 157] on div "6000" at bounding box center [596, 157] width 16 height 11
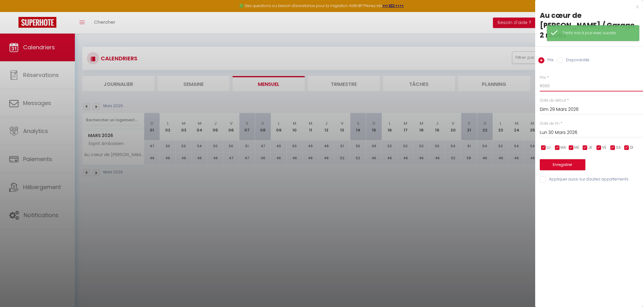
drag, startPoint x: 557, startPoint y: 77, endPoint x: 518, endPoint y: 75, distance: 38.8
click at [540, 80] on input "6000" at bounding box center [591, 85] width 103 height 11
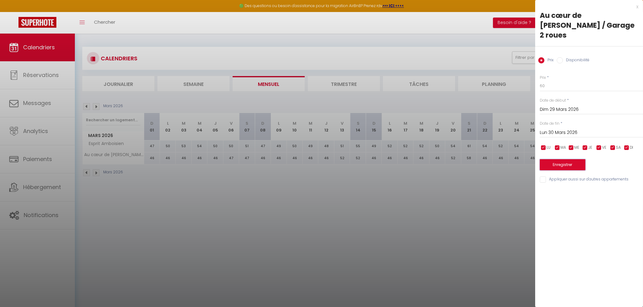
click at [571, 159] on button "Enregistrer" at bounding box center [563, 164] width 46 height 11
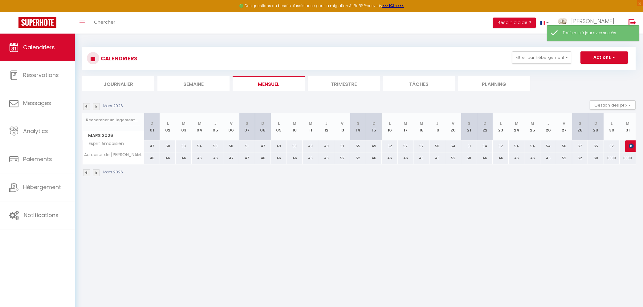
click at [611, 157] on div "6000" at bounding box center [612, 157] width 16 height 11
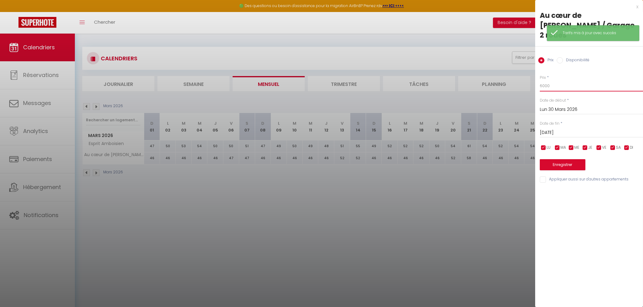
drag, startPoint x: 559, startPoint y: 76, endPoint x: 512, endPoint y: 78, distance: 46.5
click at [540, 80] on input "6000" at bounding box center [591, 85] width 103 height 11
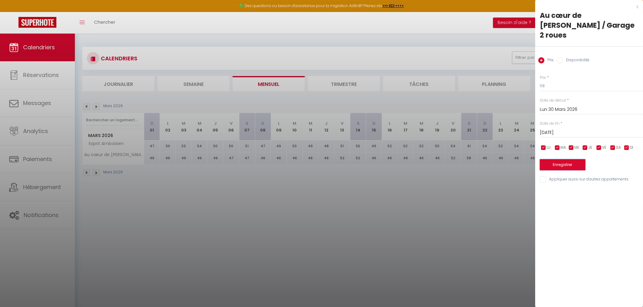
click at [563, 159] on button "Enregistrer" at bounding box center [563, 164] width 46 height 11
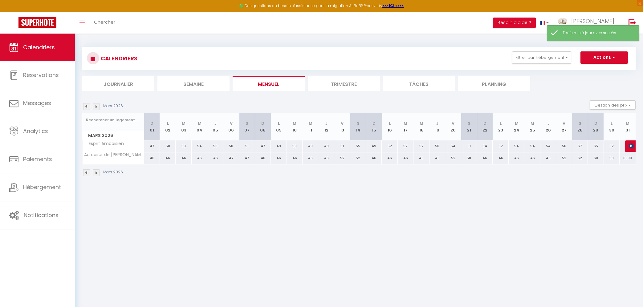
click at [628, 158] on div "6000" at bounding box center [627, 157] width 16 height 11
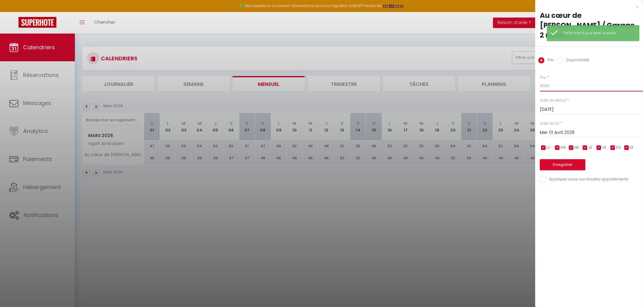
drag, startPoint x: 555, startPoint y: 77, endPoint x: 517, endPoint y: 76, distance: 37.9
click at [540, 80] on input "6000" at bounding box center [591, 85] width 103 height 11
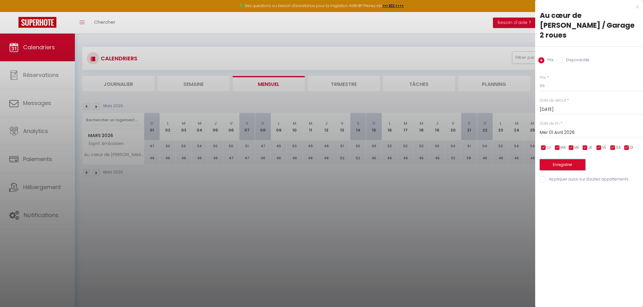
click at [543, 159] on button "Enregistrer" at bounding box center [563, 164] width 46 height 11
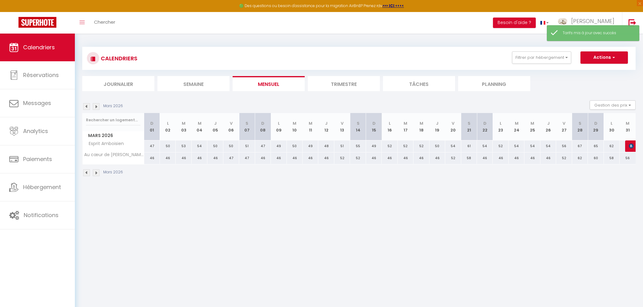
click at [95, 105] on img at bounding box center [96, 106] width 7 height 7
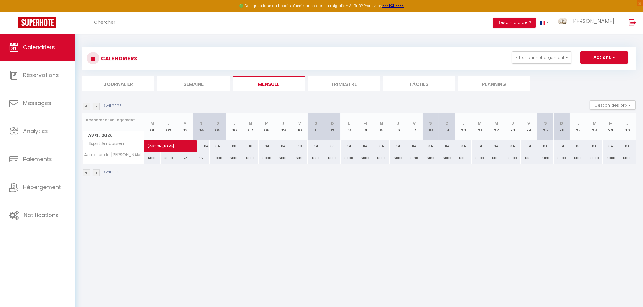
click at [151, 157] on div "6000" at bounding box center [152, 157] width 16 height 11
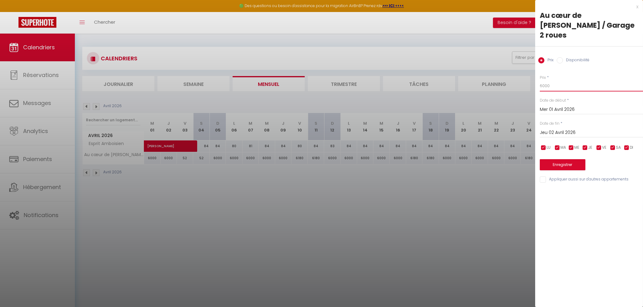
drag, startPoint x: 556, startPoint y: 77, endPoint x: 516, endPoint y: 75, distance: 40.1
click at [540, 80] on input "6000" at bounding box center [591, 85] width 103 height 11
click at [567, 129] on input "Jeu 02 Avril 2026" at bounding box center [591, 133] width 103 height 8
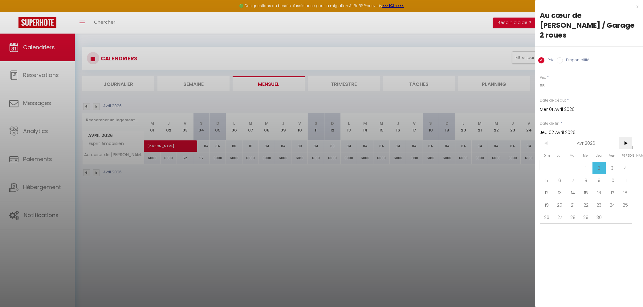
click at [624, 137] on span ">" at bounding box center [624, 143] width 13 height 12
click at [544, 223] on span "31" at bounding box center [546, 229] width 13 height 12
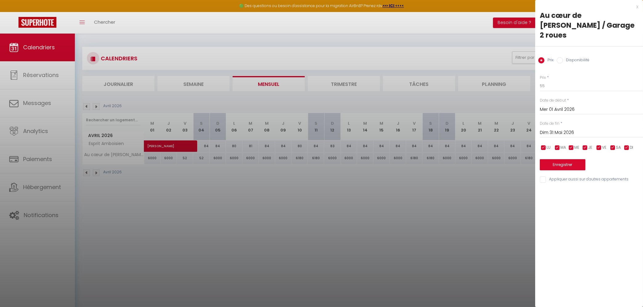
click at [599, 145] on input "checkbox" at bounding box center [599, 148] width 6 height 6
click at [613, 145] on input "checkbox" at bounding box center [612, 148] width 6 height 6
click at [580, 159] on button "Enregistrer" at bounding box center [563, 164] width 46 height 11
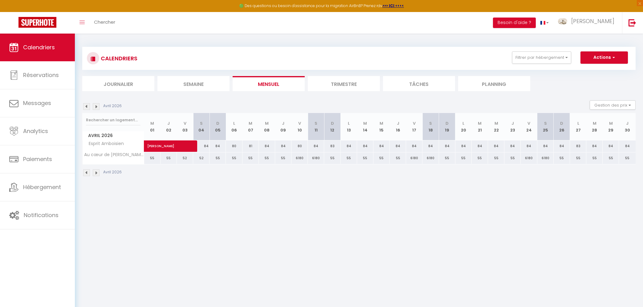
click at [298, 159] on div "6180" at bounding box center [299, 157] width 16 height 11
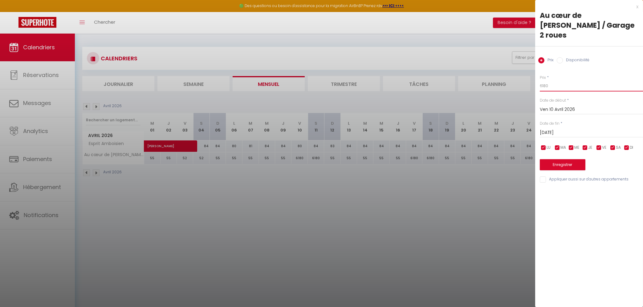
drag, startPoint x: 552, startPoint y: 74, endPoint x: 531, endPoint y: 75, distance: 20.9
click at [540, 80] on input "6180" at bounding box center [591, 85] width 103 height 11
click at [585, 145] on input "checkbox" at bounding box center [585, 148] width 6 height 6
click at [573, 145] on input "checkbox" at bounding box center [571, 148] width 6 height 6
drag, startPoint x: 559, startPoint y: 139, endPoint x: 553, endPoint y: 138, distance: 5.9
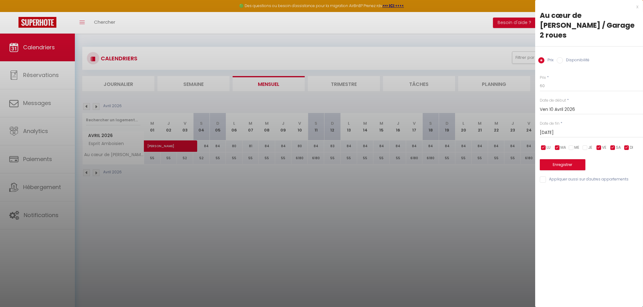
click at [559, 145] on input "checkbox" at bounding box center [557, 148] width 6 height 6
click at [544, 145] on input "checkbox" at bounding box center [543, 148] width 6 height 6
click at [626, 145] on input "checkbox" at bounding box center [626, 148] width 6 height 6
click at [570, 129] on input "Sam 11 Avril 2026" at bounding box center [591, 133] width 103 height 8
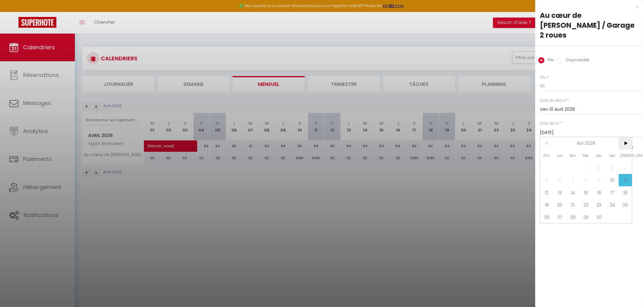
click at [628, 137] on span ">" at bounding box center [624, 143] width 13 height 12
click at [545, 223] on span "31" at bounding box center [546, 229] width 13 height 12
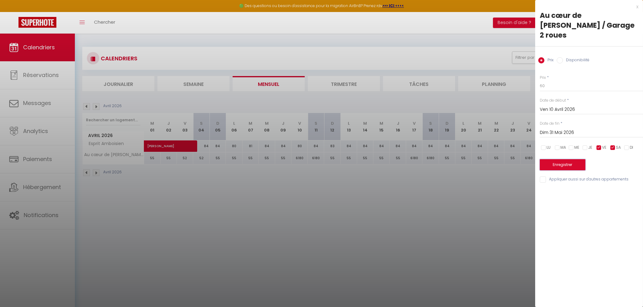
click at [551, 159] on button "Enregistrer" at bounding box center [563, 164] width 46 height 11
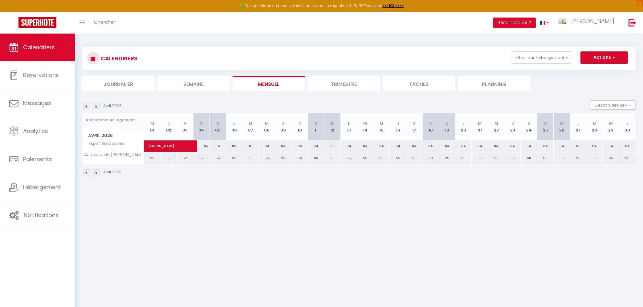
click at [97, 108] on img at bounding box center [96, 106] width 7 height 7
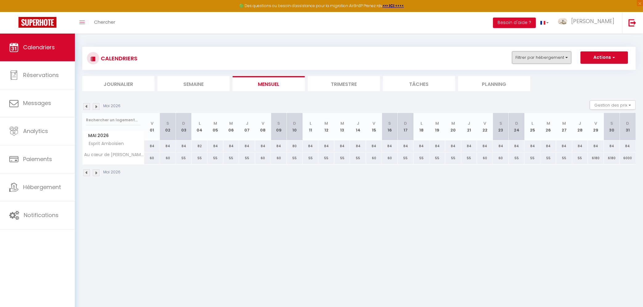
click at [545, 58] on button "Filtrer par hébergement" at bounding box center [541, 57] width 59 height 12
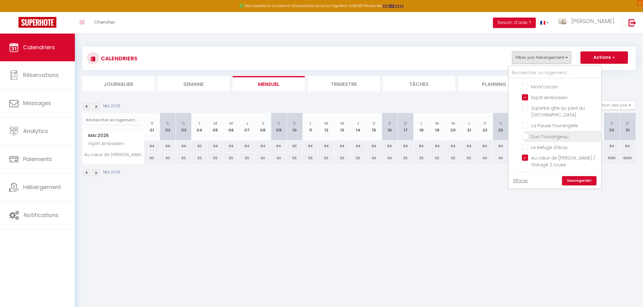
click at [560, 134] on input "Duo Tourangeau" at bounding box center [560, 136] width 77 height 6
click at [556, 136] on input "Duo Tourangeau" at bounding box center [560, 136] width 77 height 6
click at [548, 111] on input "Superbe gîte au pied du [GEOGRAPHIC_DATA]" at bounding box center [560, 108] width 77 height 6
click at [580, 179] on link "Sauvegarder" at bounding box center [579, 180] width 34 height 9
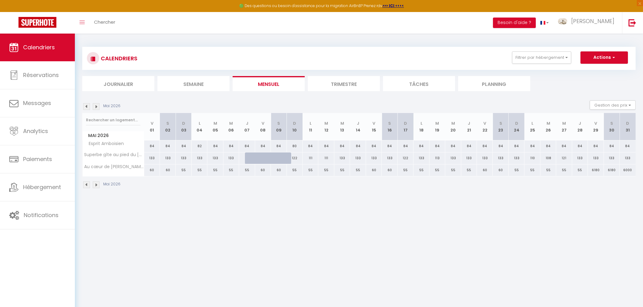
click at [150, 171] on div "60" at bounding box center [152, 169] width 16 height 11
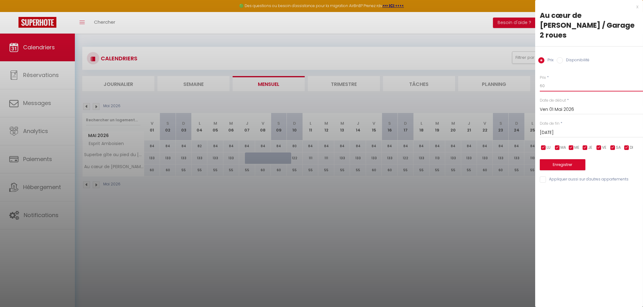
drag, startPoint x: 550, startPoint y: 76, endPoint x: 543, endPoint y: 75, distance: 7.2
click at [543, 80] on input "60" at bounding box center [591, 85] width 103 height 11
click at [570, 129] on input "Sam 02 Mai 2026" at bounding box center [591, 133] width 103 height 8
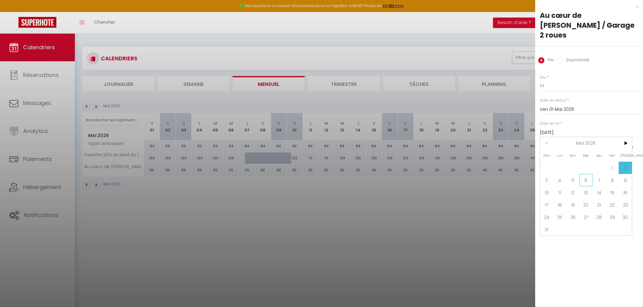
click at [589, 174] on span "6" at bounding box center [585, 180] width 13 height 12
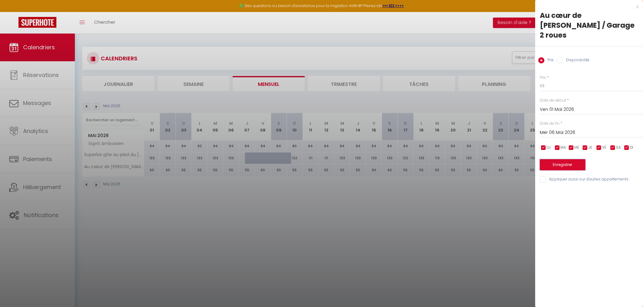
click at [572, 159] on button "Enregistrer" at bounding box center [563, 164] width 46 height 11
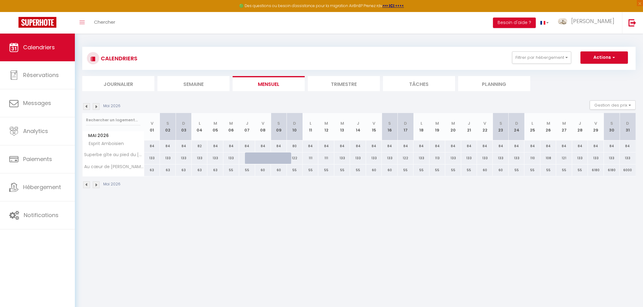
click at [343, 171] on div "55" at bounding box center [342, 169] width 16 height 11
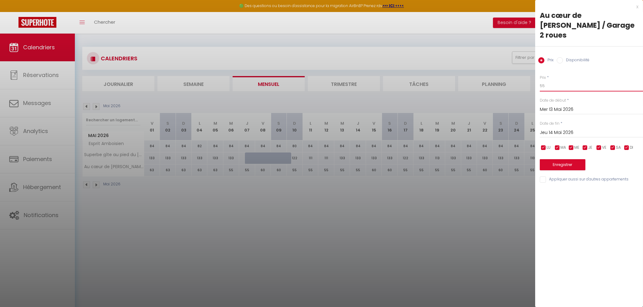
drag, startPoint x: 550, startPoint y: 77, endPoint x: 536, endPoint y: 76, distance: 13.9
click at [540, 80] on input "55" at bounding box center [591, 85] width 103 height 11
click at [561, 129] on input "Jeu 14 Mai 2026" at bounding box center [591, 133] width 103 height 8
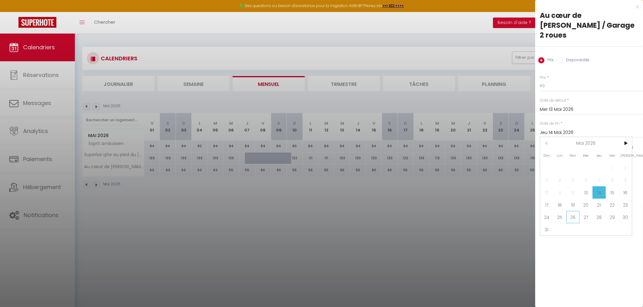
click at [568, 211] on span "26" at bounding box center [572, 217] width 13 height 12
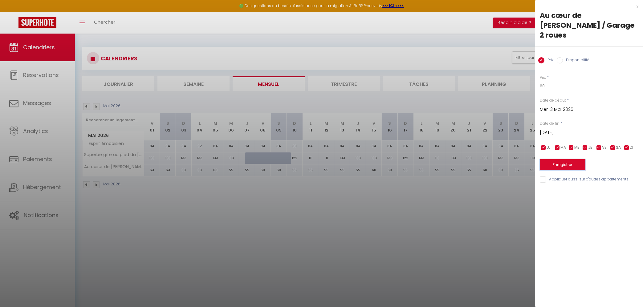
click at [570, 159] on button "Enregistrer" at bounding box center [563, 164] width 46 height 11
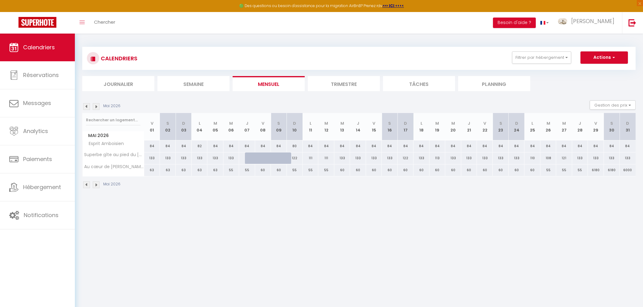
click at [581, 170] on div "55" at bounding box center [580, 169] width 16 height 11
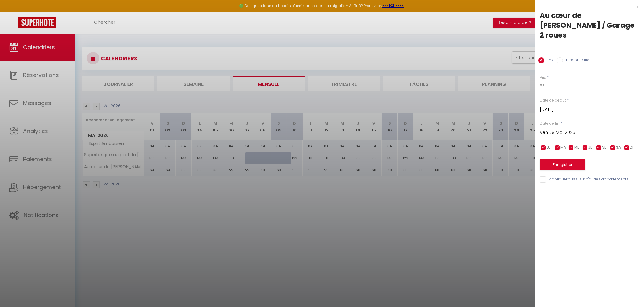
drag, startPoint x: 549, startPoint y: 75, endPoint x: 533, endPoint y: 69, distance: 17.3
click at [540, 80] on input "55" at bounding box center [591, 85] width 103 height 11
click at [560, 129] on input "Ven 29 Mai 2026" at bounding box center [591, 133] width 103 height 8
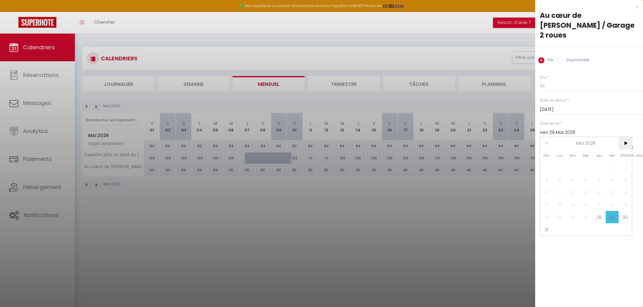
click at [625, 137] on span ">" at bounding box center [624, 143] width 13 height 12
click at [550, 174] on span "7" at bounding box center [546, 180] width 13 height 12
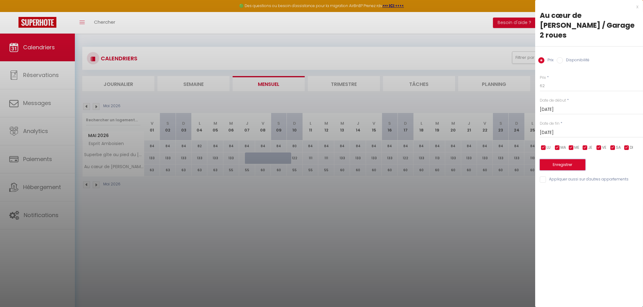
click at [548, 159] on button "Enregistrer" at bounding box center [563, 164] width 46 height 11
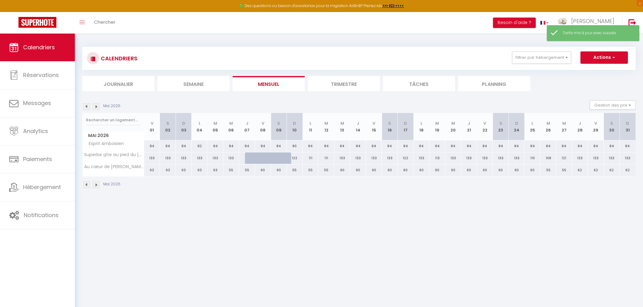
click at [97, 107] on img at bounding box center [96, 106] width 7 height 7
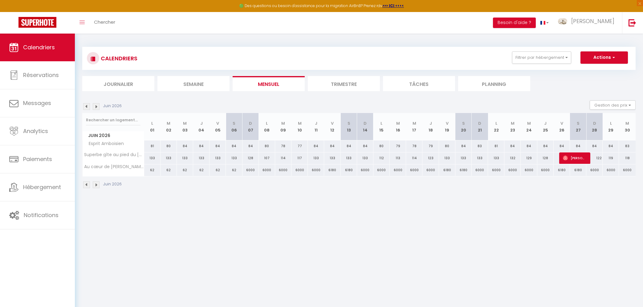
click at [249, 172] on div "6000" at bounding box center [250, 169] width 16 height 11
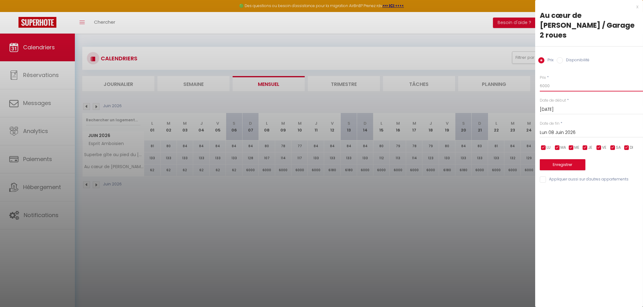
drag, startPoint x: 552, startPoint y: 76, endPoint x: 538, endPoint y: 73, distance: 15.2
click at [540, 80] on input "6000" at bounding box center [591, 85] width 103 height 11
click at [564, 129] on input "Lun 08 Juin 2026" at bounding box center [591, 133] width 103 height 8
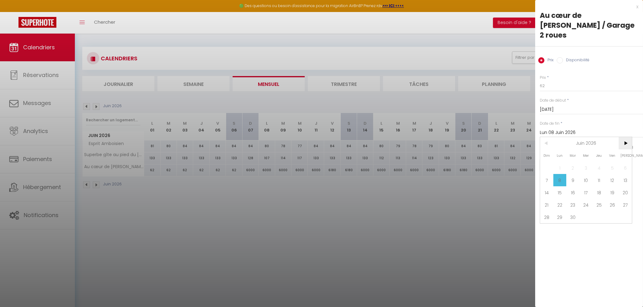
click at [627, 137] on span ">" at bounding box center [624, 143] width 13 height 12
click at [623, 174] on span "11" at bounding box center [624, 180] width 13 height 12
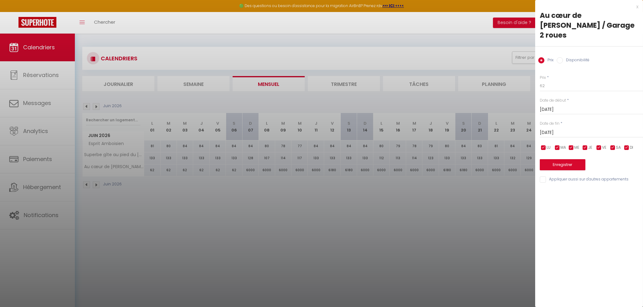
click at [601, 145] on input "checkbox" at bounding box center [599, 148] width 6 height 6
click at [611, 145] on input "checkbox" at bounding box center [612, 148] width 6 height 6
click at [581, 159] on button "Enregistrer" at bounding box center [563, 164] width 46 height 11
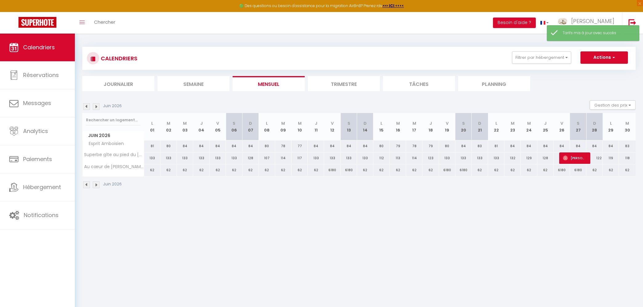
click at [330, 170] on div "6180" at bounding box center [332, 169] width 16 height 11
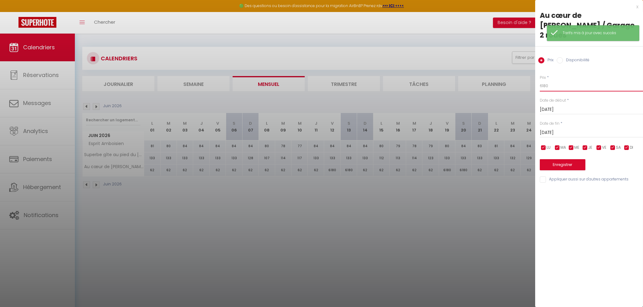
drag, startPoint x: 551, startPoint y: 77, endPoint x: 531, endPoint y: 75, distance: 19.8
click at [540, 80] on input "6180" at bounding box center [591, 85] width 103 height 11
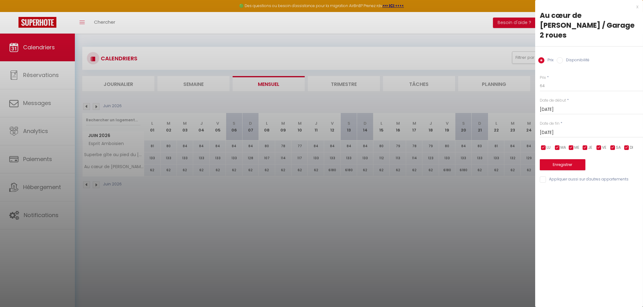
drag, startPoint x: 583, startPoint y: 138, endPoint x: 568, endPoint y: 135, distance: 14.7
click at [583, 145] on input "checkbox" at bounding box center [585, 148] width 6 height 6
click at [570, 145] on input "checkbox" at bounding box center [571, 148] width 6 height 6
click at [560, 145] on span "MA" at bounding box center [563, 148] width 6 height 6
click at [542, 145] on input "checkbox" at bounding box center [543, 148] width 6 height 6
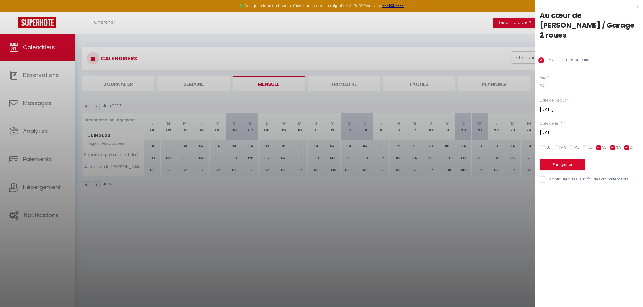
click at [625, 145] on input "checkbox" at bounding box center [626, 148] width 6 height 6
click at [577, 129] on input "Sam 13 Juin 2026" at bounding box center [591, 133] width 103 height 8
click at [623, 137] on span ">" at bounding box center [624, 143] width 13 height 12
click at [561, 223] on span "31" at bounding box center [559, 229] width 13 height 12
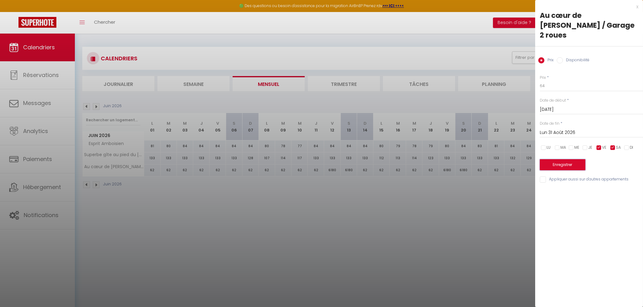
click at [578, 159] on button "Enregistrer" at bounding box center [563, 164] width 46 height 11
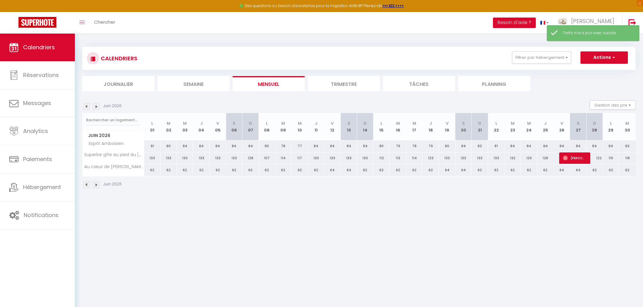
click at [95, 106] on img at bounding box center [96, 106] width 7 height 7
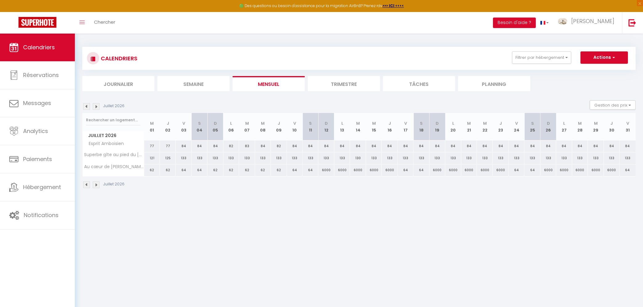
click at [324, 171] on div "6000" at bounding box center [326, 169] width 16 height 11
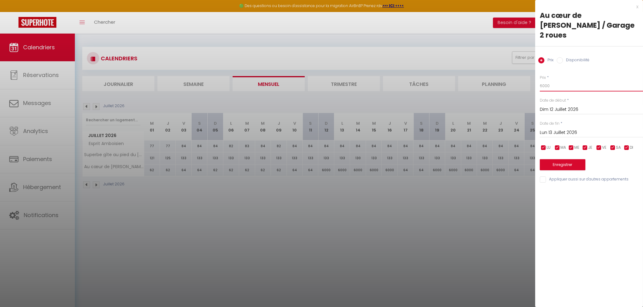
drag, startPoint x: 556, startPoint y: 75, endPoint x: 532, endPoint y: 75, distance: 24.6
click at [540, 80] on input "6000" at bounding box center [591, 85] width 103 height 11
click at [597, 145] on input "checkbox" at bounding box center [599, 148] width 6 height 6
click at [613, 145] on input "checkbox" at bounding box center [612, 148] width 6 height 6
click at [575, 129] on input "Lun 13 Juillet 2026" at bounding box center [591, 133] width 103 height 8
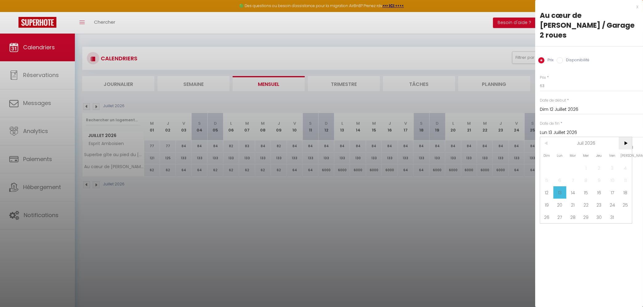
click at [622, 137] on span ">" at bounding box center [624, 143] width 13 height 12
click at [625, 137] on span ">" at bounding box center [624, 143] width 13 height 12
click at [586, 162] on span "2" at bounding box center [585, 168] width 13 height 12
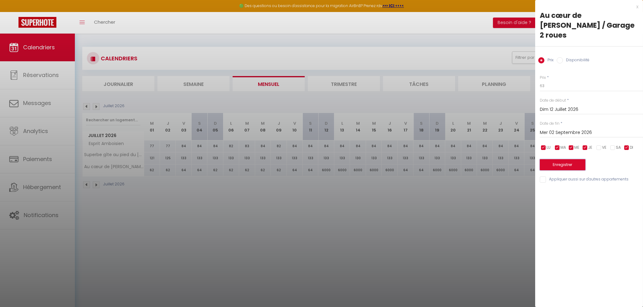
click at [568, 159] on button "Enregistrer" at bounding box center [563, 164] width 46 height 11
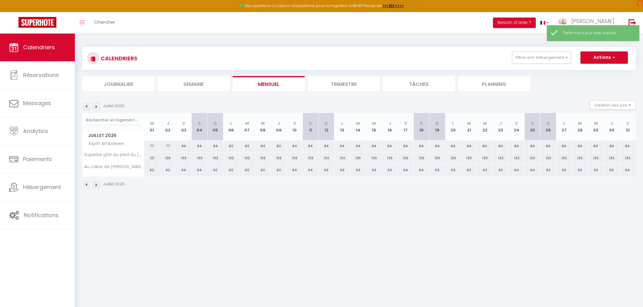
click at [96, 107] on img at bounding box center [96, 106] width 7 height 7
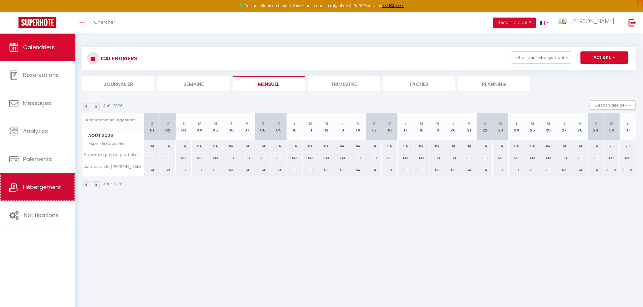
click at [48, 195] on link "Hébergement" at bounding box center [37, 187] width 75 height 28
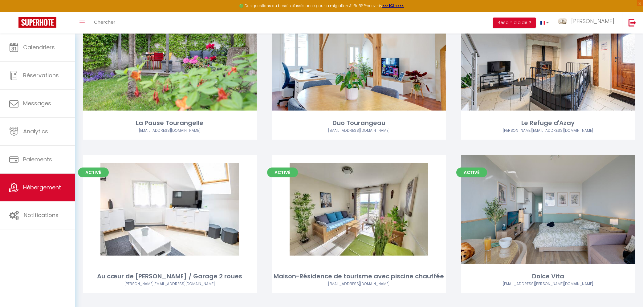
scroll to position [547, 0]
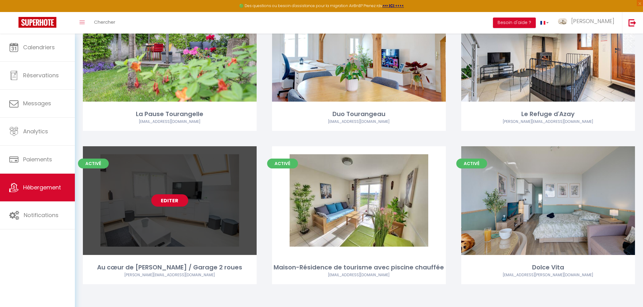
click at [175, 201] on link "Editer" at bounding box center [169, 200] width 37 height 12
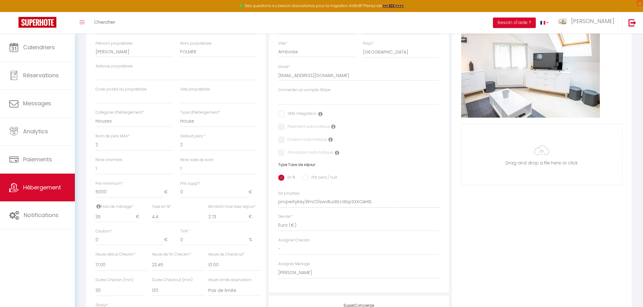
scroll to position [165, 0]
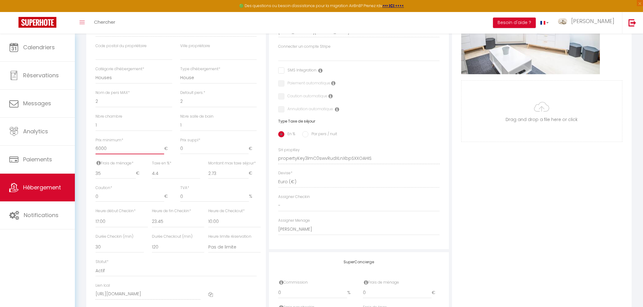
drag, startPoint x: 115, startPoint y: 148, endPoint x: 70, endPoint y: 148, distance: 44.7
click at [95, 148] on input "6000" at bounding box center [129, 148] width 68 height 11
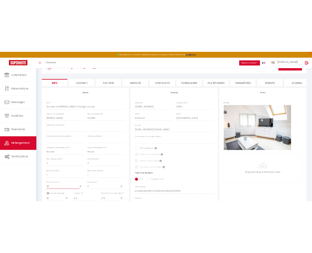
scroll to position [0, 0]
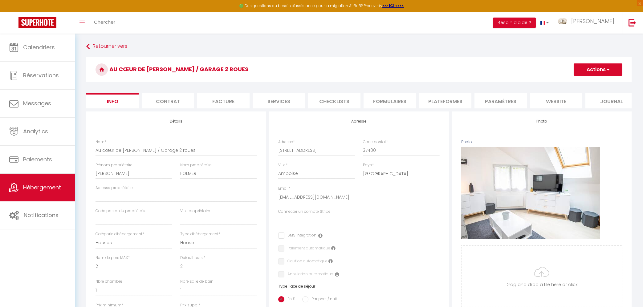
click at [581, 70] on button "Actions" at bounding box center [597, 69] width 49 height 12
click at [584, 80] on link "Enregistrer" at bounding box center [589, 83] width 66 height 8
click at [594, 67] on button "Actions" at bounding box center [597, 69] width 49 height 12
click at [590, 82] on link "Enregistrer" at bounding box center [589, 83] width 66 height 8
drag, startPoint x: 589, startPoint y: 68, endPoint x: 584, endPoint y: 71, distance: 5.7
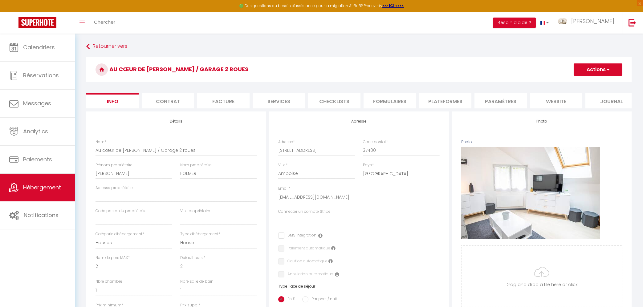
click at [589, 68] on button "Actions" at bounding box center [597, 69] width 49 height 12
click at [571, 83] on input "Enregistrer" at bounding box center [573, 83] width 23 height 6
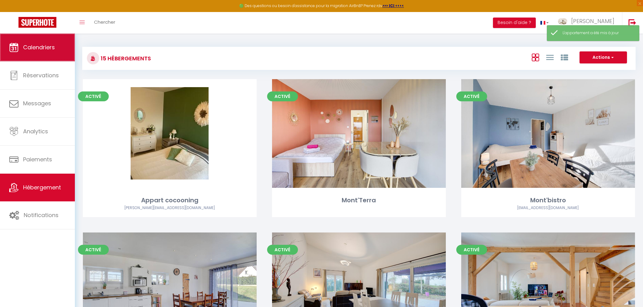
click at [44, 48] on span "Calendriers" at bounding box center [39, 47] width 32 height 8
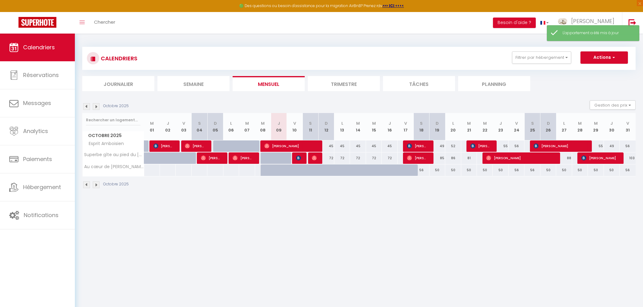
click at [95, 106] on img at bounding box center [96, 106] width 7 height 7
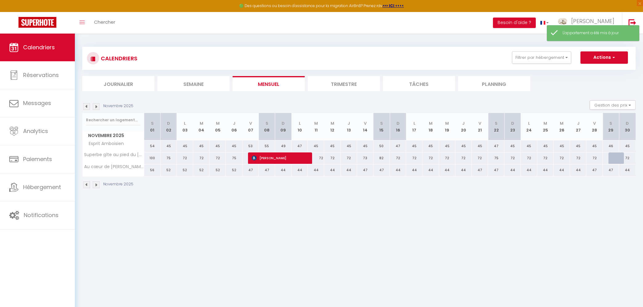
click at [95, 106] on img at bounding box center [96, 106] width 7 height 7
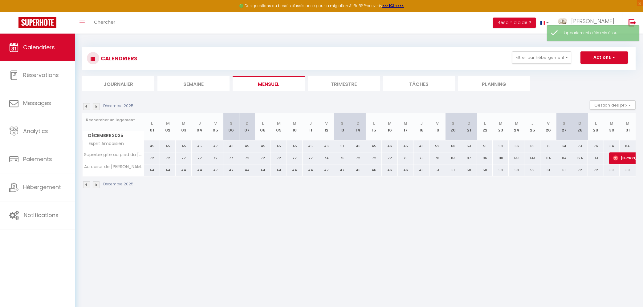
click at [95, 106] on img at bounding box center [96, 106] width 7 height 7
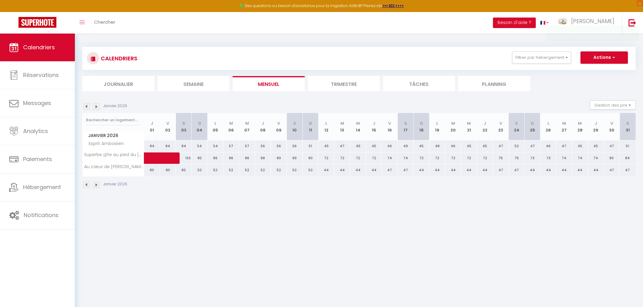
click at [95, 106] on img at bounding box center [96, 106] width 7 height 7
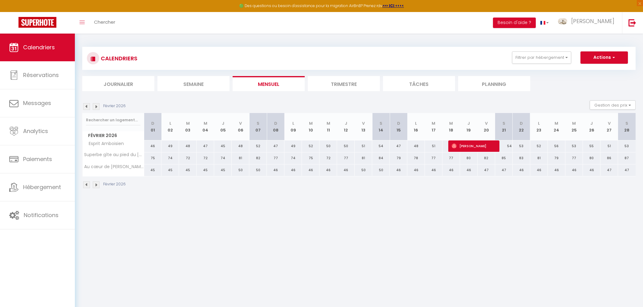
click at [95, 106] on img at bounding box center [96, 106] width 7 height 7
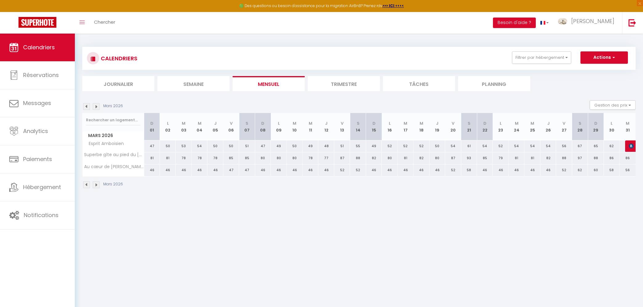
click at [95, 106] on img at bounding box center [96, 106] width 7 height 7
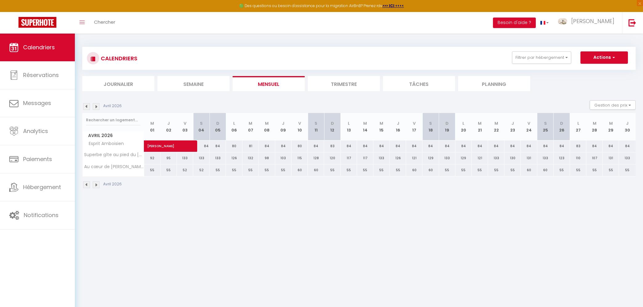
click at [95, 105] on img at bounding box center [96, 106] width 7 height 7
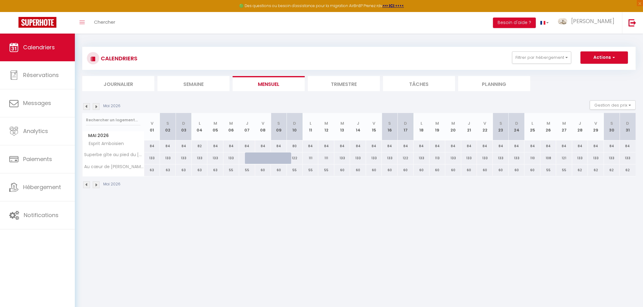
click at [95, 105] on img at bounding box center [96, 106] width 7 height 7
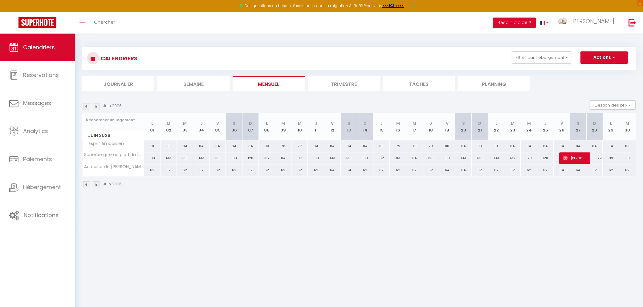
click at [95, 105] on img at bounding box center [96, 106] width 7 height 7
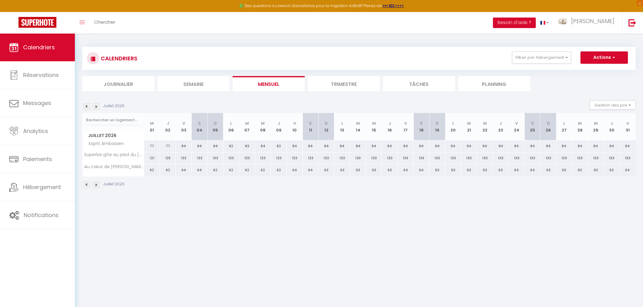
click at [95, 105] on img at bounding box center [96, 106] width 7 height 7
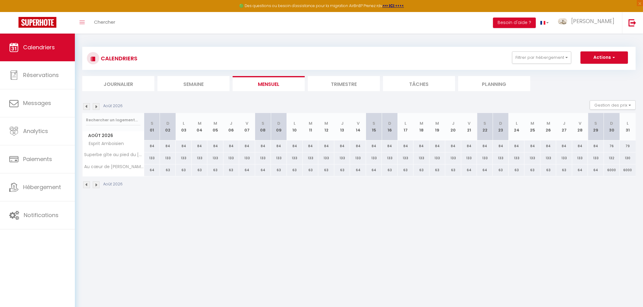
click at [613, 169] on div "6000" at bounding box center [612, 169] width 16 height 11
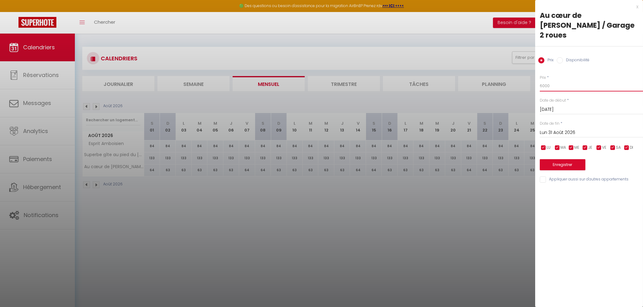
drag, startPoint x: 553, startPoint y: 77, endPoint x: 507, endPoint y: 77, distance: 46.2
click at [540, 80] on input "6000" at bounding box center [591, 85] width 103 height 11
drag, startPoint x: 550, startPoint y: 76, endPoint x: 531, endPoint y: 77, distance: 18.8
click at [540, 80] on input "59" at bounding box center [591, 85] width 103 height 11
click at [599, 145] on input "checkbox" at bounding box center [599, 148] width 6 height 6
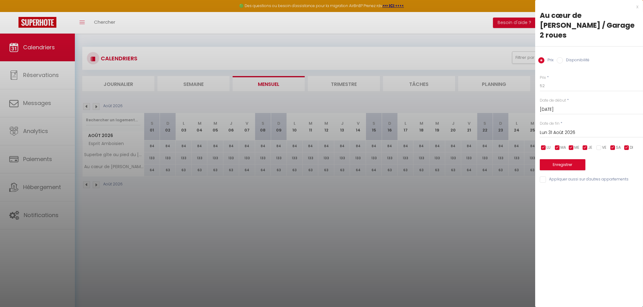
click at [611, 145] on input "checkbox" at bounding box center [612, 148] width 6 height 6
click at [569, 129] on input "Lun 31 Août 2026" at bounding box center [591, 133] width 103 height 8
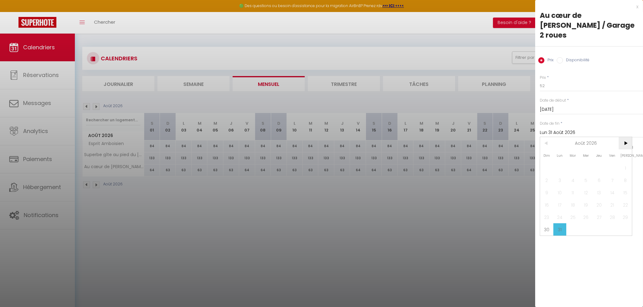
click at [628, 137] on span ">" at bounding box center [624, 143] width 13 height 12
click at [587, 211] on span "30" at bounding box center [585, 217] width 13 height 12
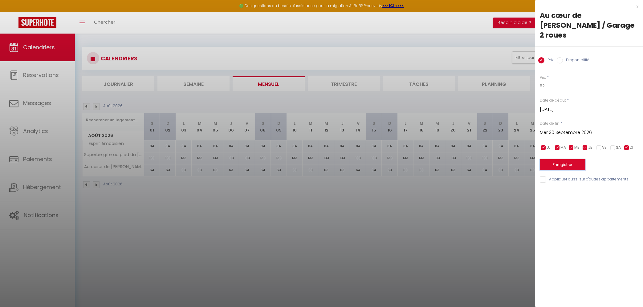
click at [576, 159] on button "Enregistrer" at bounding box center [563, 164] width 46 height 11
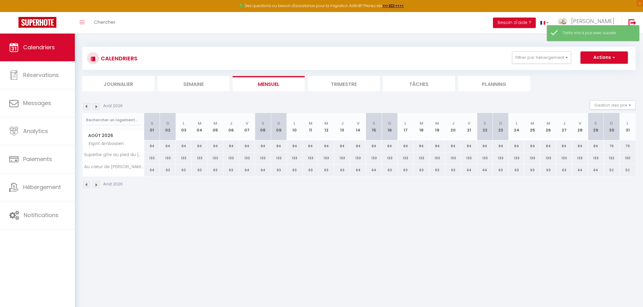
click at [98, 108] on img at bounding box center [96, 106] width 7 height 7
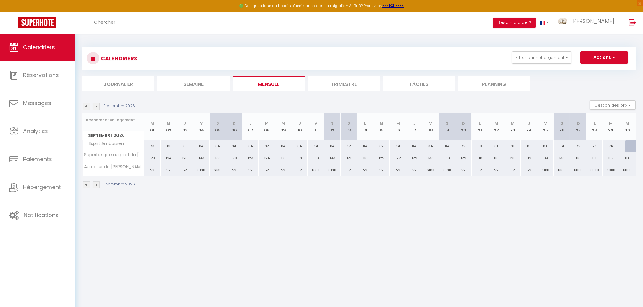
click at [199, 169] on div "6180" at bounding box center [201, 169] width 16 height 11
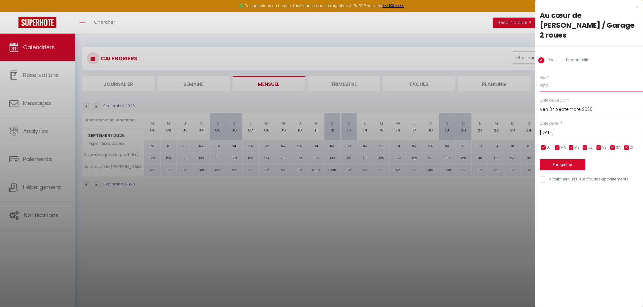
drag, startPoint x: 552, startPoint y: 79, endPoint x: 512, endPoint y: 79, distance: 40.0
click at [540, 80] on input "6180" at bounding box center [591, 85] width 103 height 11
click at [568, 129] on input "Sam 05 Septembre 2026" at bounding box center [591, 133] width 103 height 8
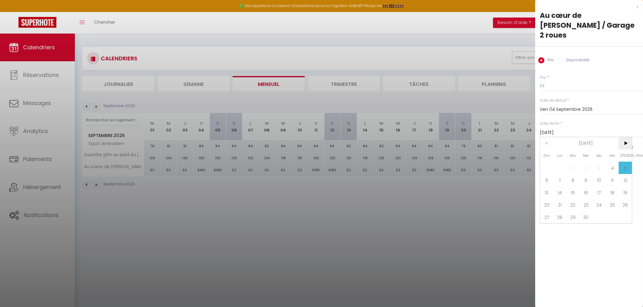
click at [627, 137] on span ">" at bounding box center [624, 143] width 13 height 12
click at [622, 174] on span "10" at bounding box center [624, 180] width 13 height 12
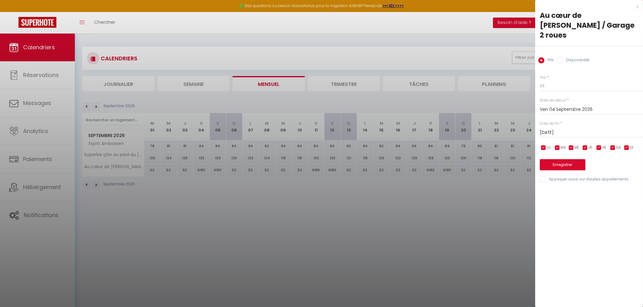
click at [615, 145] on input "checkbox" at bounding box center [612, 148] width 6 height 6
click at [598, 145] on input "checkbox" at bounding box center [599, 148] width 6 height 6
click at [585, 145] on input "checkbox" at bounding box center [585, 148] width 6 height 6
click at [572, 145] on input "checkbox" at bounding box center [571, 148] width 6 height 6
click at [557, 145] on input "checkbox" at bounding box center [557, 148] width 6 height 6
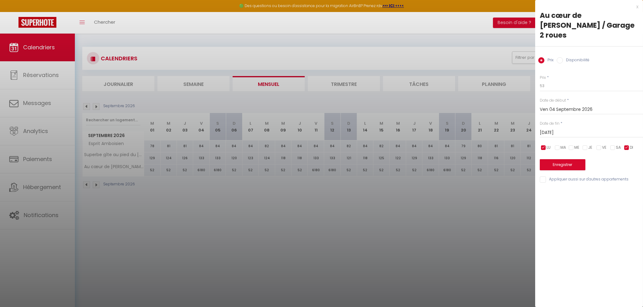
click at [544, 145] on input "checkbox" at bounding box center [543, 148] width 6 height 6
click at [627, 145] on input "checkbox" at bounding box center [626, 148] width 6 height 6
click at [598, 145] on input "checkbox" at bounding box center [599, 148] width 6 height 6
click at [612, 145] on input "checkbox" at bounding box center [612, 148] width 6 height 6
click at [582, 159] on button "Enregistrer" at bounding box center [563, 164] width 46 height 11
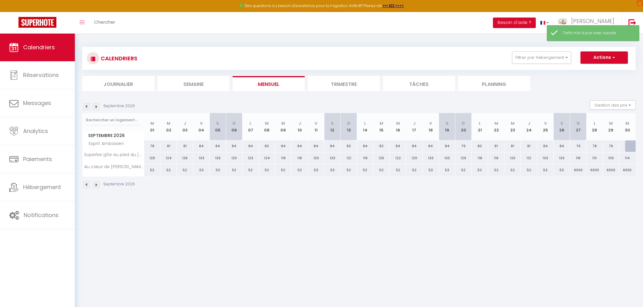
click at [577, 170] on div "6000" at bounding box center [578, 169] width 16 height 11
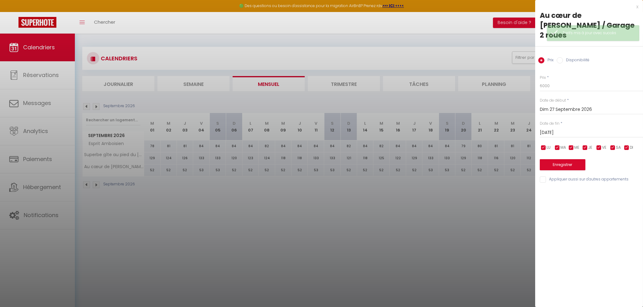
click at [569, 57] on label "Disponibilité" at bounding box center [576, 60] width 26 height 7
click at [563, 57] on input "Disponibilité" at bounding box center [559, 60] width 6 height 6
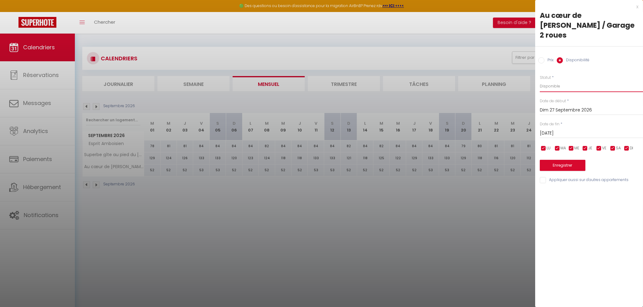
click at [540, 80] on select "Disponible Indisponible" at bounding box center [591, 86] width 103 height 12
click option "Indisponible" at bounding box center [0, 0] width 0 height 0
click at [553, 129] on input "Lun 28 Septembre 2026" at bounding box center [591, 133] width 103 height 8
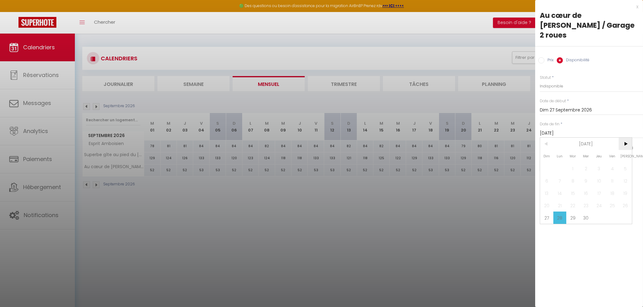
click at [630, 138] on span ">" at bounding box center [624, 144] width 13 height 12
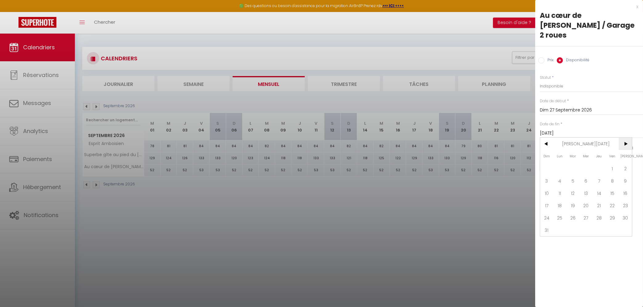
click at [630, 138] on span ">" at bounding box center [624, 144] width 13 height 12
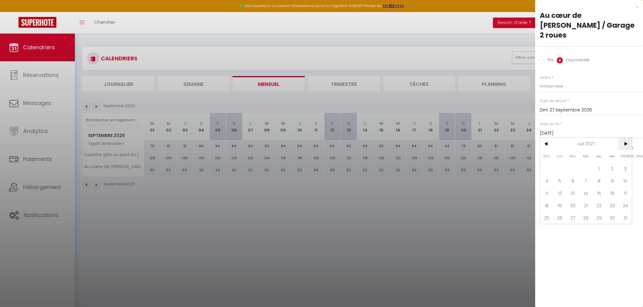
click at [630, 138] on span ">" at bounding box center [624, 144] width 13 height 12
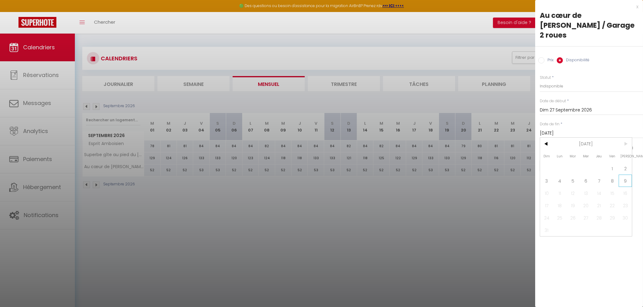
click at [622, 175] on span "9" at bounding box center [624, 181] width 13 height 12
click at [568, 160] on button "Enregistrer" at bounding box center [563, 165] width 46 height 11
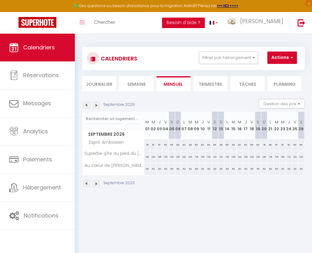
click at [205, 21] on button "Besoin d'aide ?" at bounding box center [183, 23] width 43 height 10
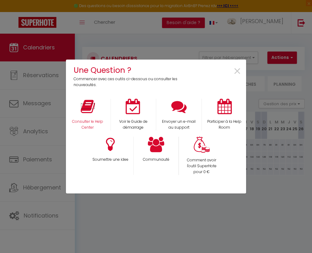
click at [83, 106] on icon at bounding box center [88, 106] width 14 height 15
click at [236, 71] on span "×" at bounding box center [237, 71] width 8 height 19
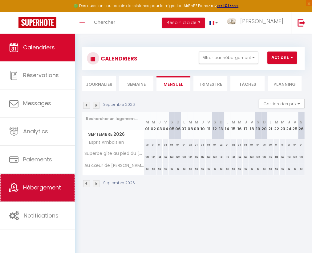
click at [27, 187] on span "Hébergement" at bounding box center [42, 187] width 38 height 8
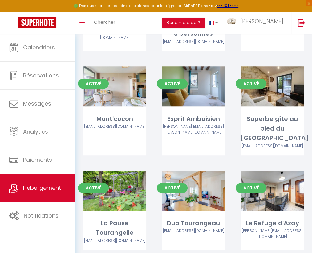
scroll to position [316, 0]
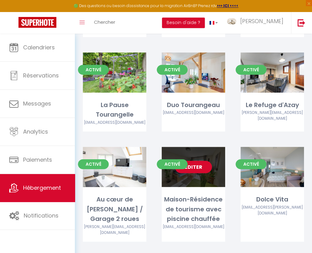
click at [195, 163] on link "Editer" at bounding box center [193, 166] width 37 height 12
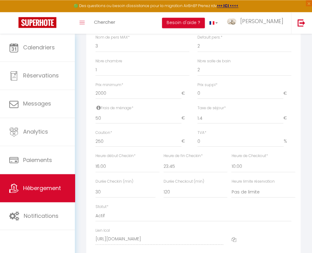
scroll to position [231, 0]
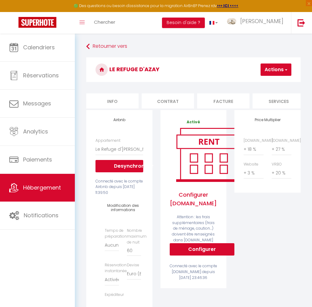
select select "10717-1308583438941340790"
select select "EUR"
select select
select select "+ 18 %"
select select "+ 27 %"
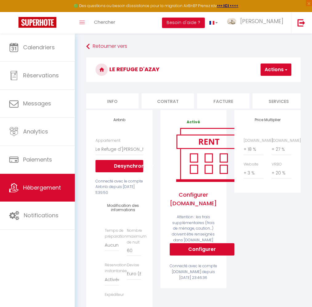
select select "+ 3 %"
select select "+ 20 %"
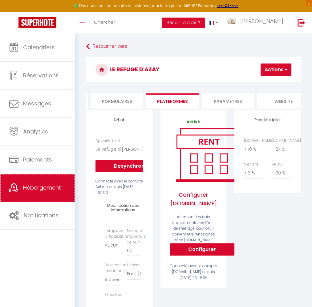
click at [45, 182] on link "Hébergement" at bounding box center [37, 188] width 75 height 28
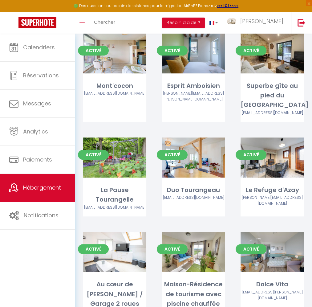
scroll to position [261, 0]
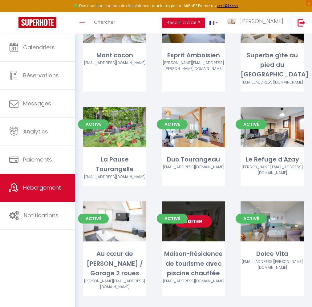
click at [196, 218] on link "Editer" at bounding box center [193, 221] width 37 height 12
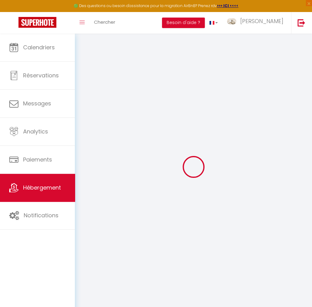
select select "+ 18 %"
select select "+ 26 %"
select select "+ 4 %"
select select "+ 17 %"
type input "1.4"
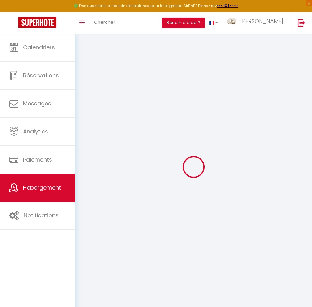
select select
checkbox input "false"
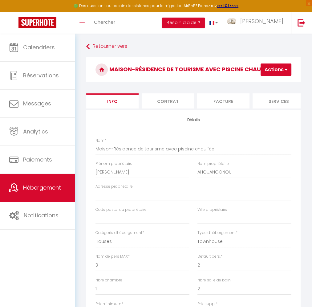
type input "1.4"
select select
checkbox input "false"
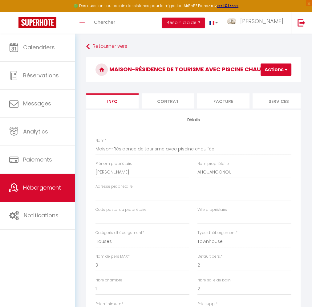
checkbox input "false"
select select "EUR"
select select
select select "22582-1524883169691289427"
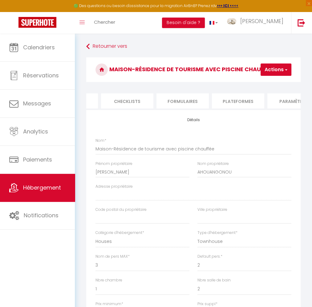
click at [227, 101] on li "Plateformes" at bounding box center [238, 100] width 52 height 15
select select
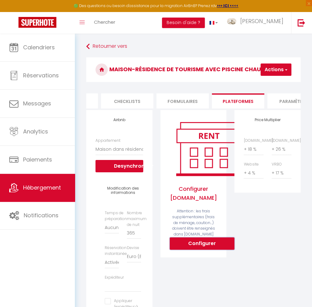
click at [197, 246] on button "Configurer" at bounding box center [202, 243] width 65 height 12
select select
type input "[PERSON_NAME][EMAIL_ADDRESS][DOMAIN_NAME]"
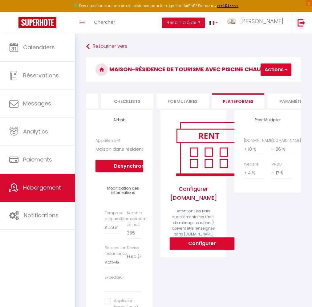
type input "[EMAIL_ADDRESS][DOMAIN_NAME]"
select select
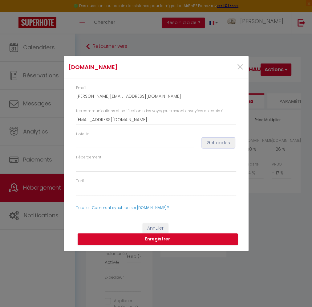
click at [204, 145] on button "Get codes" at bounding box center [218, 143] width 33 height 10
select select
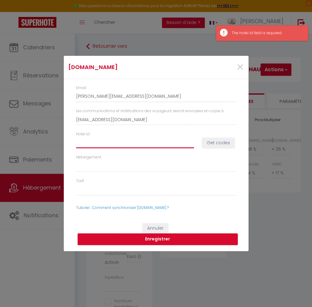
paste input "15070095"
type input "15070095"
select select
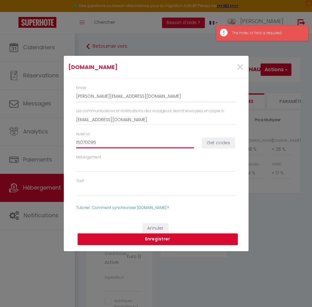
type input "15070095"
click at [220, 143] on button "Get codes" at bounding box center [218, 143] width 33 height 10
select select
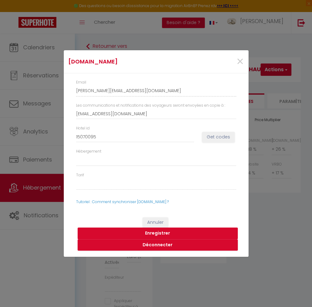
click at [153, 232] on button "Enregistrer" at bounding box center [158, 233] width 160 height 12
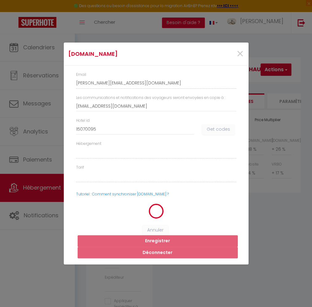
select select
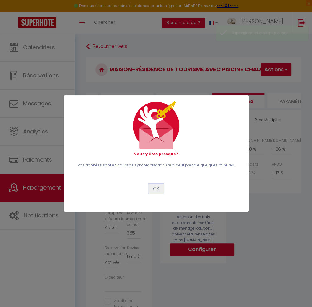
click at [152, 191] on button "OK" at bounding box center [155, 189] width 15 height 10
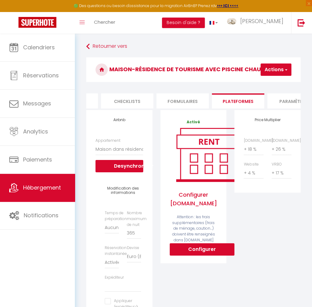
click at [285, 70] on span "button" at bounding box center [286, 70] width 4 height 6
click at [266, 83] on link "Enregistrer" at bounding box center [266, 83] width 49 height 8
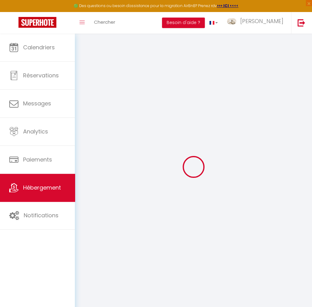
scroll to position [0, 207]
select select "EUR"
select select
